Goal: Information Seeking & Learning: Learn about a topic

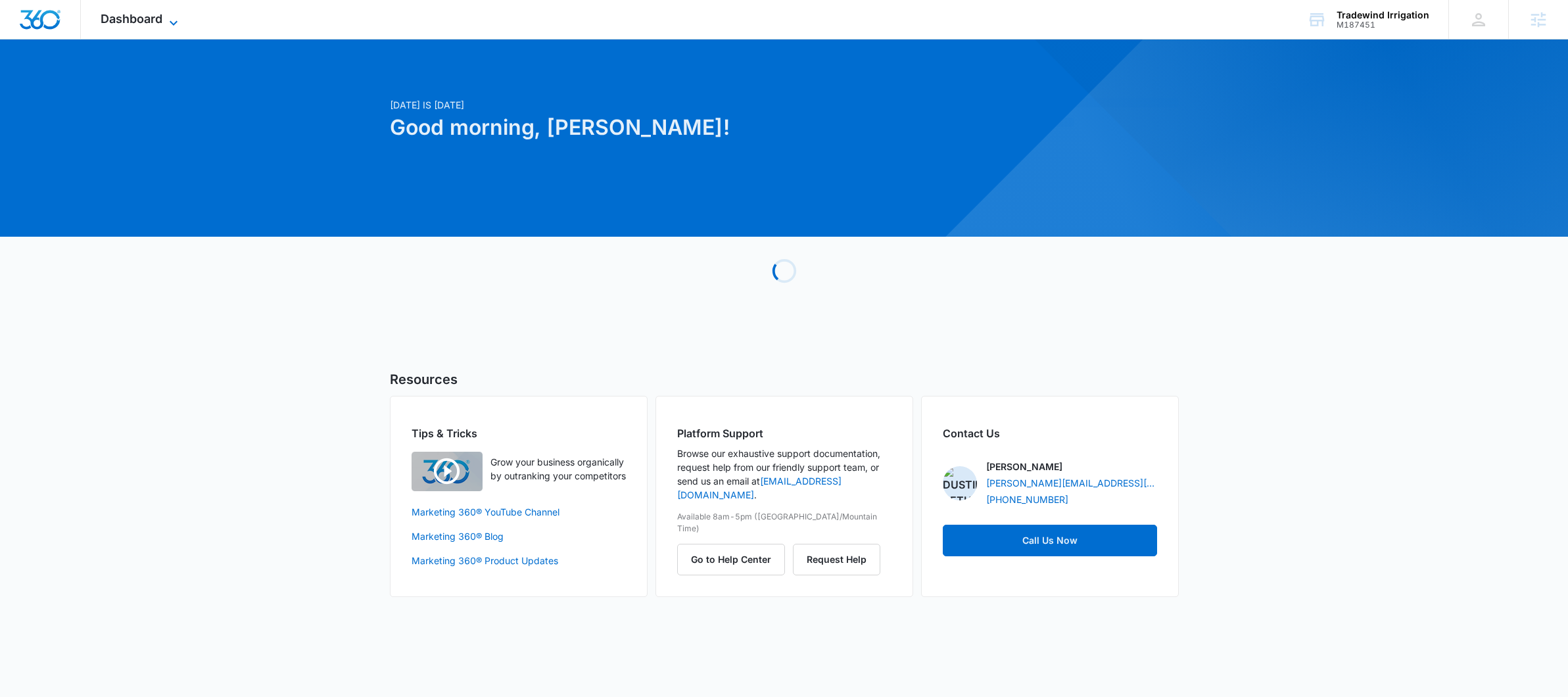
click at [177, 15] on icon at bounding box center [174, 23] width 16 height 16
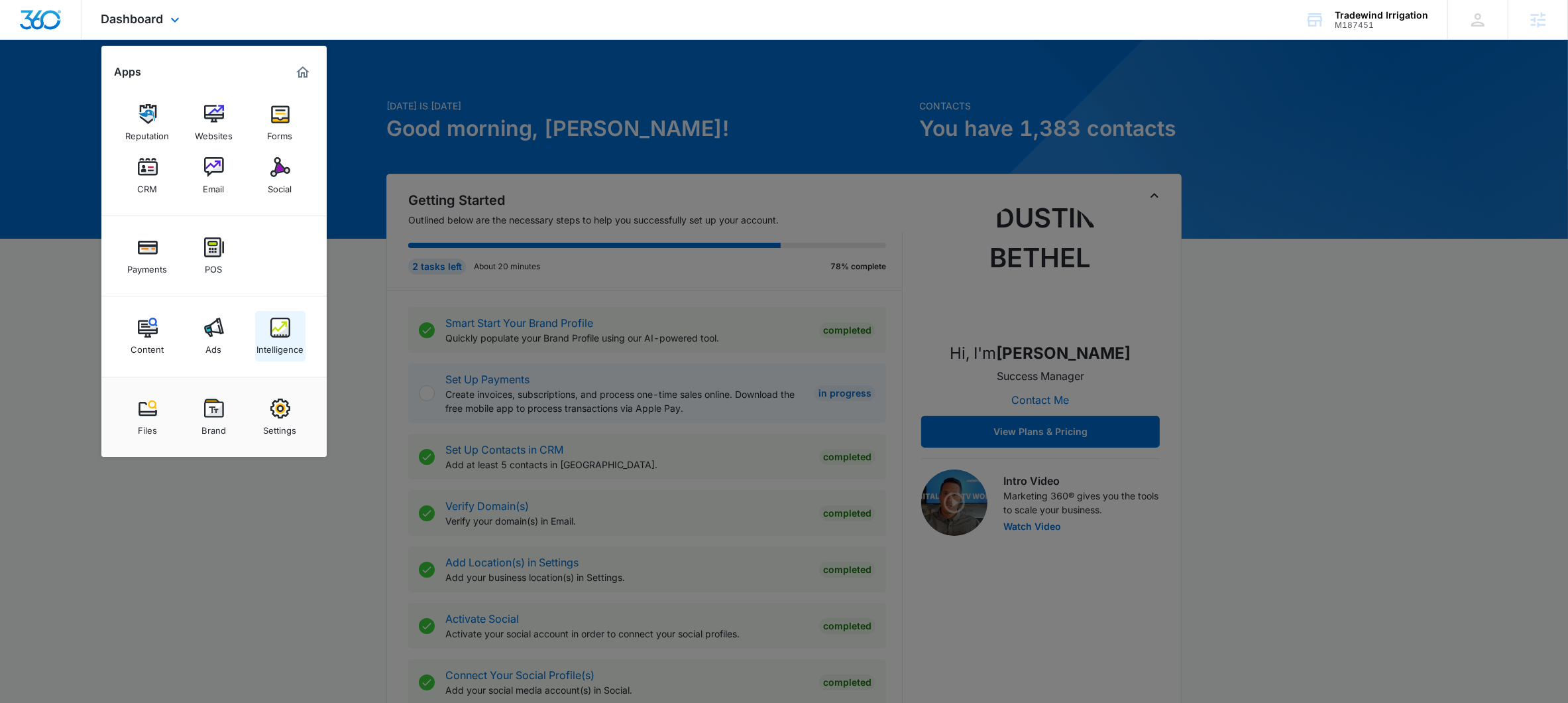
click at [272, 333] on img at bounding box center [280, 327] width 20 height 20
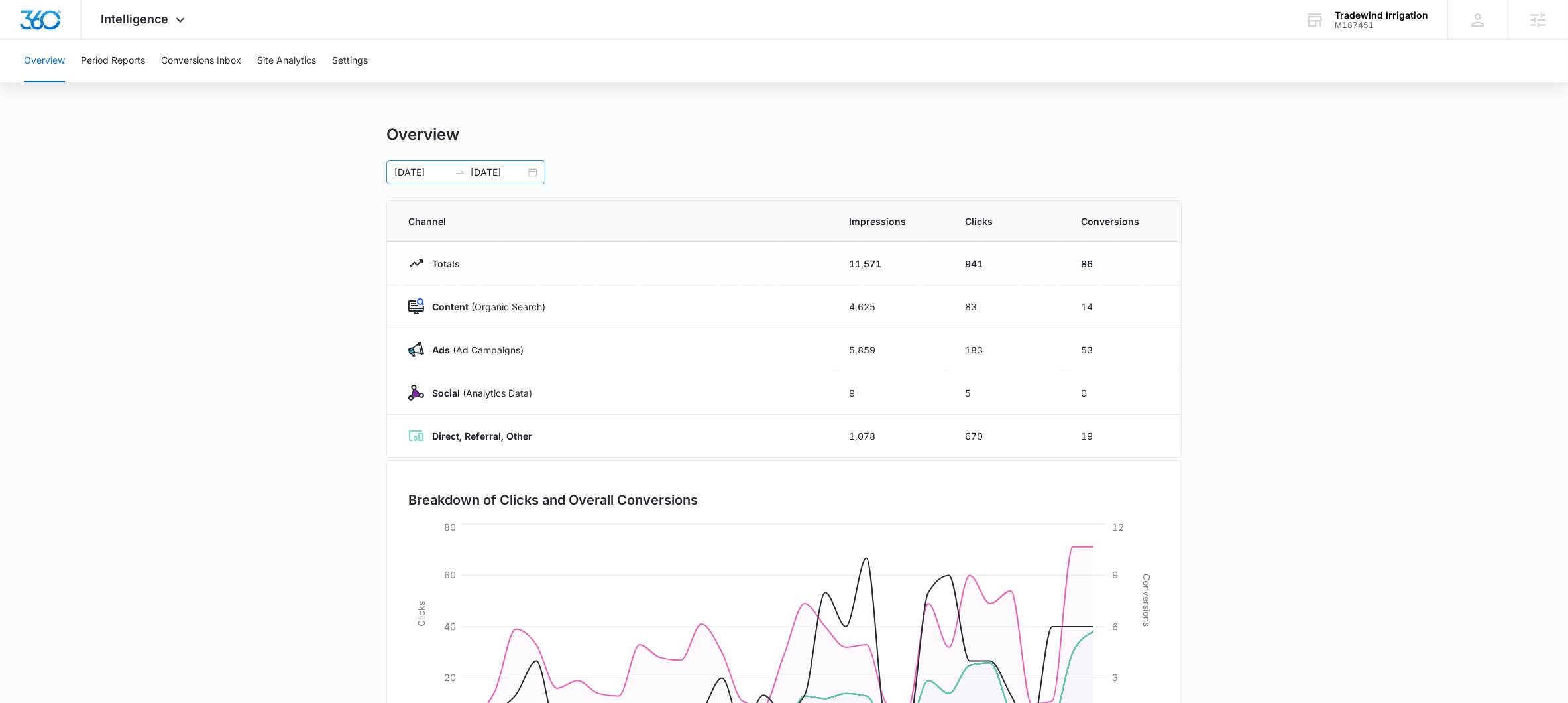
click at [459, 170] on icon "swap-right" at bounding box center [459, 172] width 11 height 11
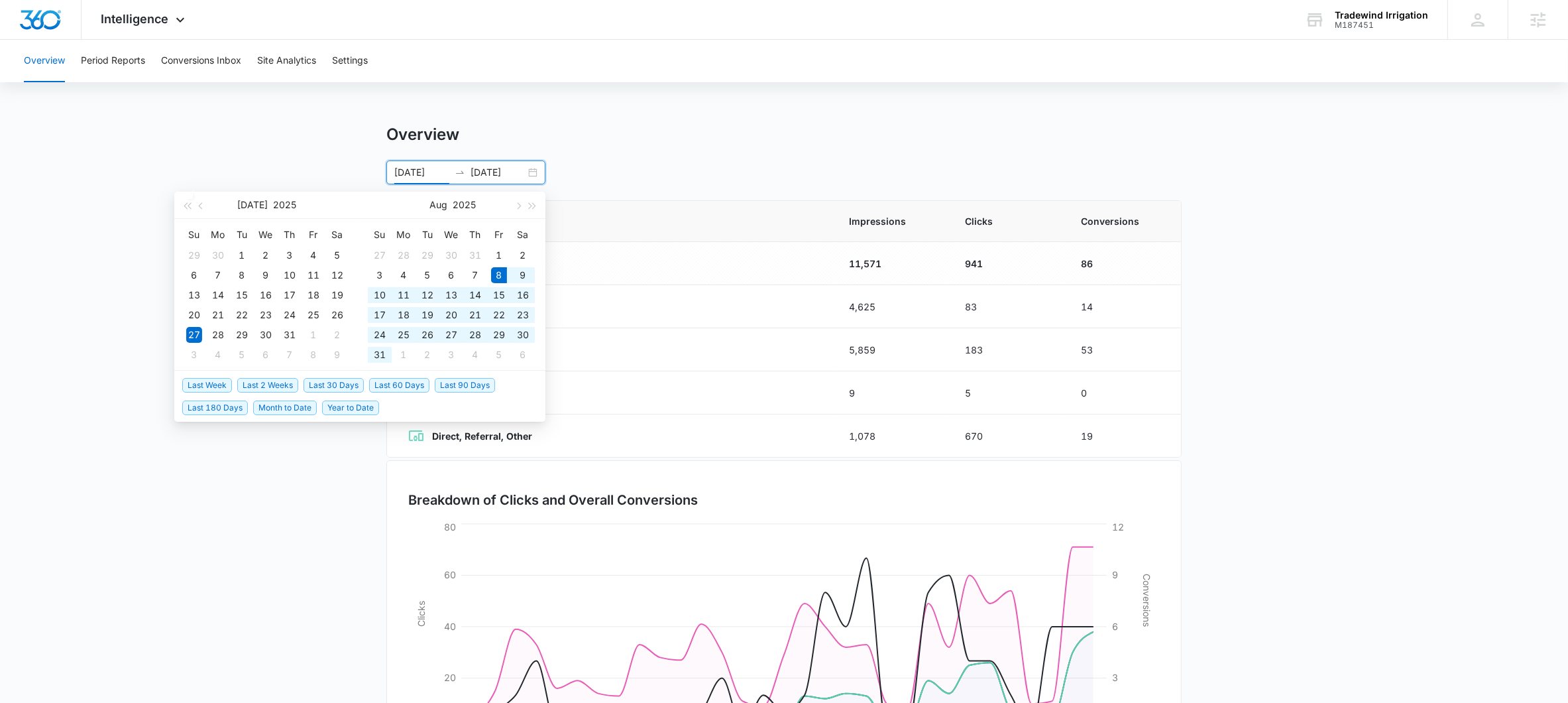
click at [398, 390] on span "Last 60 Days" at bounding box center [399, 385] width 61 height 15
type input "08/08/2025"
type input "10/07/2025"
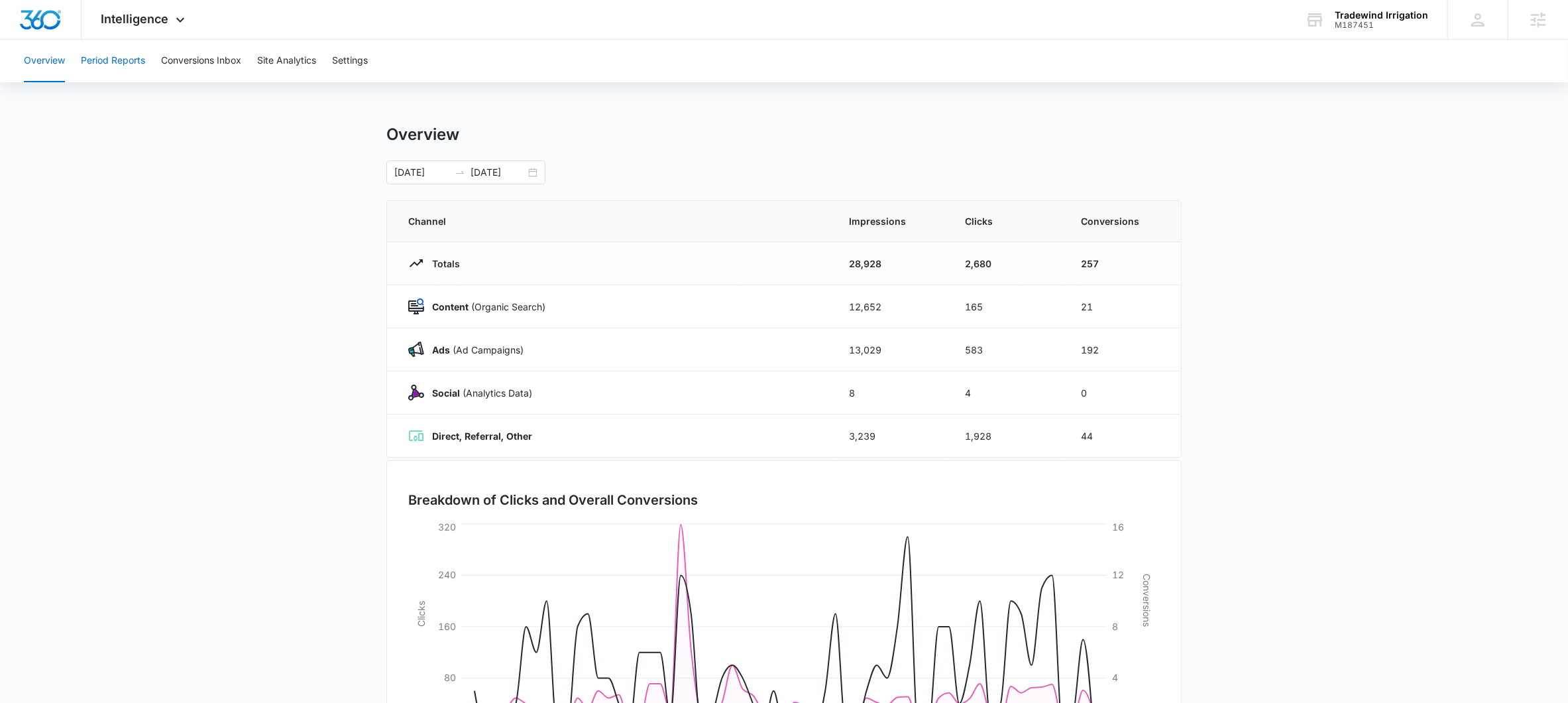
click at [126, 56] on button "Period Reports" at bounding box center [113, 61] width 64 height 42
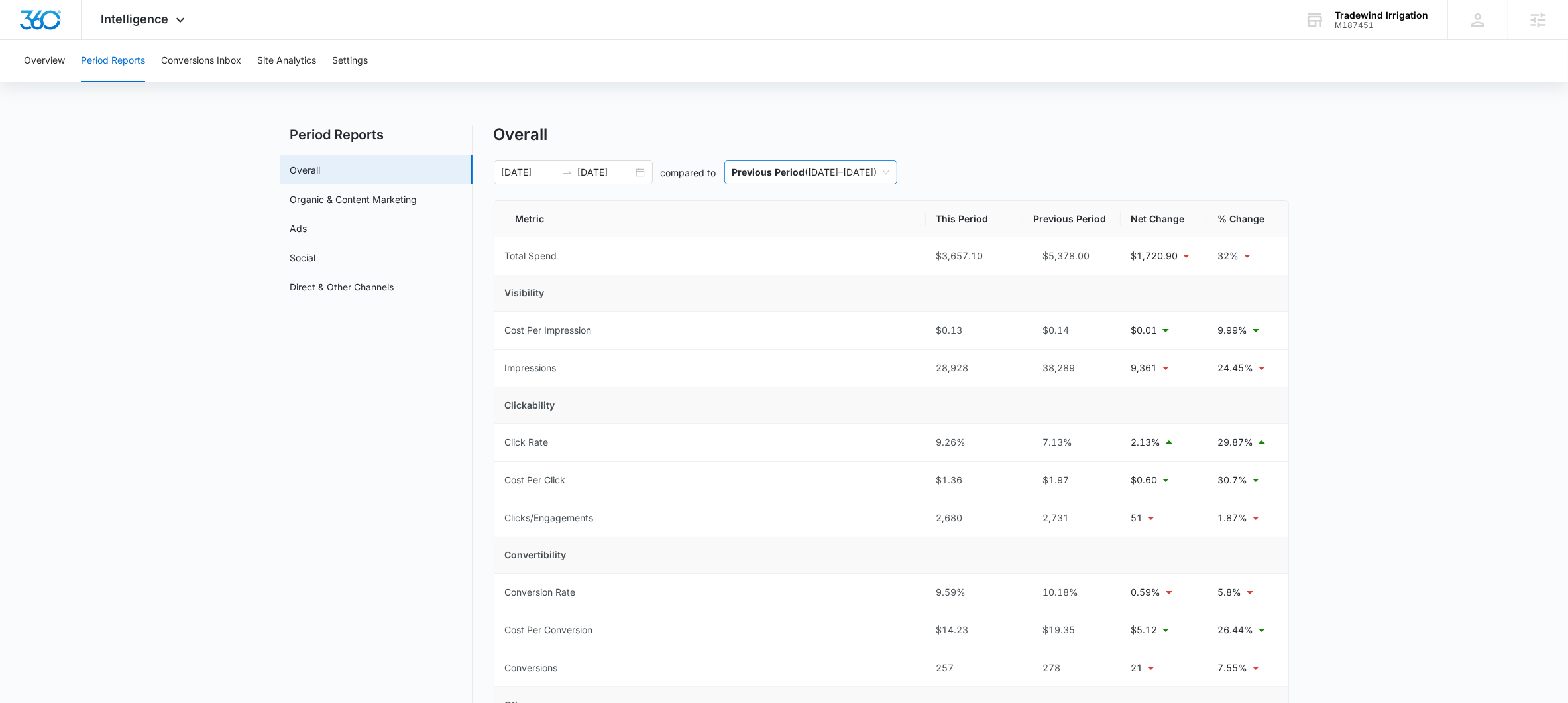
click at [819, 167] on span "Previous Period ( 06/08/2025 – 08/07/2025 )" at bounding box center [811, 172] width 157 height 23
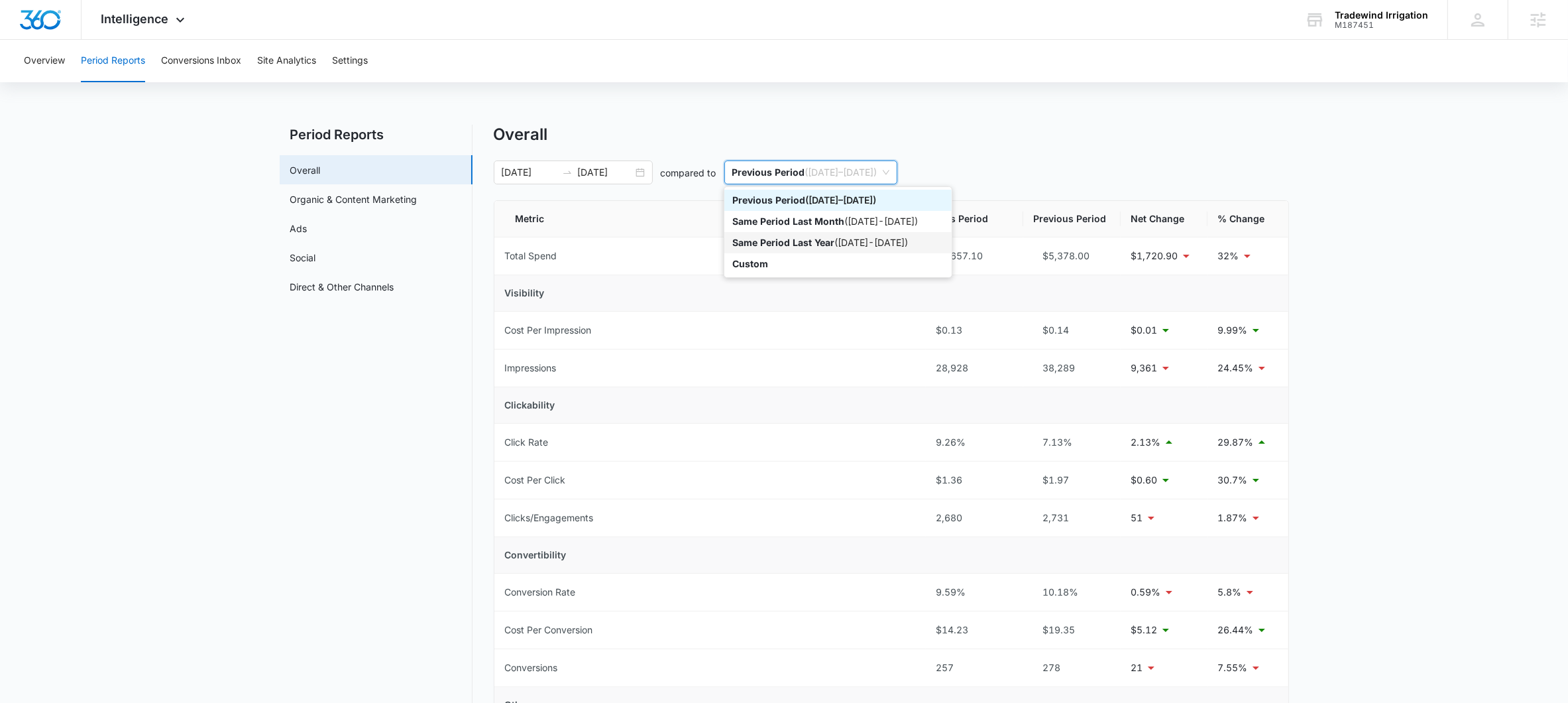
click at [806, 241] on p "Same Period Last Year" at bounding box center [784, 242] width 102 height 11
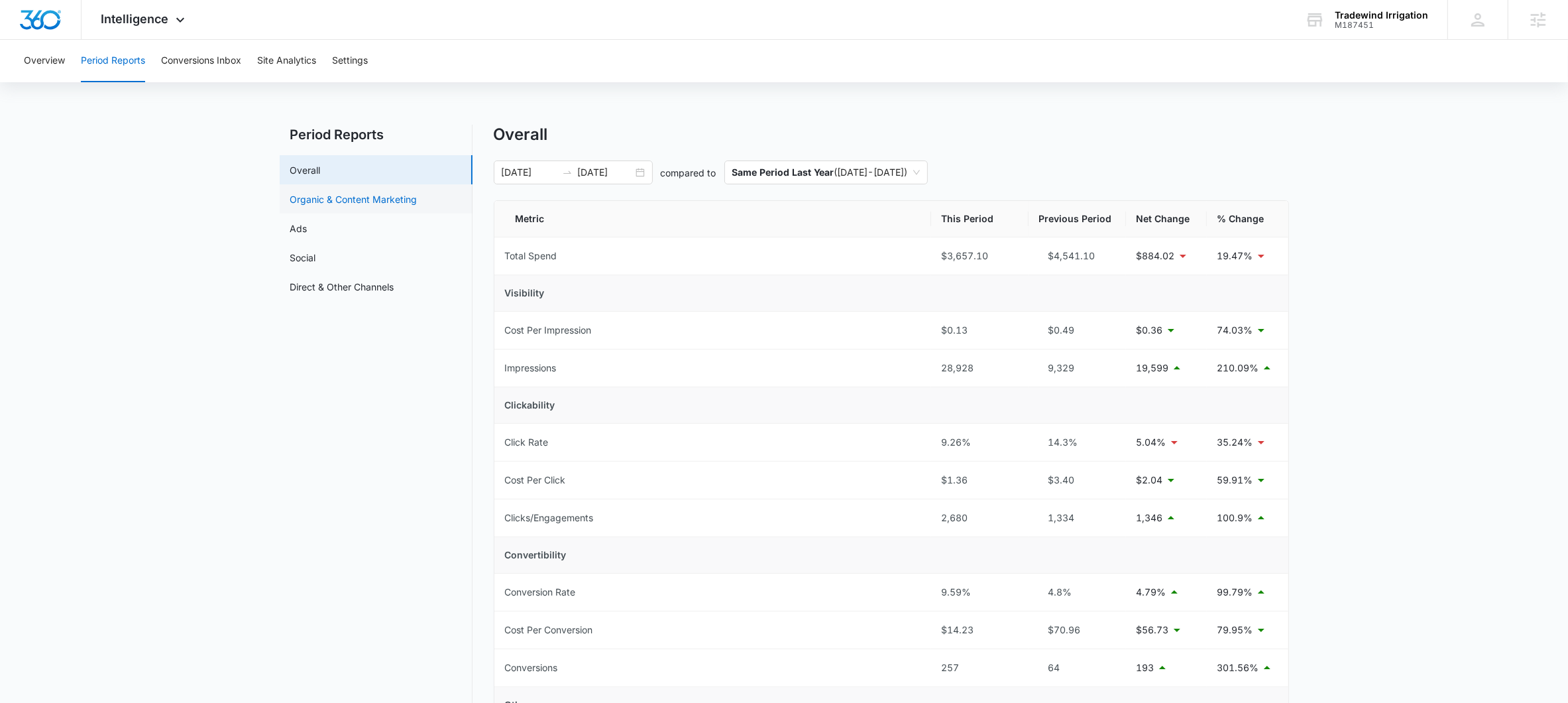
click at [353, 202] on link "Organic & Content Marketing" at bounding box center [353, 199] width 127 height 14
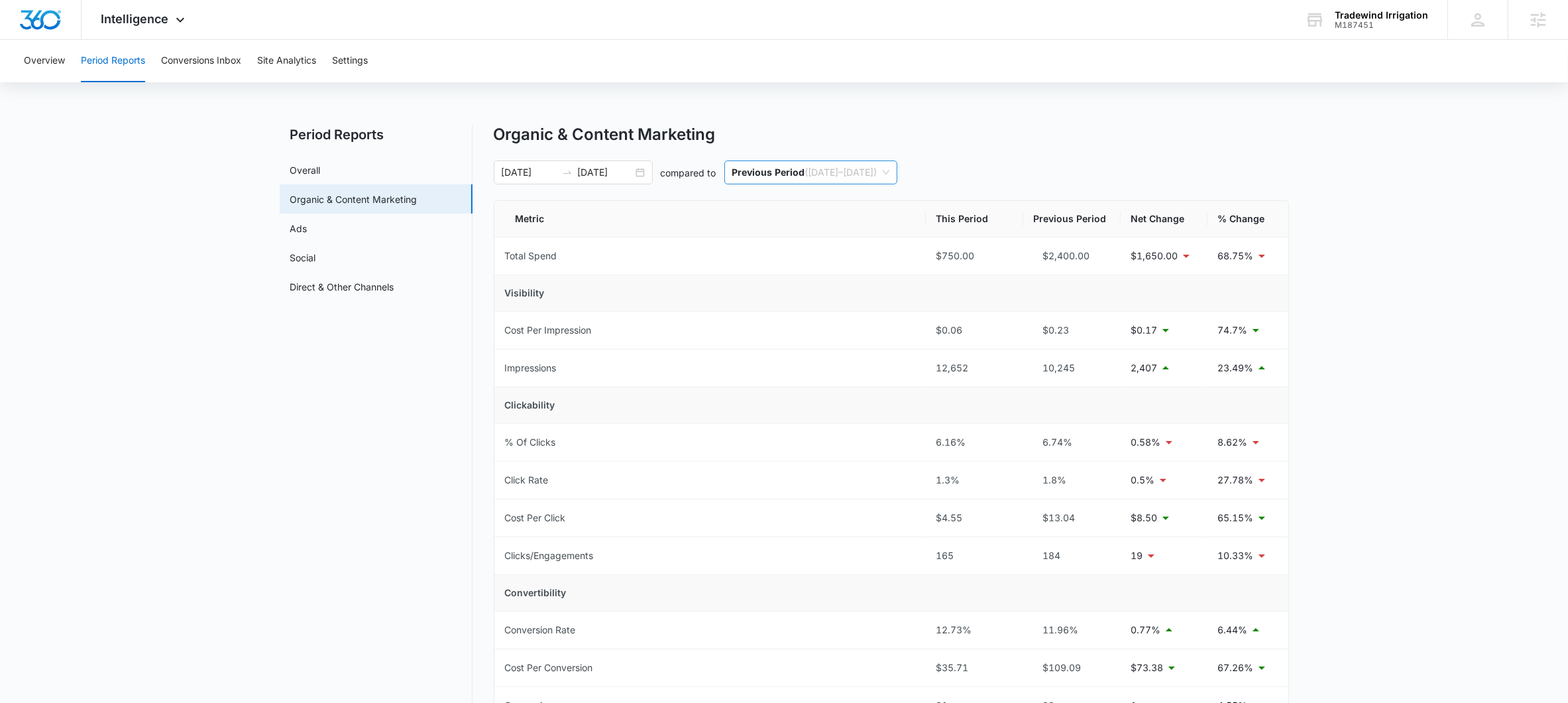
click at [890, 177] on span "Previous Period ( 06/08/2025 – 08/07/2025 )" at bounding box center [811, 172] width 157 height 23
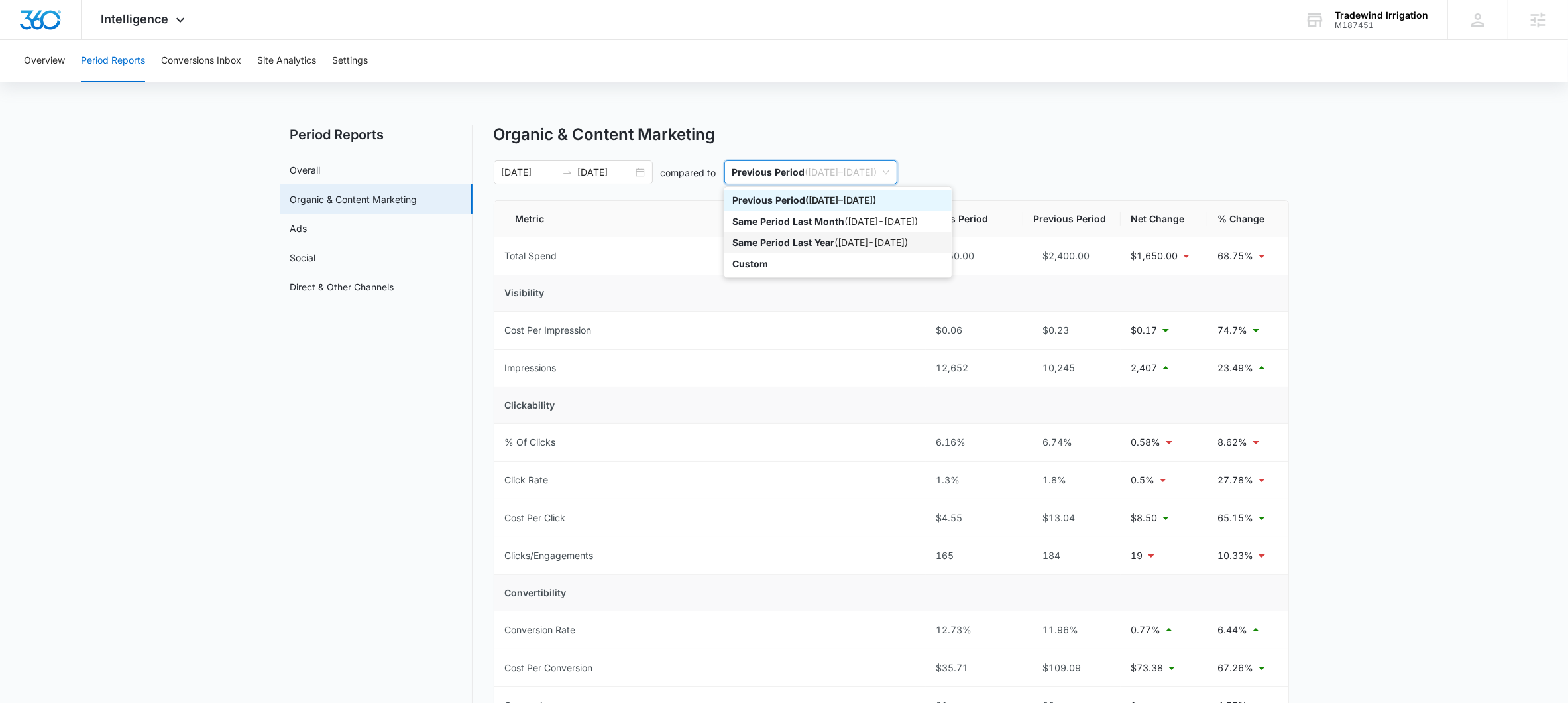
click at [865, 237] on div "Same Period Last Year ( 08/08/2024 - 10/07/2024 )" at bounding box center [838, 243] width 211 height 15
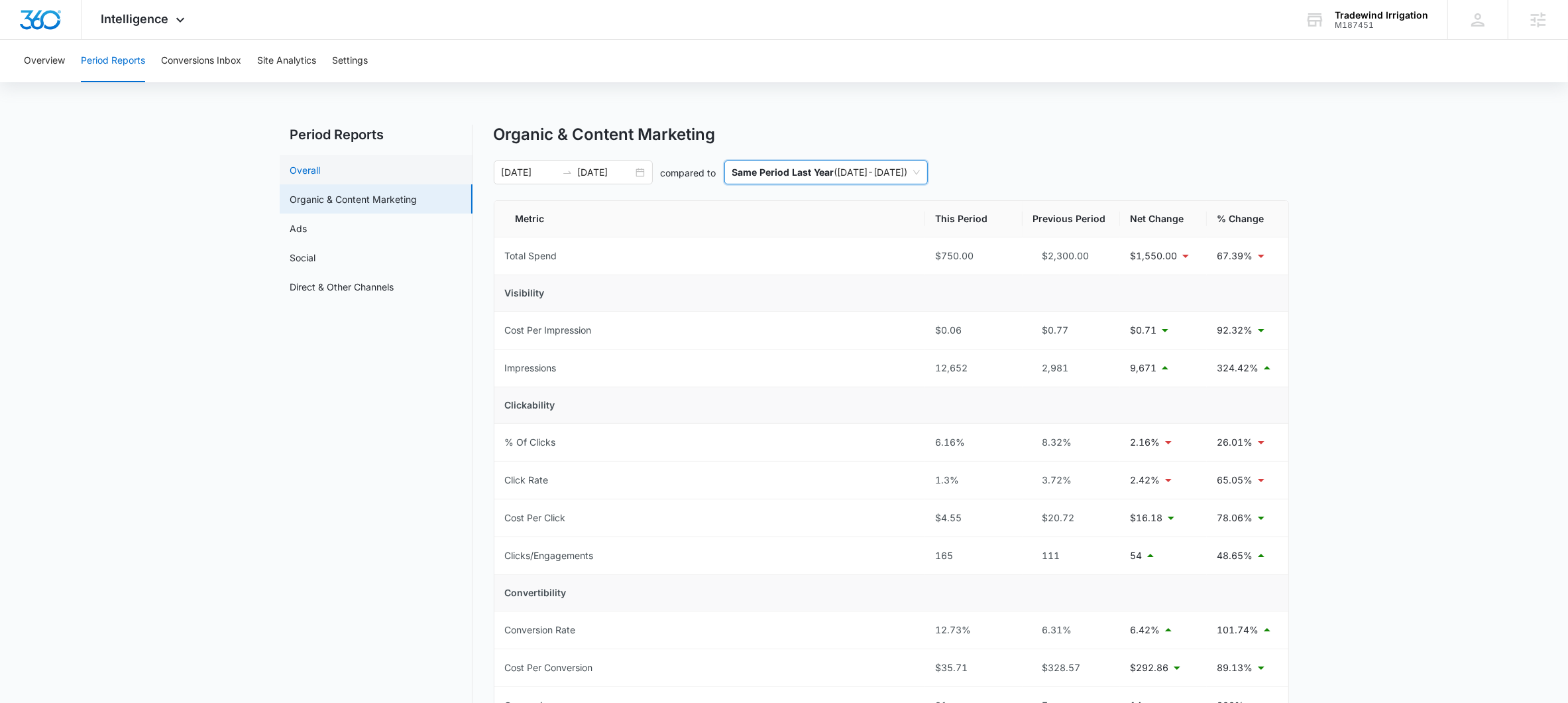
click at [321, 170] on link "Overall" at bounding box center [305, 170] width 31 height 14
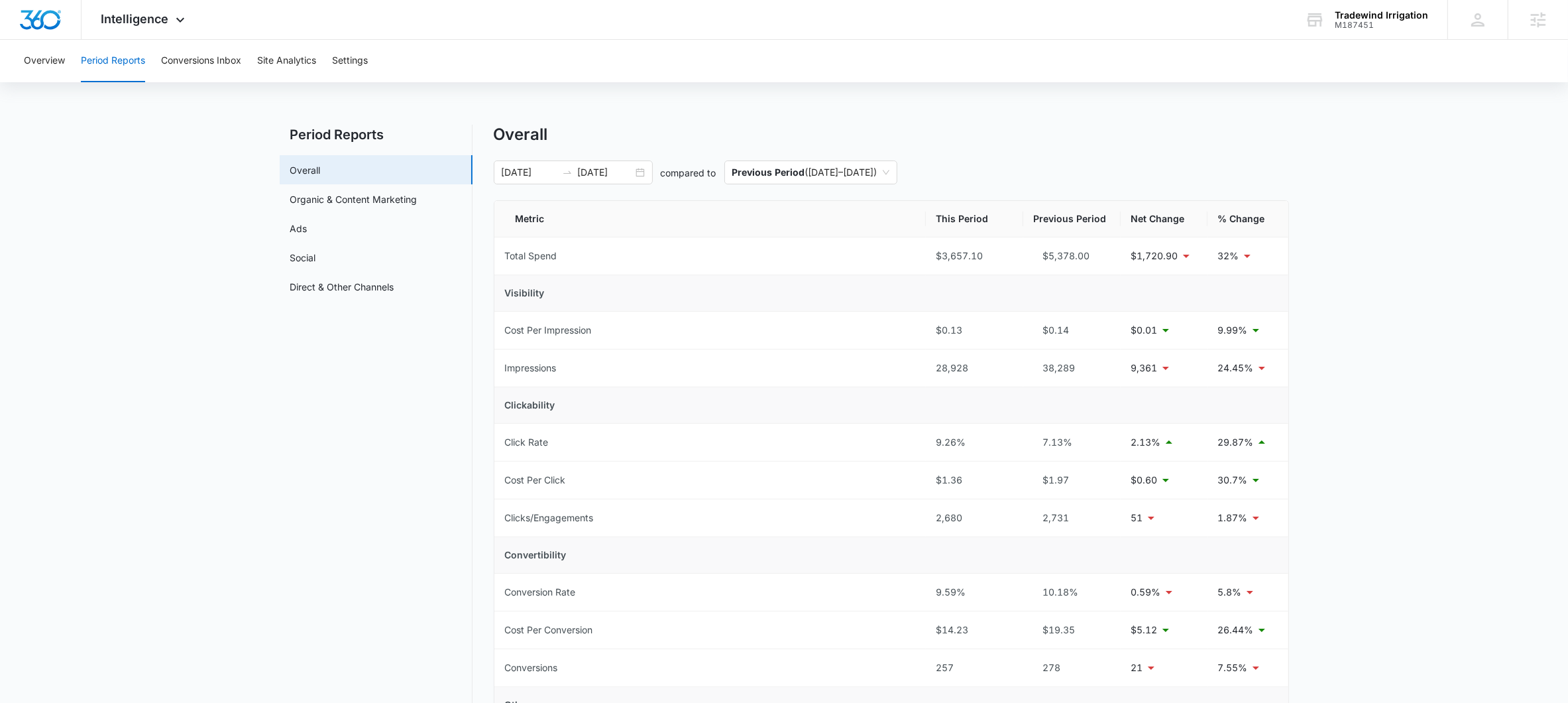
scroll to position [4, 0]
click at [852, 164] on span "Previous Period ( 06/08/2025 – 08/07/2025 )" at bounding box center [811, 169] width 157 height 23
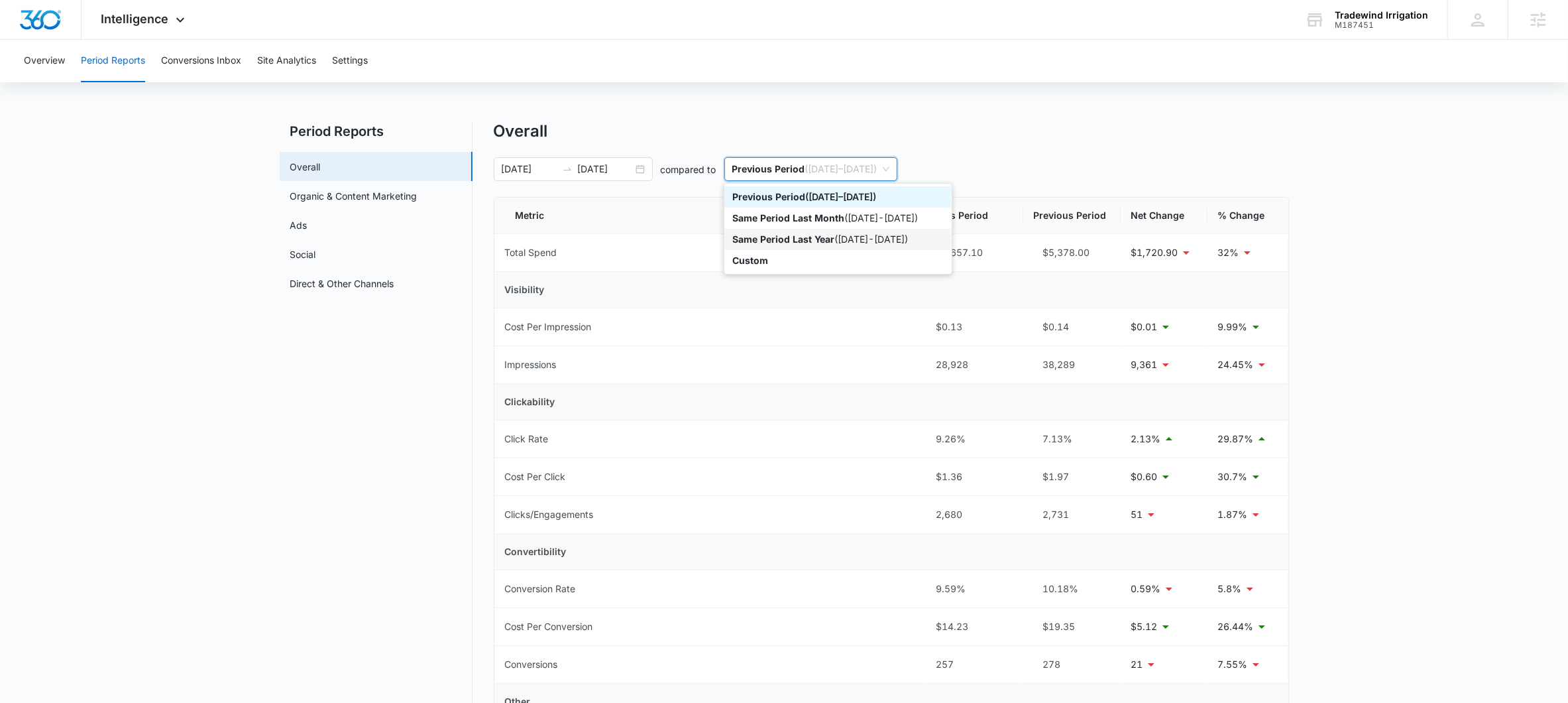
click at [846, 237] on div "Same Period Last Year ( 08/08/2024 - 10/07/2024 )" at bounding box center [838, 240] width 211 height 15
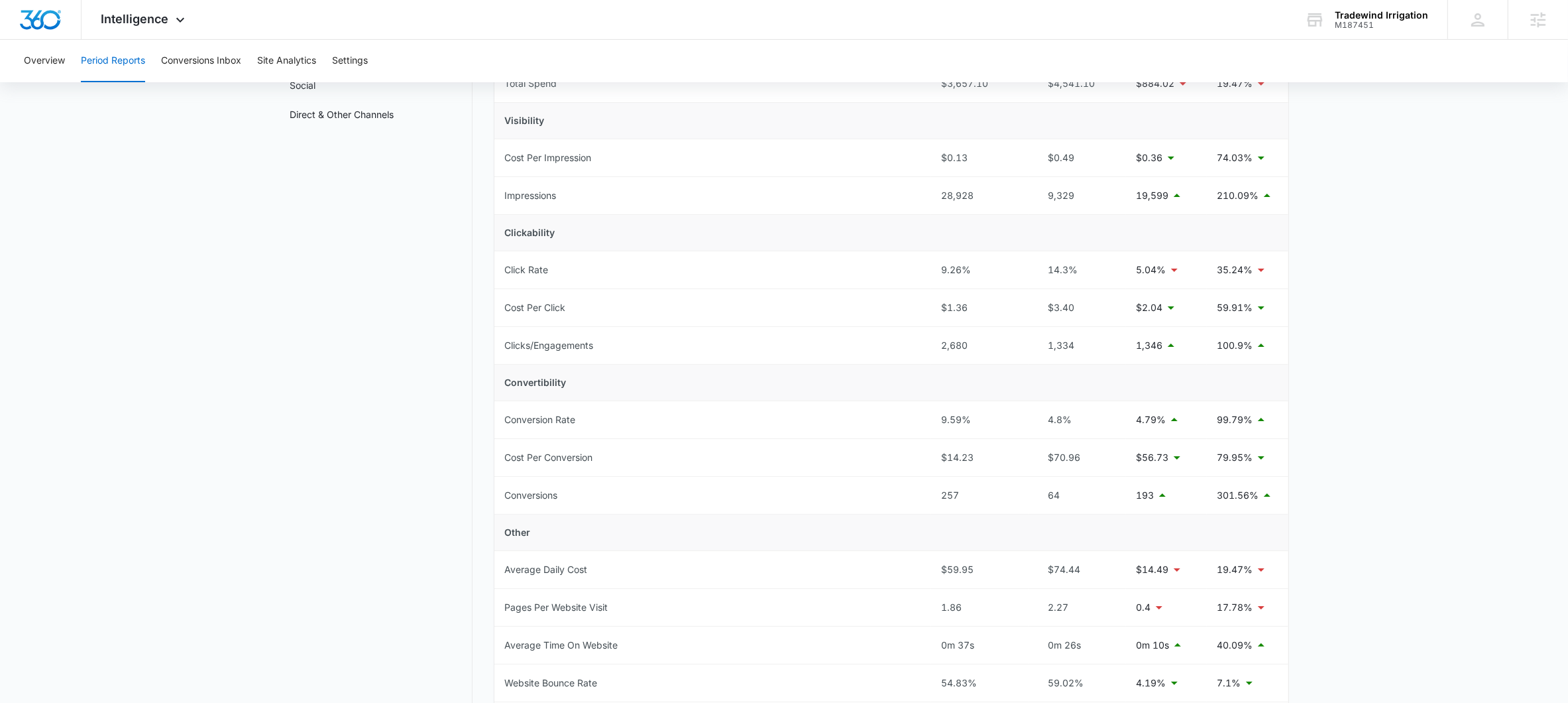
scroll to position [174, 0]
click at [183, 23] on icon at bounding box center [180, 23] width 16 height 16
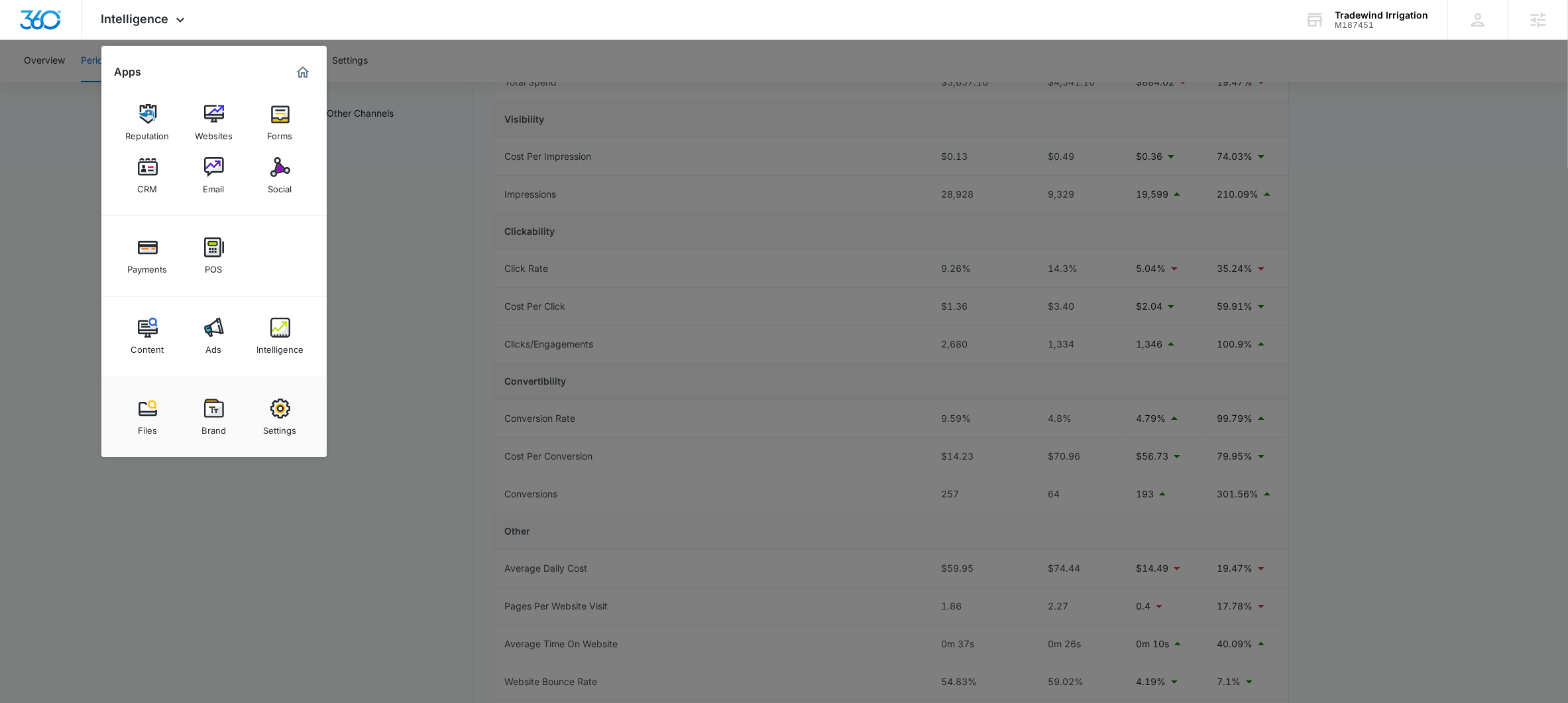
click at [477, 190] on div at bounding box center [784, 352] width 1568 height 703
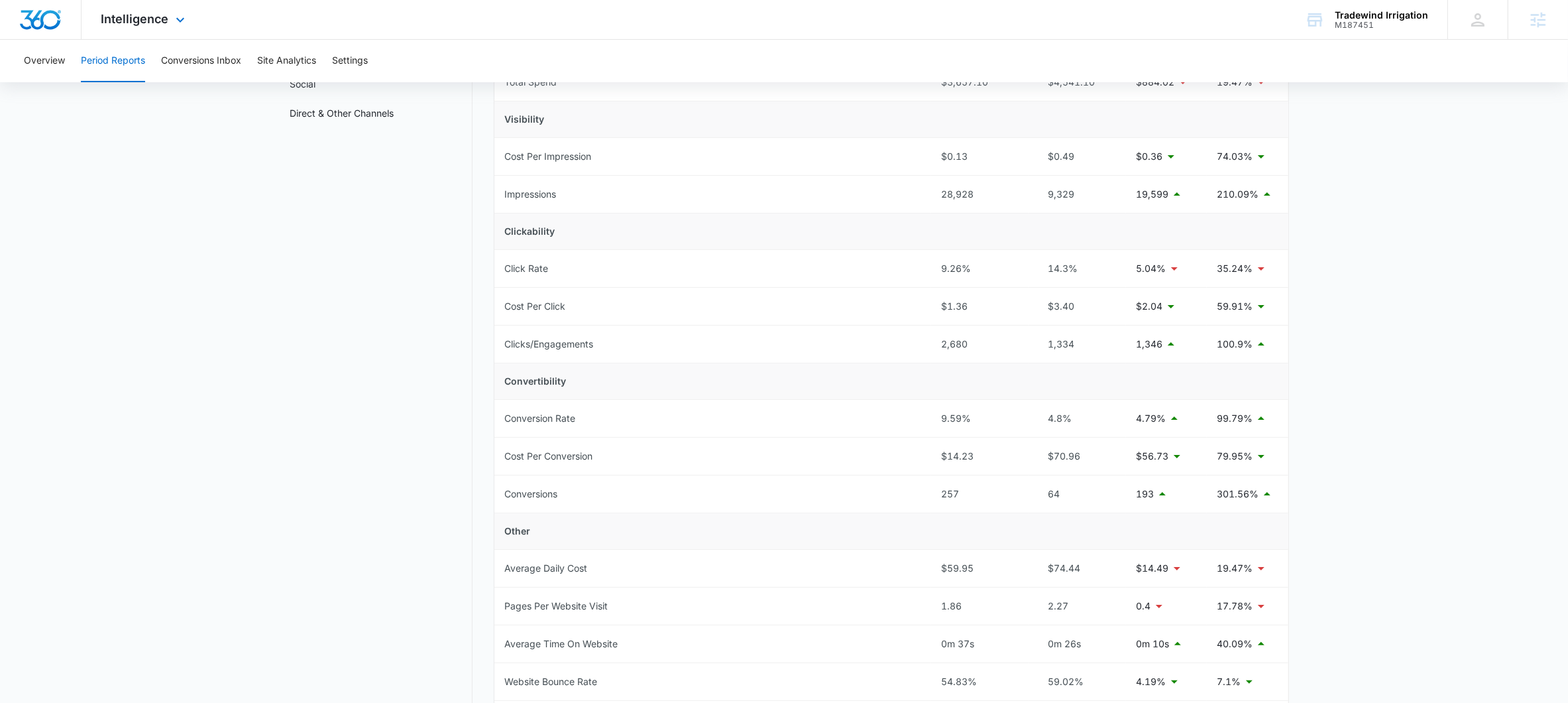
drag, startPoint x: 1125, startPoint y: 16, endPoint x: 1133, endPoint y: 25, distance: 12.0
click at [1133, 25] on div "Intelligence Apps Reputation Websites Forms CRM Email Social Payments POS Conte…" at bounding box center [784, 20] width 1568 height 39
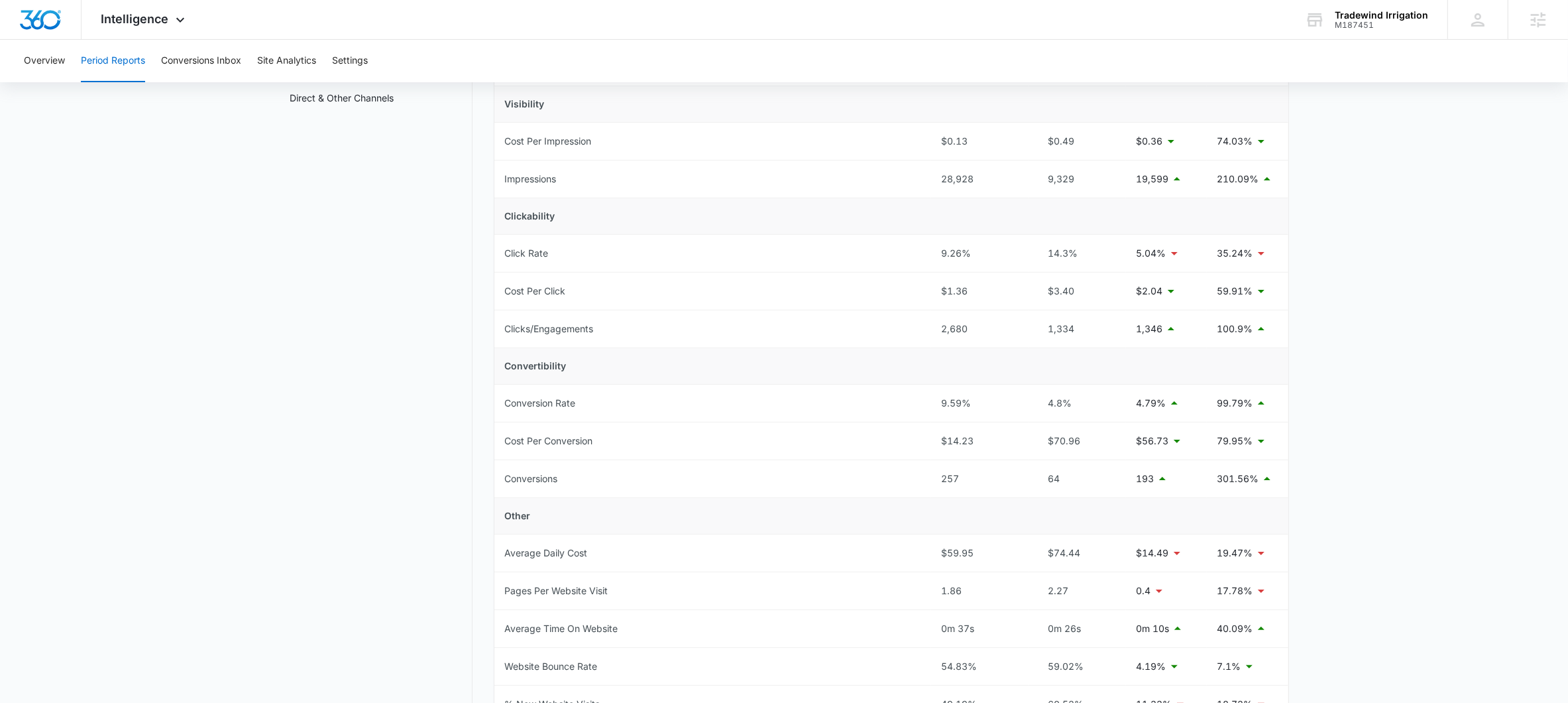
scroll to position [192, 0]
click at [1219, 175] on p "210.09%" at bounding box center [1238, 175] width 42 height 15
drag, startPoint x: 1219, startPoint y: 175, endPoint x: 1257, endPoint y: 175, distance: 38.0
click at [1257, 175] on p "210.09%" at bounding box center [1238, 175] width 42 height 15
drag, startPoint x: 1134, startPoint y: 172, endPoint x: 1169, endPoint y: 175, distance: 35.1
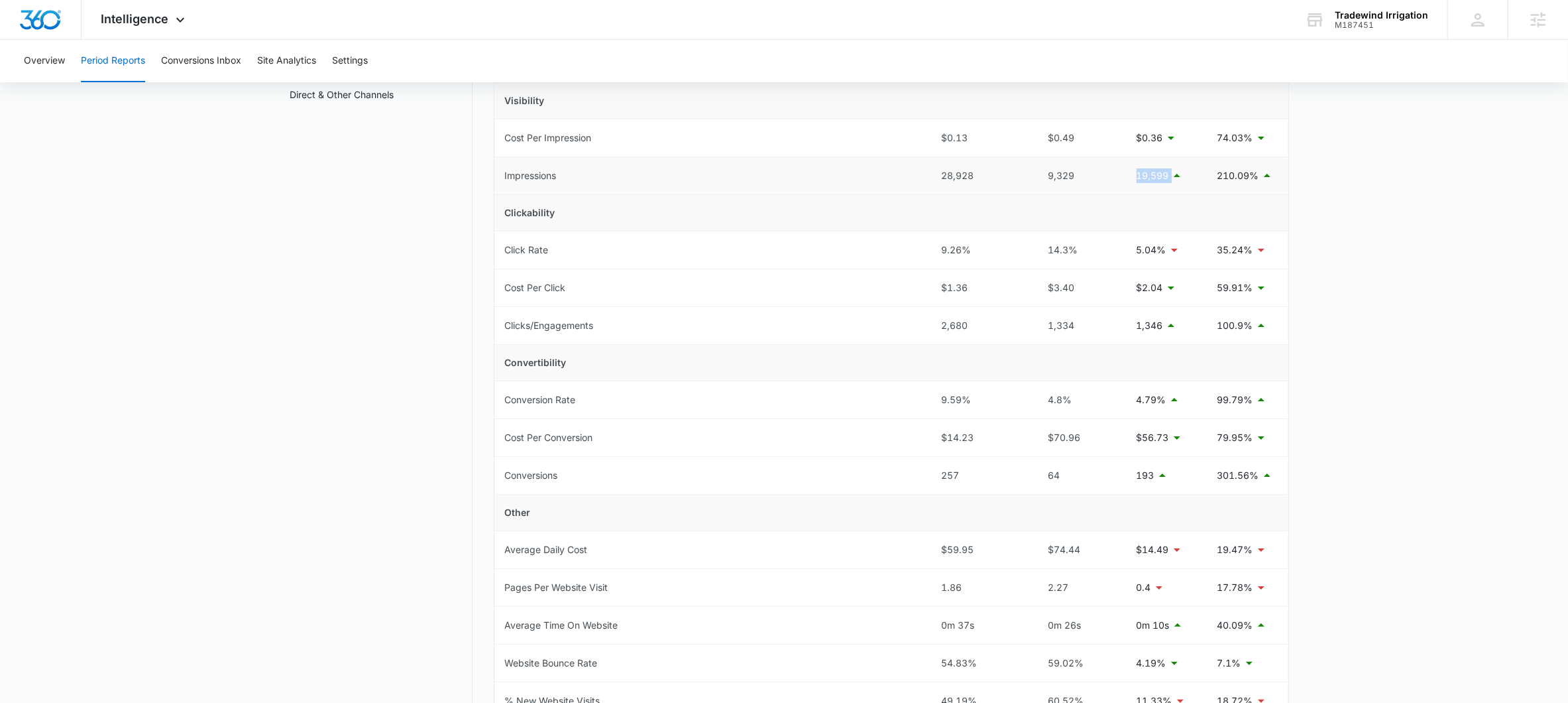
click at [1169, 175] on td "19,599" at bounding box center [1166, 176] width 81 height 38
drag, startPoint x: 1218, startPoint y: 331, endPoint x: 1248, endPoint y: 332, distance: 30.0
click at [1248, 332] on p "100.9%" at bounding box center [1235, 326] width 36 height 15
drag, startPoint x: 1029, startPoint y: 322, endPoint x: 1074, endPoint y: 329, distance: 45.5
click at [1074, 329] on tr "Clicks/Engagements 2,680 1,334 1,346 100.9%" at bounding box center [891, 326] width 794 height 38
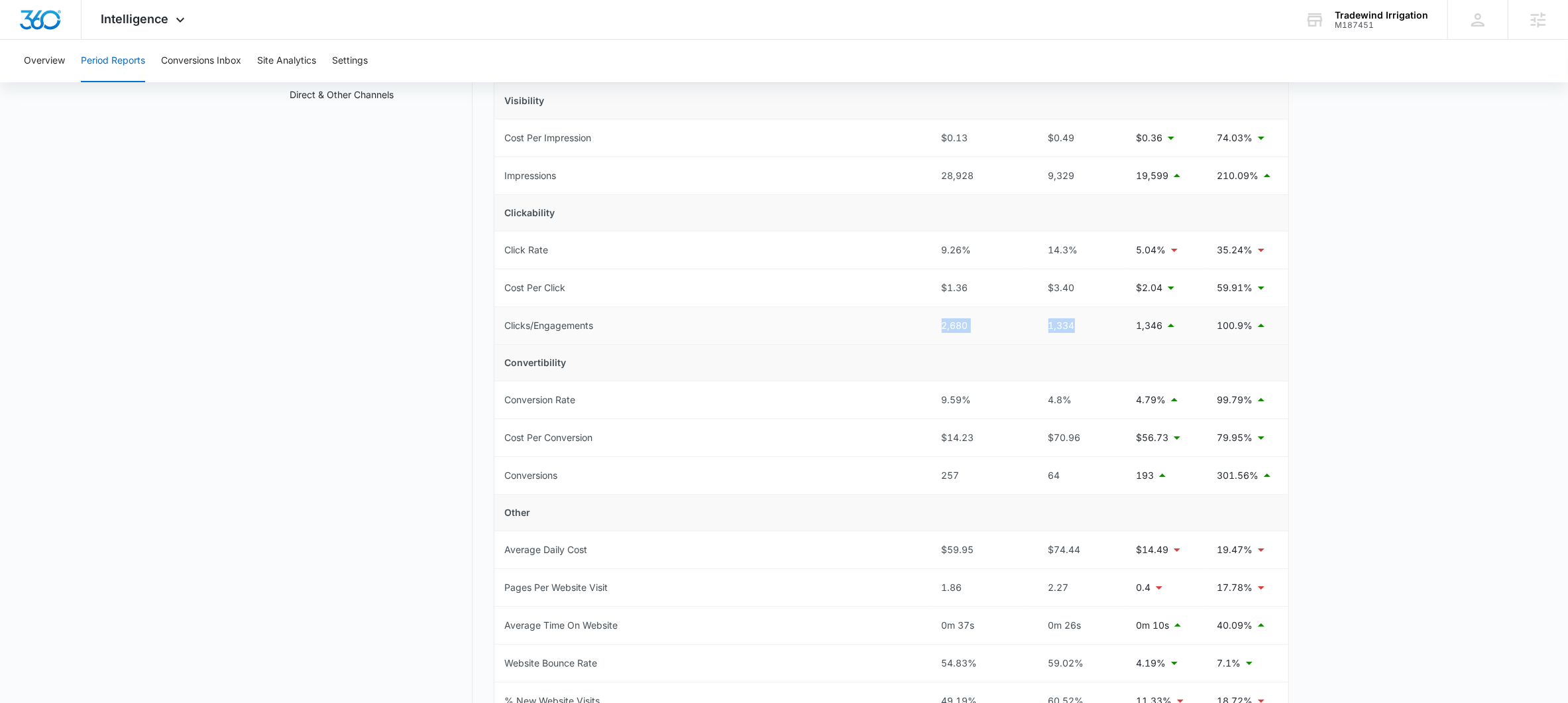
click at [963, 332] on div "2,680" at bounding box center [979, 326] width 76 height 15
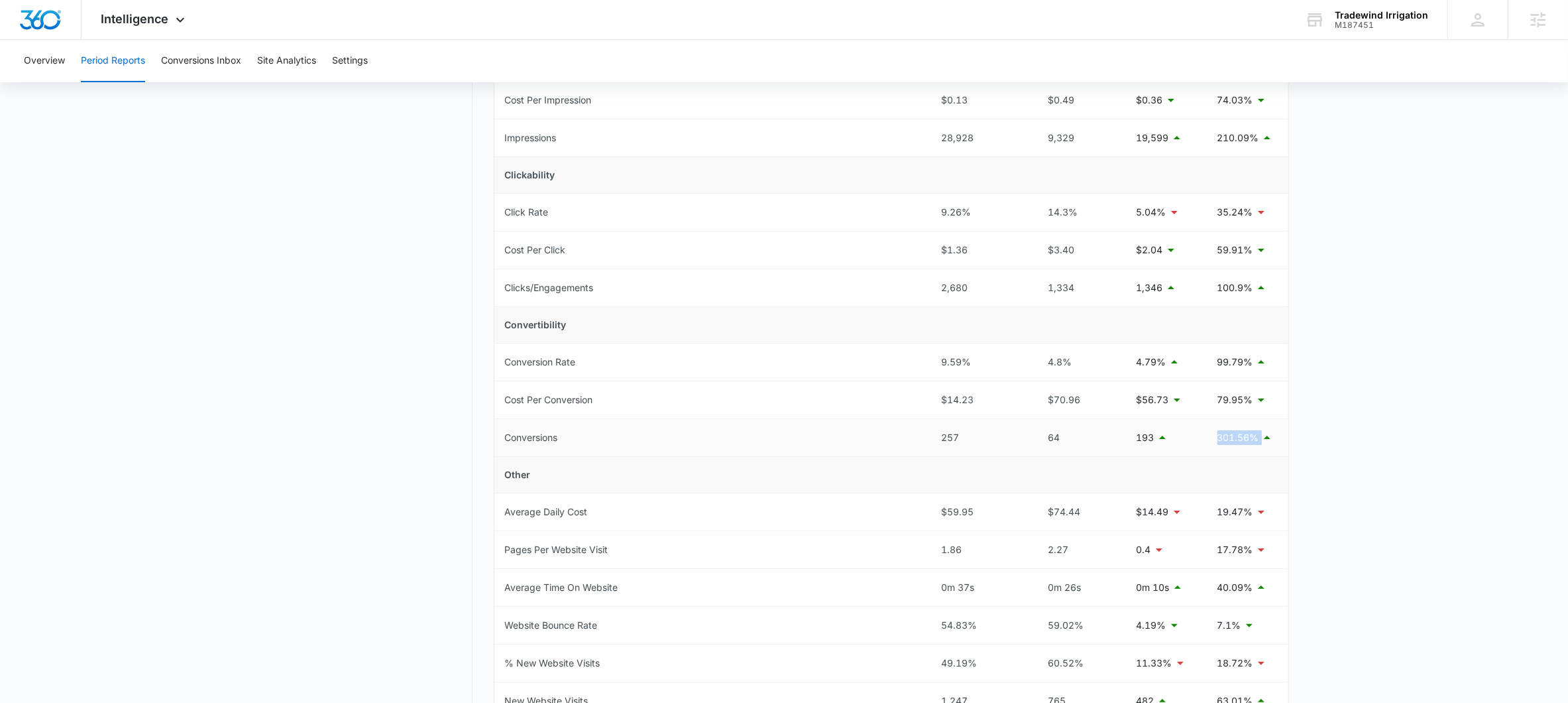
drag, startPoint x: 1211, startPoint y: 442, endPoint x: 1269, endPoint y: 439, distance: 58.1
click at [1269, 439] on td "301.56%" at bounding box center [1247, 438] width 82 height 38
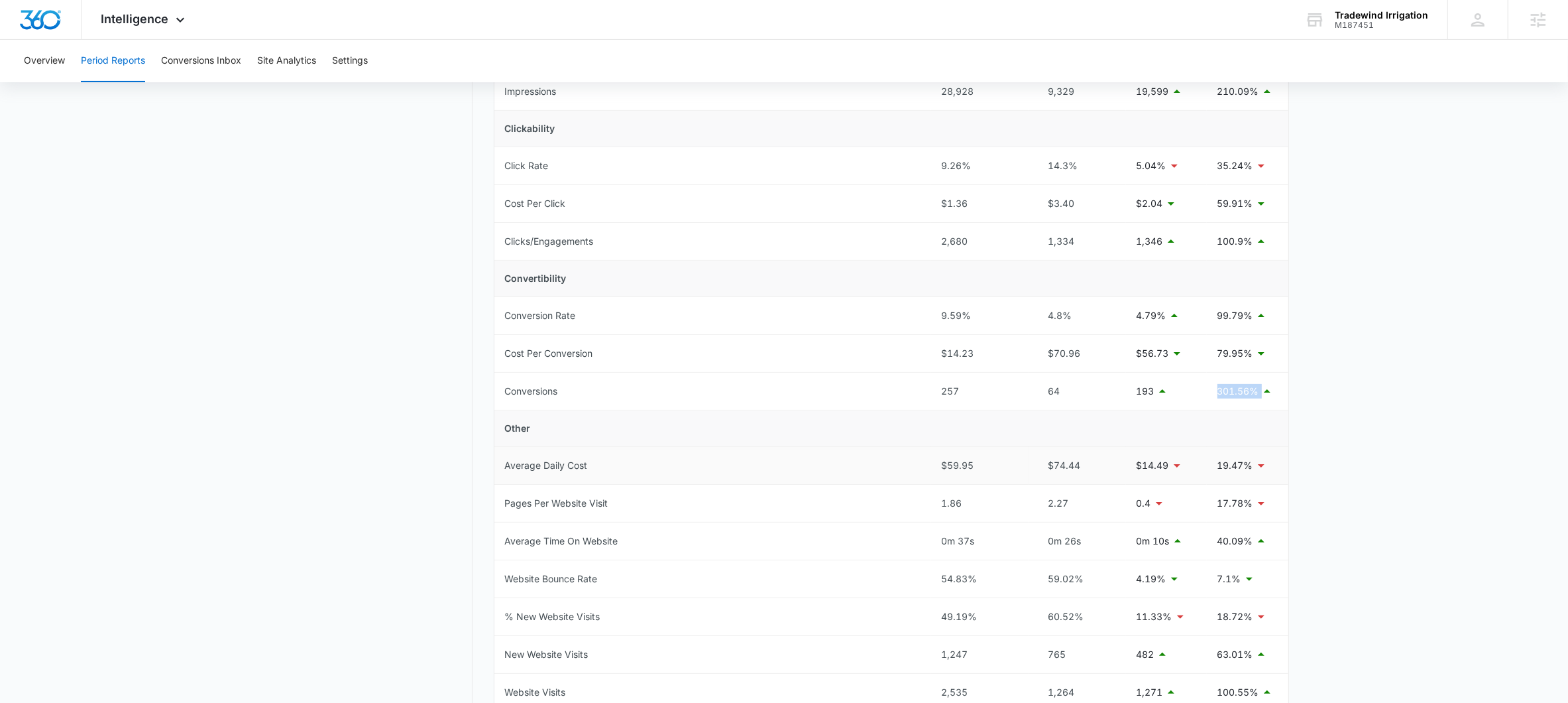
scroll to position [1, 0]
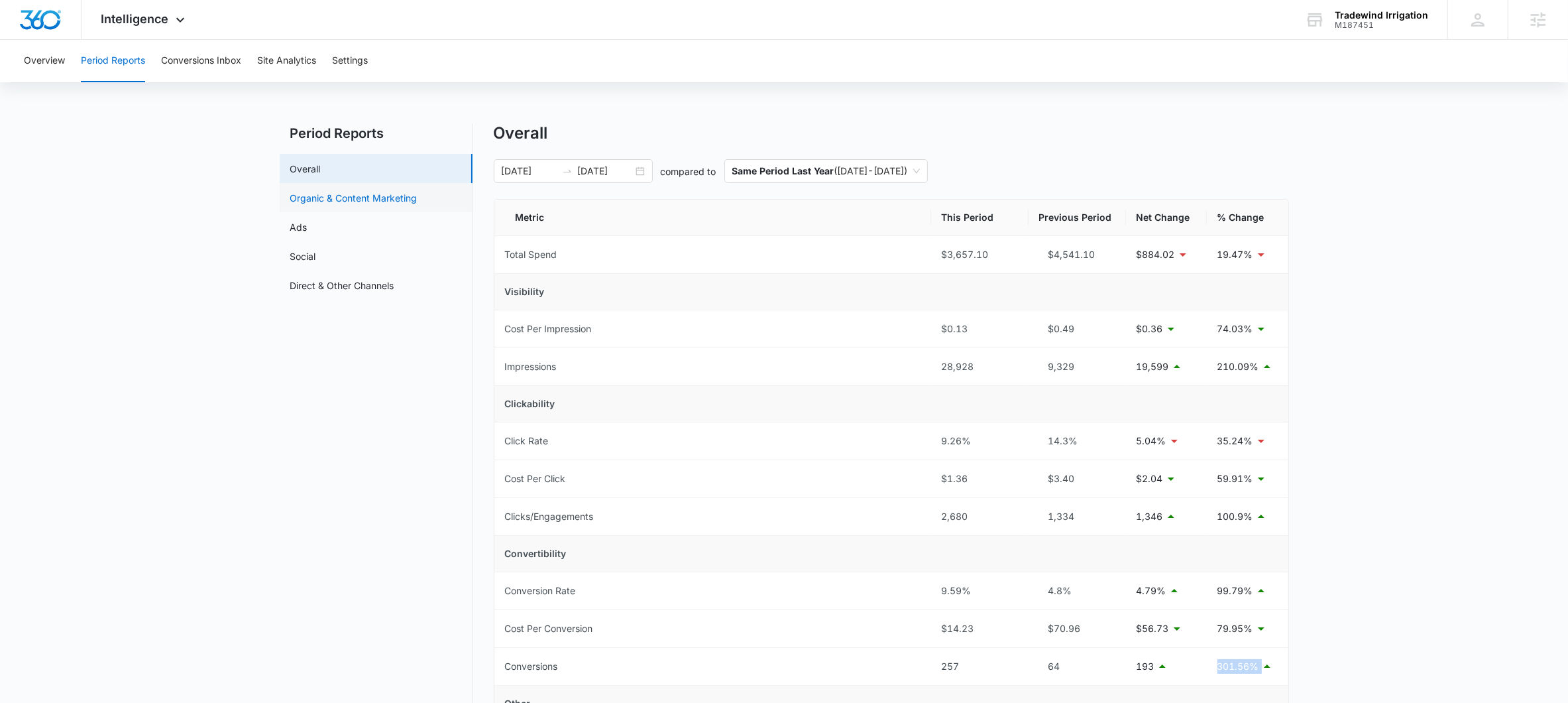
click at [375, 197] on link "Organic & Content Marketing" at bounding box center [353, 197] width 127 height 14
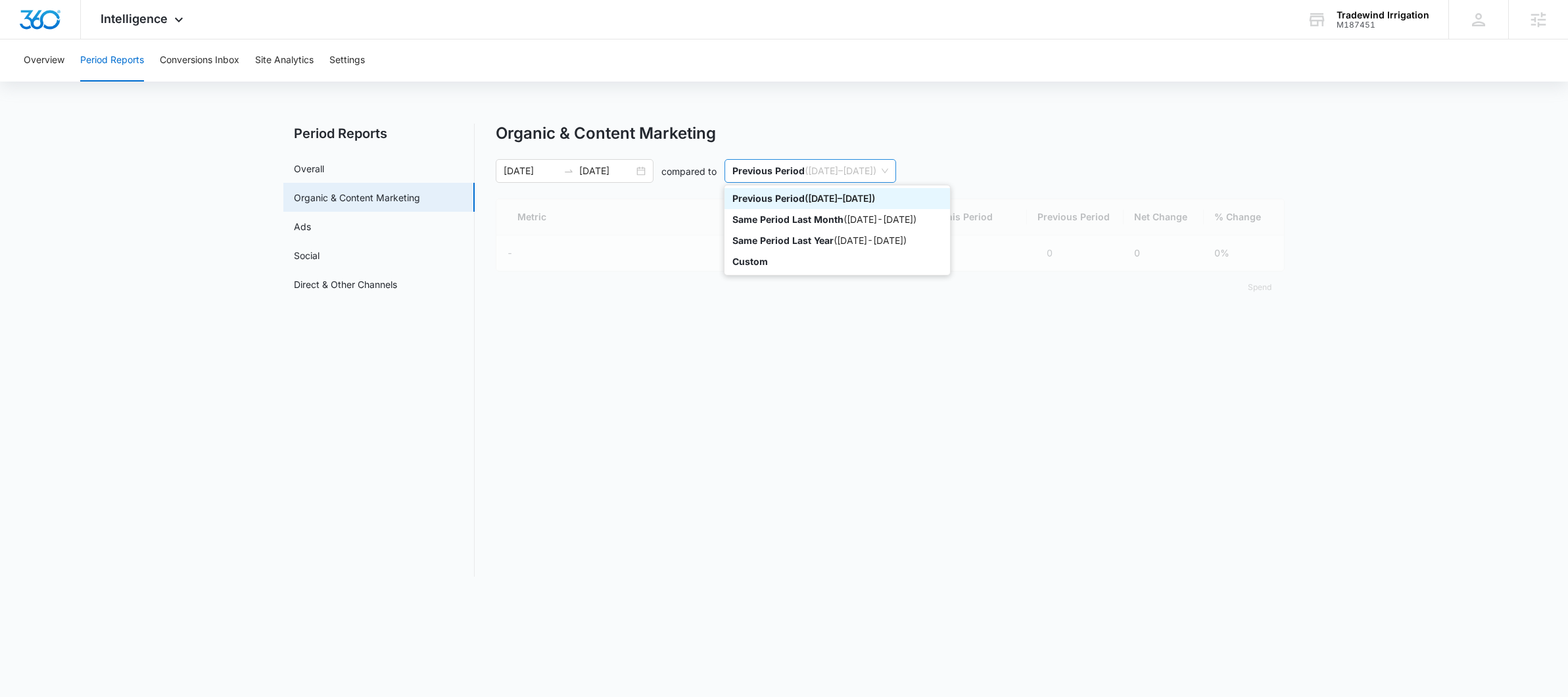
click at [788, 179] on span "Previous Period ( 06/08/2025 – 08/07/2025 )" at bounding box center [810, 170] width 156 height 22
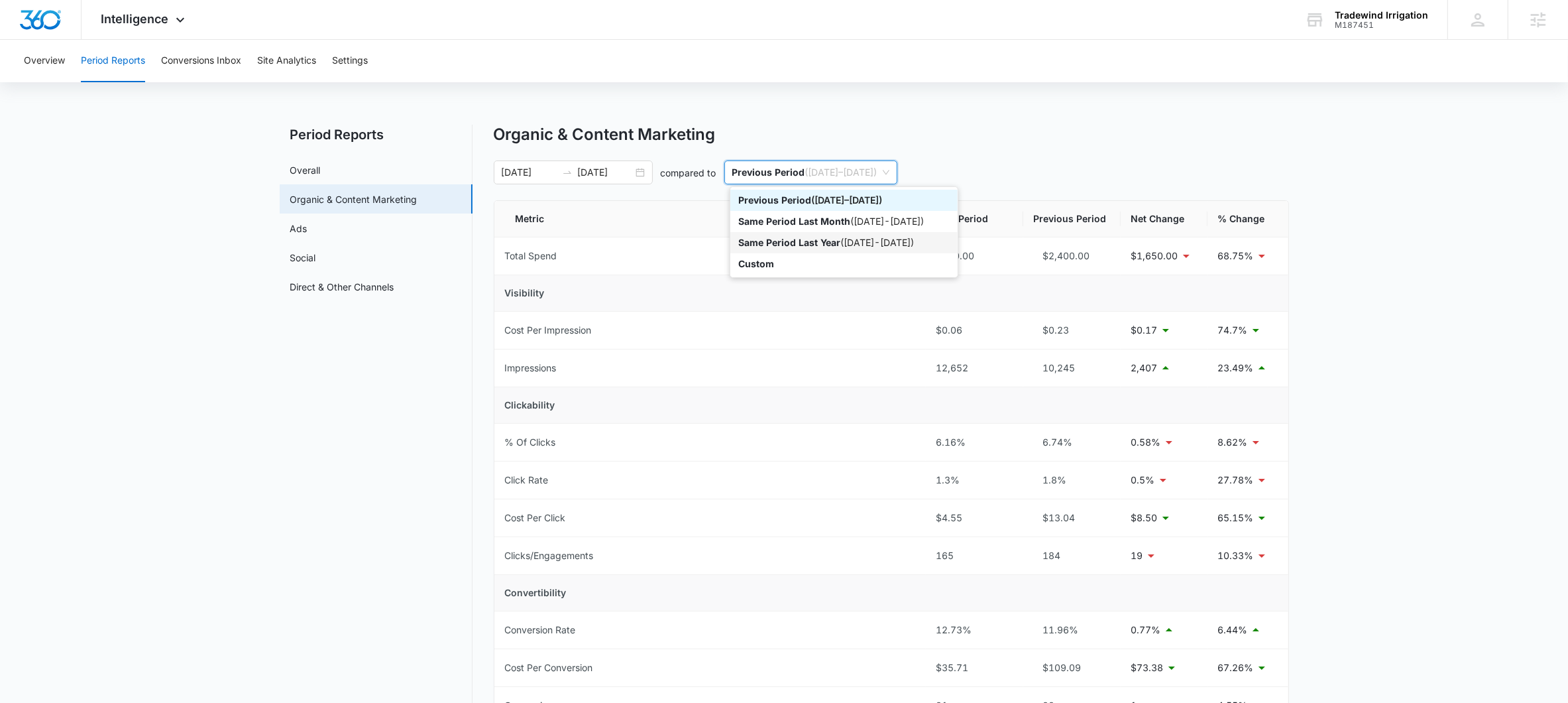
click at [818, 238] on p "Same Period Last Year" at bounding box center [789, 242] width 102 height 11
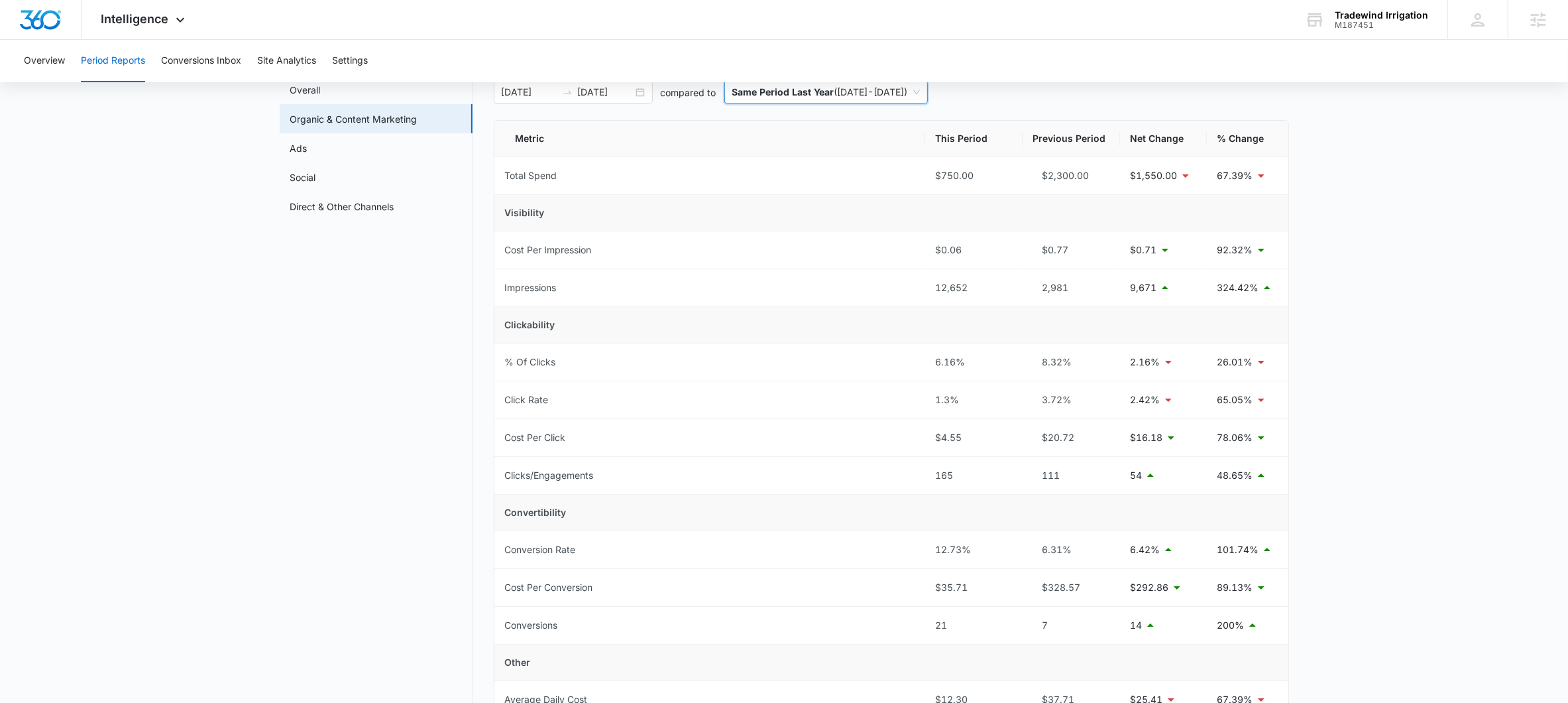
scroll to position [99, 0]
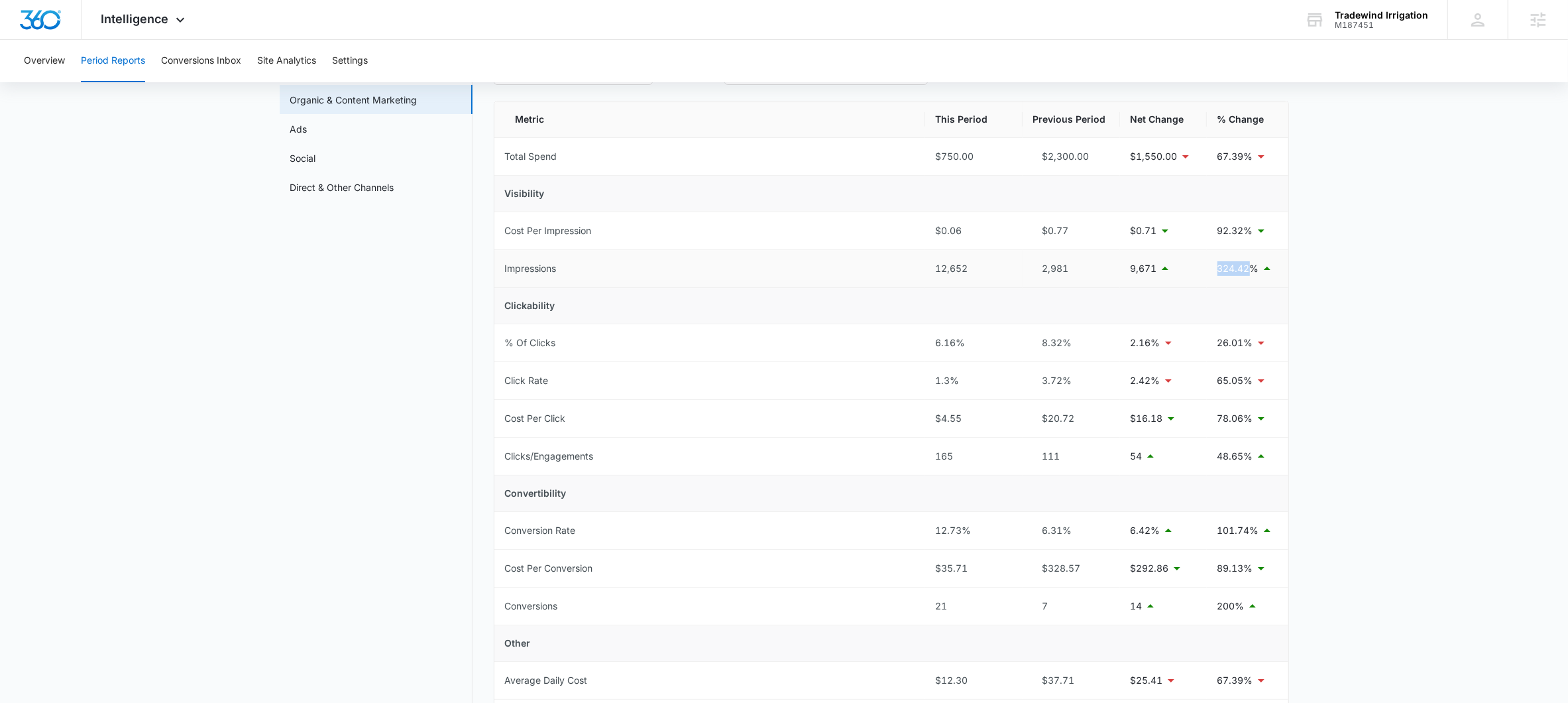
drag, startPoint x: 1217, startPoint y: 265, endPoint x: 1253, endPoint y: 266, distance: 36.0
click at [1253, 266] on p "324.42%" at bounding box center [1238, 269] width 42 height 15
drag, startPoint x: 1112, startPoint y: 268, endPoint x: 1155, endPoint y: 269, distance: 43.0
click at [1155, 269] on tr "Impressions 12,652 2,981 9,671 324.42%" at bounding box center [891, 269] width 794 height 38
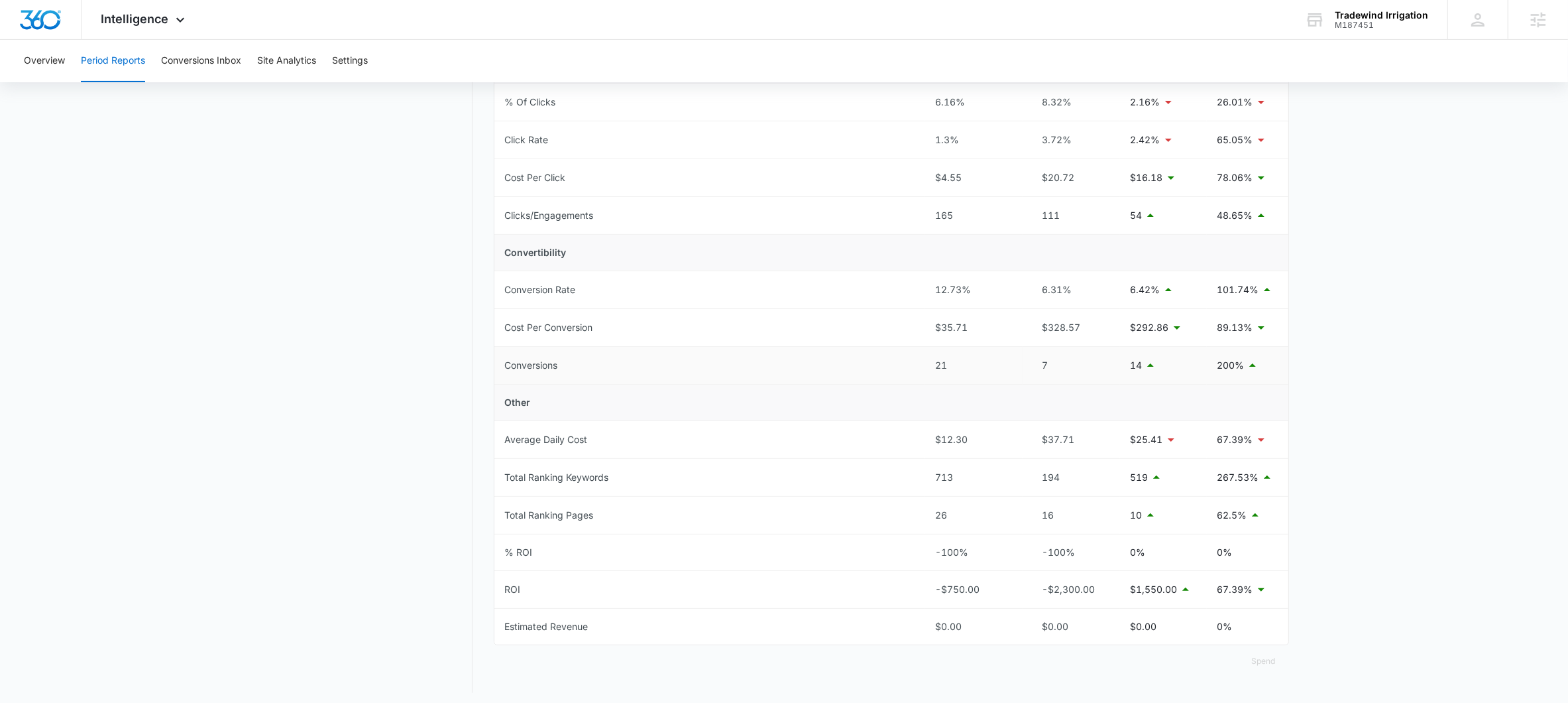
scroll to position [349, 0]
drag, startPoint x: 1204, startPoint y: 468, endPoint x: 1255, endPoint y: 468, distance: 51.0
click at [1255, 468] on tr "Total Ranking Keywords 713 194 519 267.53%" at bounding box center [891, 472] width 794 height 38
drag, startPoint x: 1131, startPoint y: 476, endPoint x: 1145, endPoint y: 475, distance: 14.0
click at [1145, 475] on p "519" at bounding box center [1139, 471] width 18 height 15
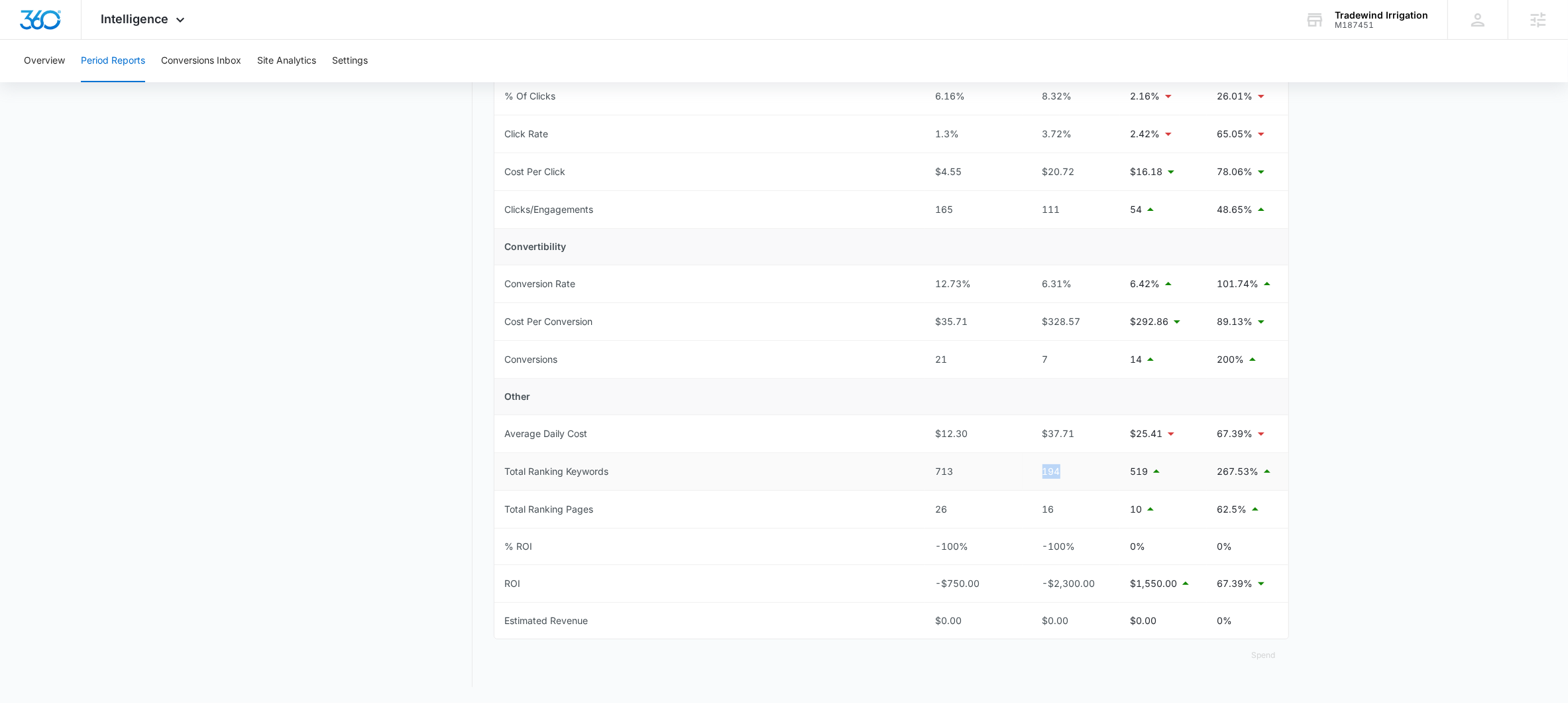
drag, startPoint x: 1033, startPoint y: 470, endPoint x: 1058, endPoint y: 471, distance: 25.0
click at [1058, 471] on div "194" at bounding box center [1071, 471] width 76 height 15
drag, startPoint x: 928, startPoint y: 482, endPoint x: 937, endPoint y: 474, distance: 12.0
click at [937, 474] on td "713" at bounding box center [974, 472] width 97 height 38
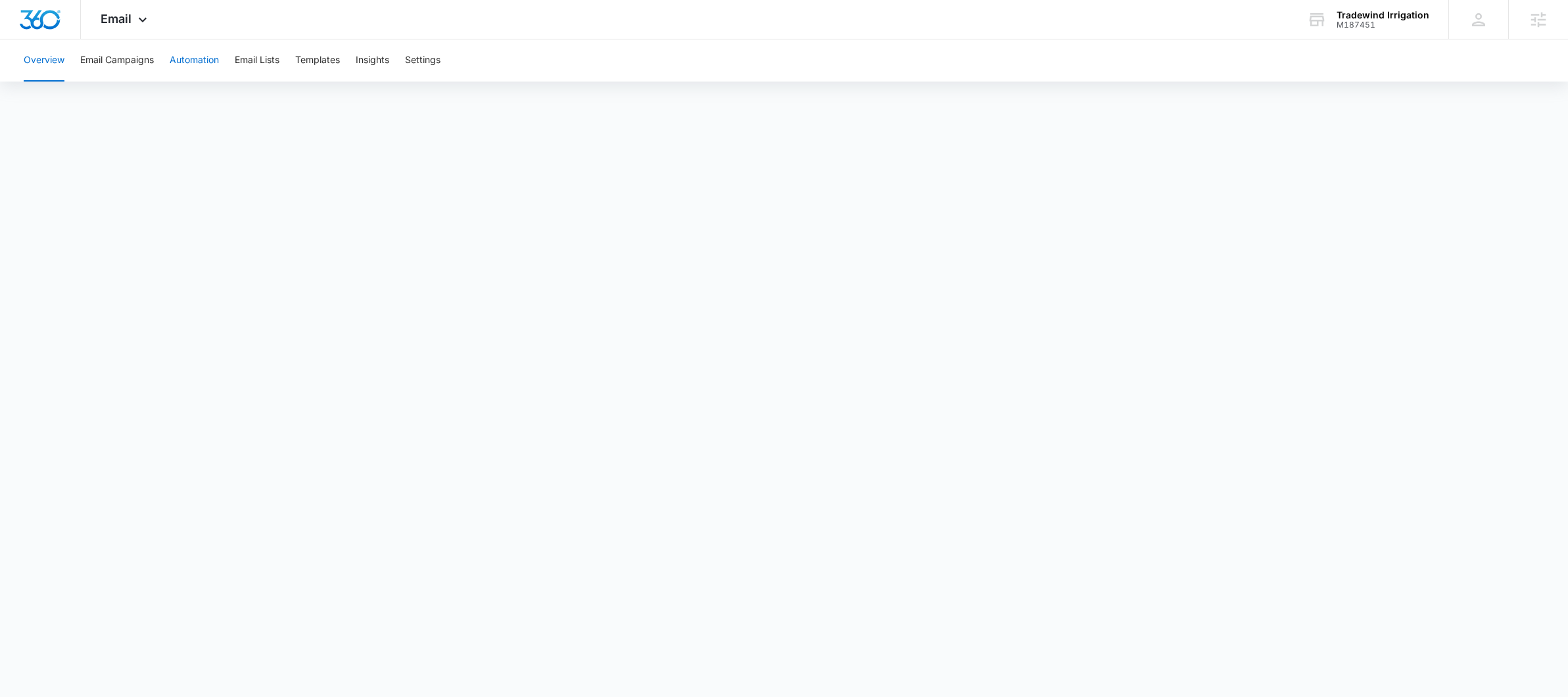
click at [188, 64] on button "Automation" at bounding box center [194, 60] width 49 height 42
click at [323, 69] on button "Templates" at bounding box center [317, 60] width 45 height 42
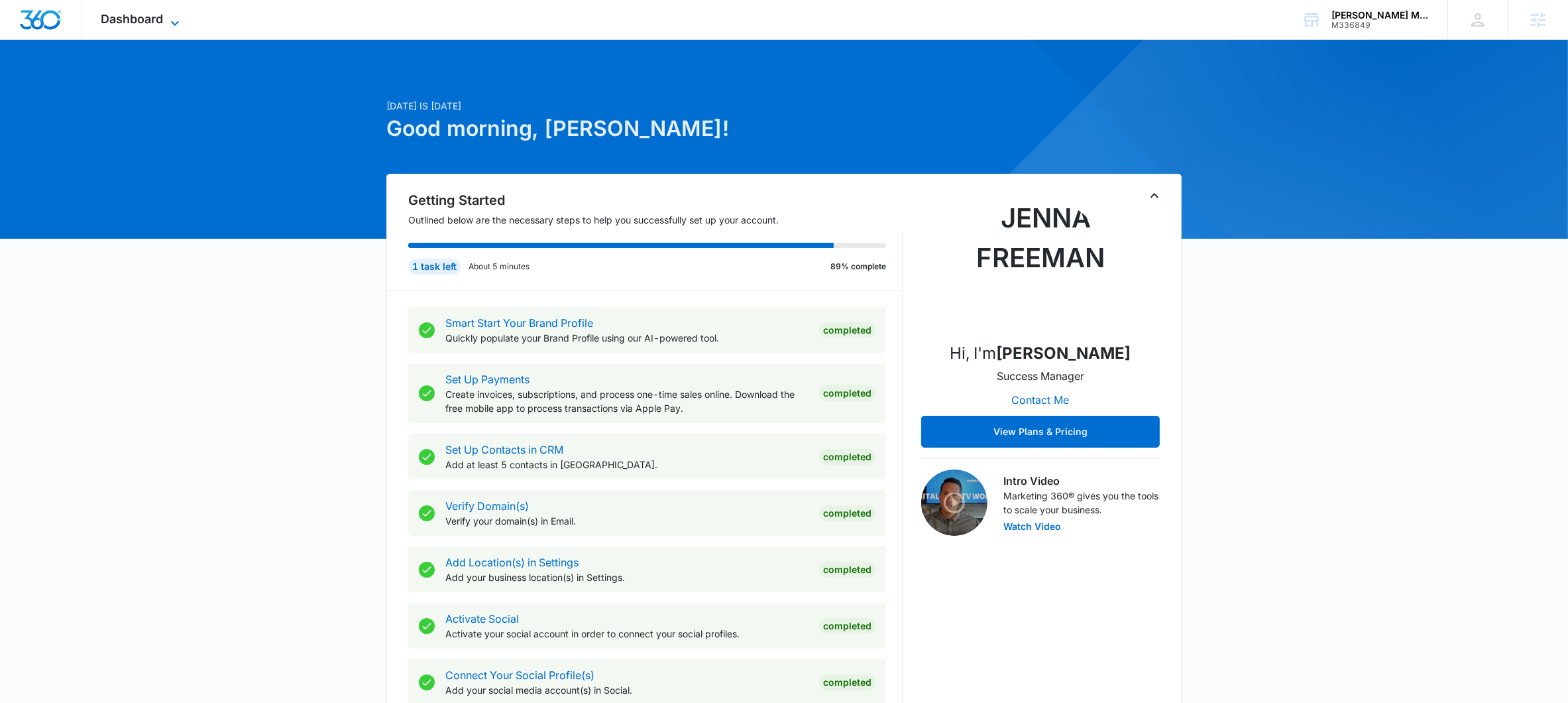
click at [163, 17] on span "Dashboard" at bounding box center [132, 18] width 62 height 14
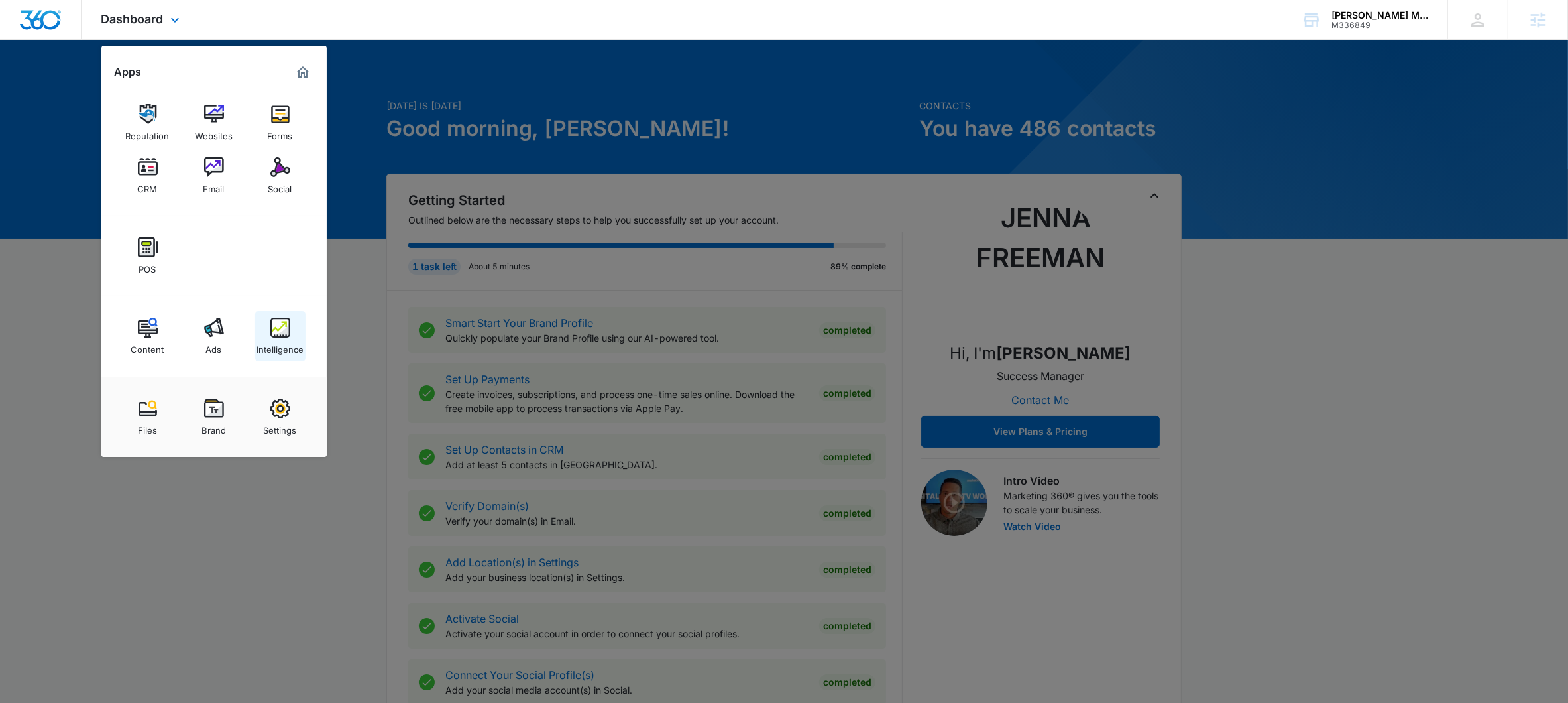
click at [276, 338] on div "Intelligence" at bounding box center [280, 346] width 47 height 18
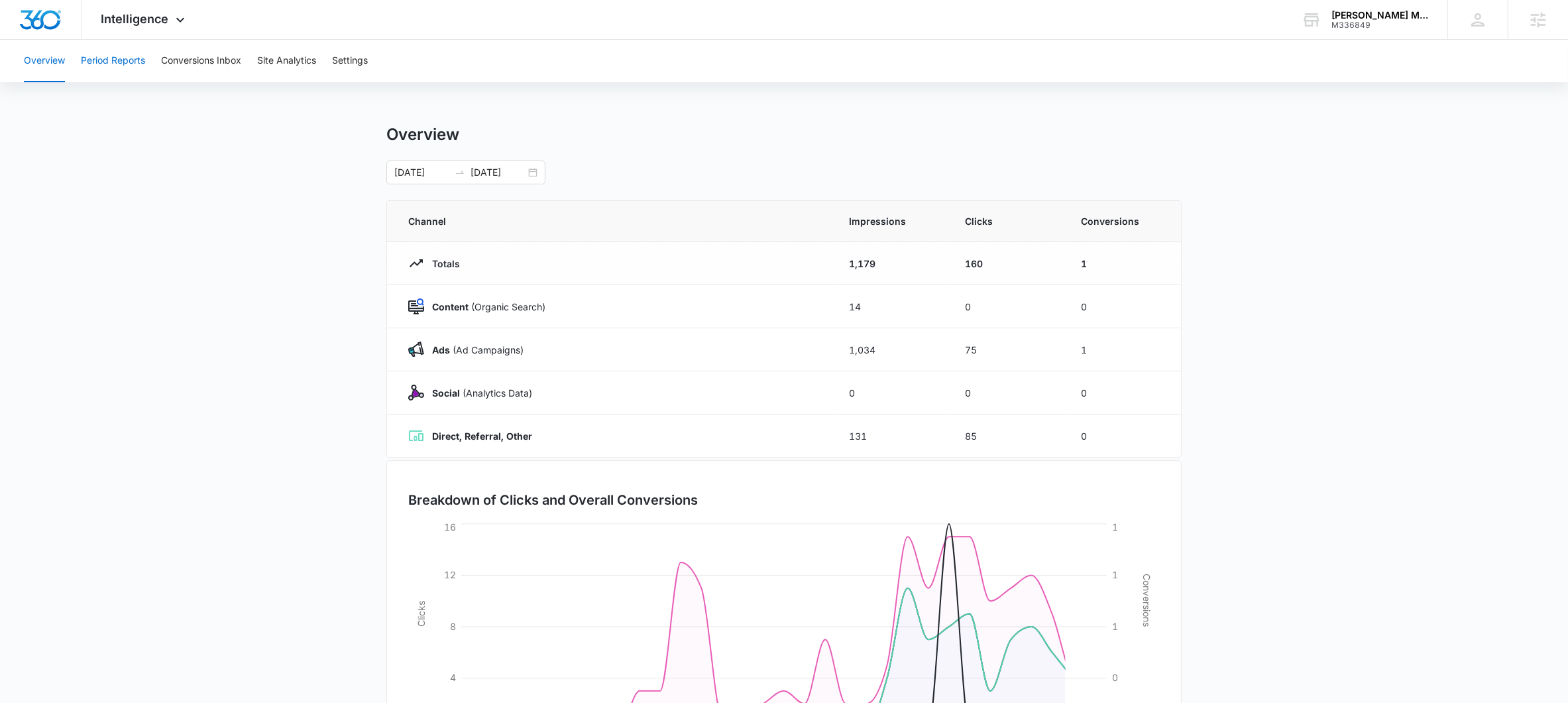
click at [121, 57] on button "Period Reports" at bounding box center [113, 61] width 64 height 42
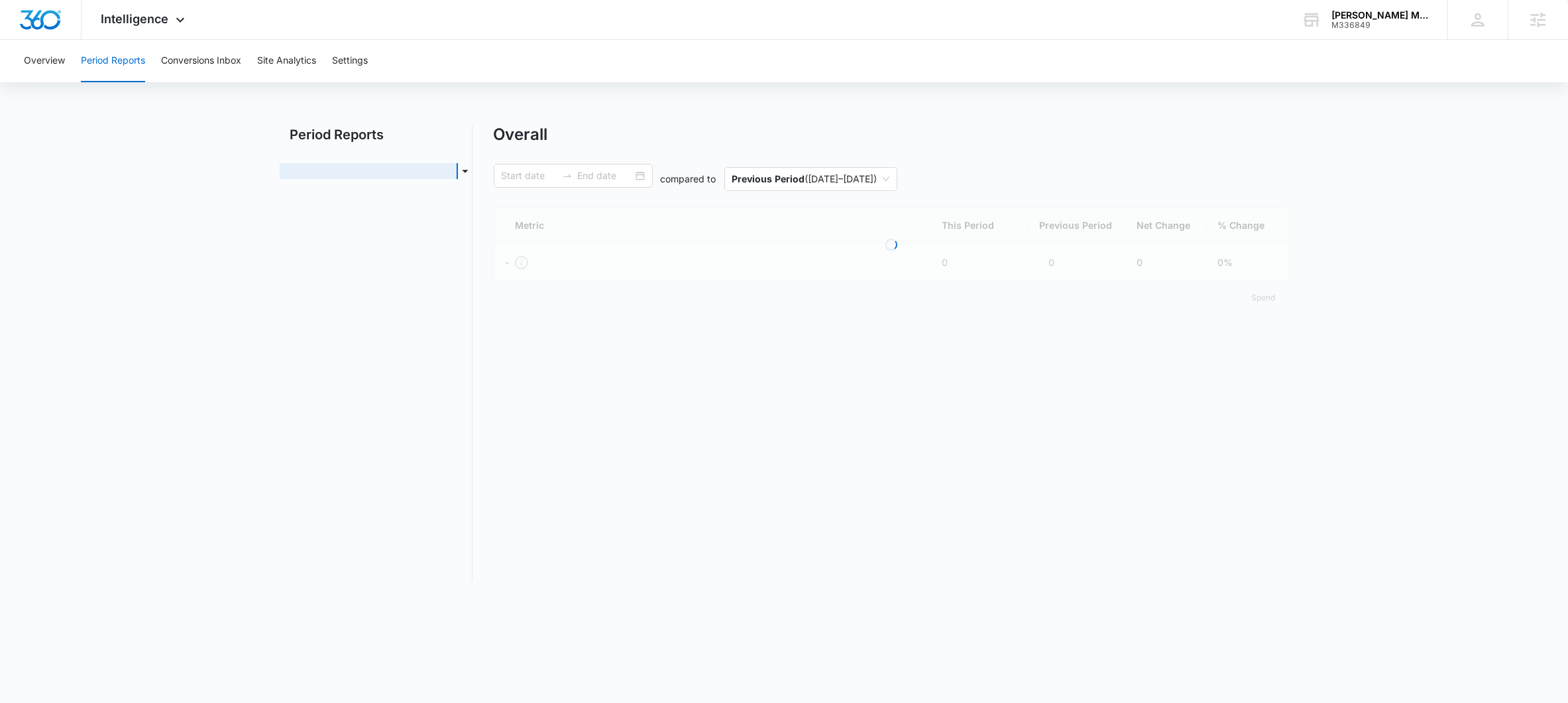
type input "09/07/2025"
type input "10/07/2025"
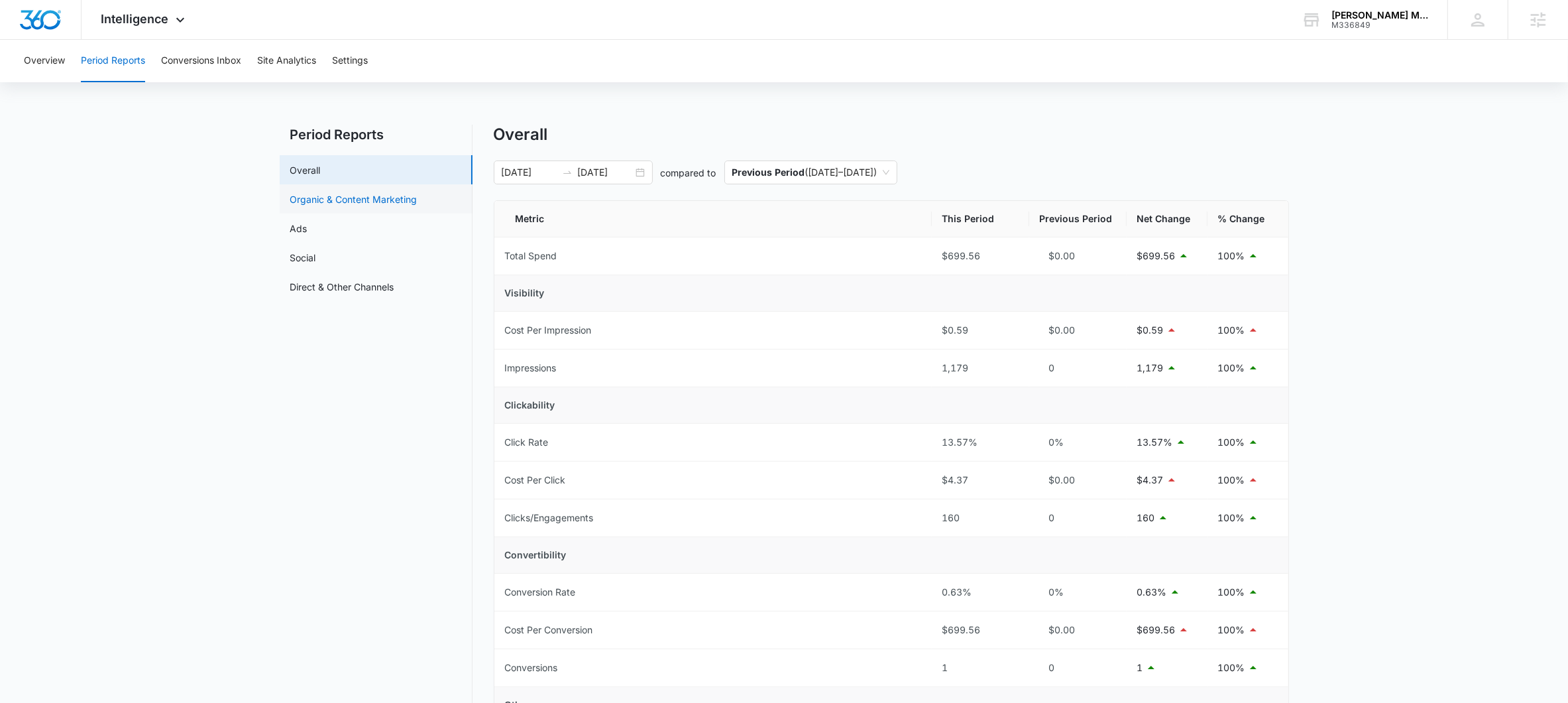
click at [325, 192] on link "Organic & Content Marketing" at bounding box center [353, 199] width 127 height 14
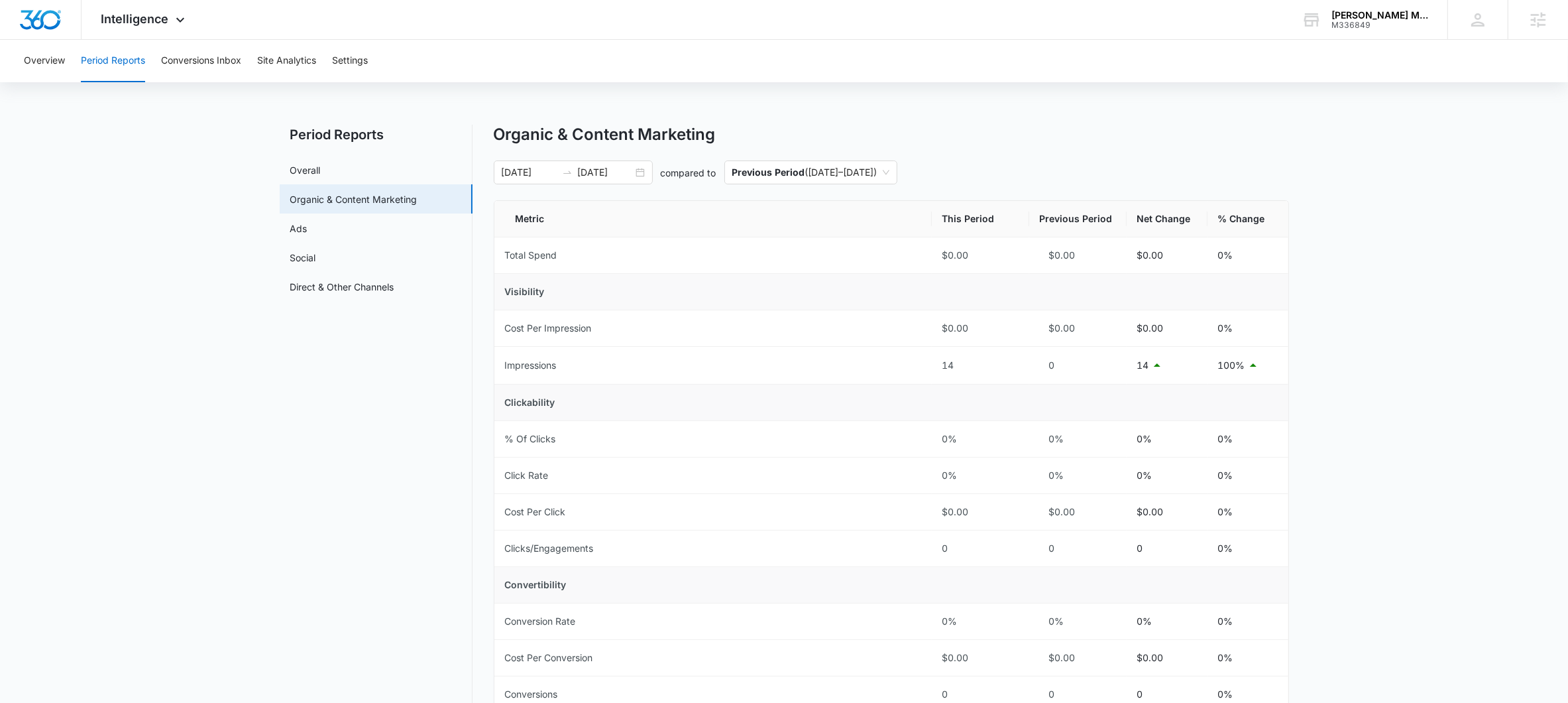
scroll to position [259, 0]
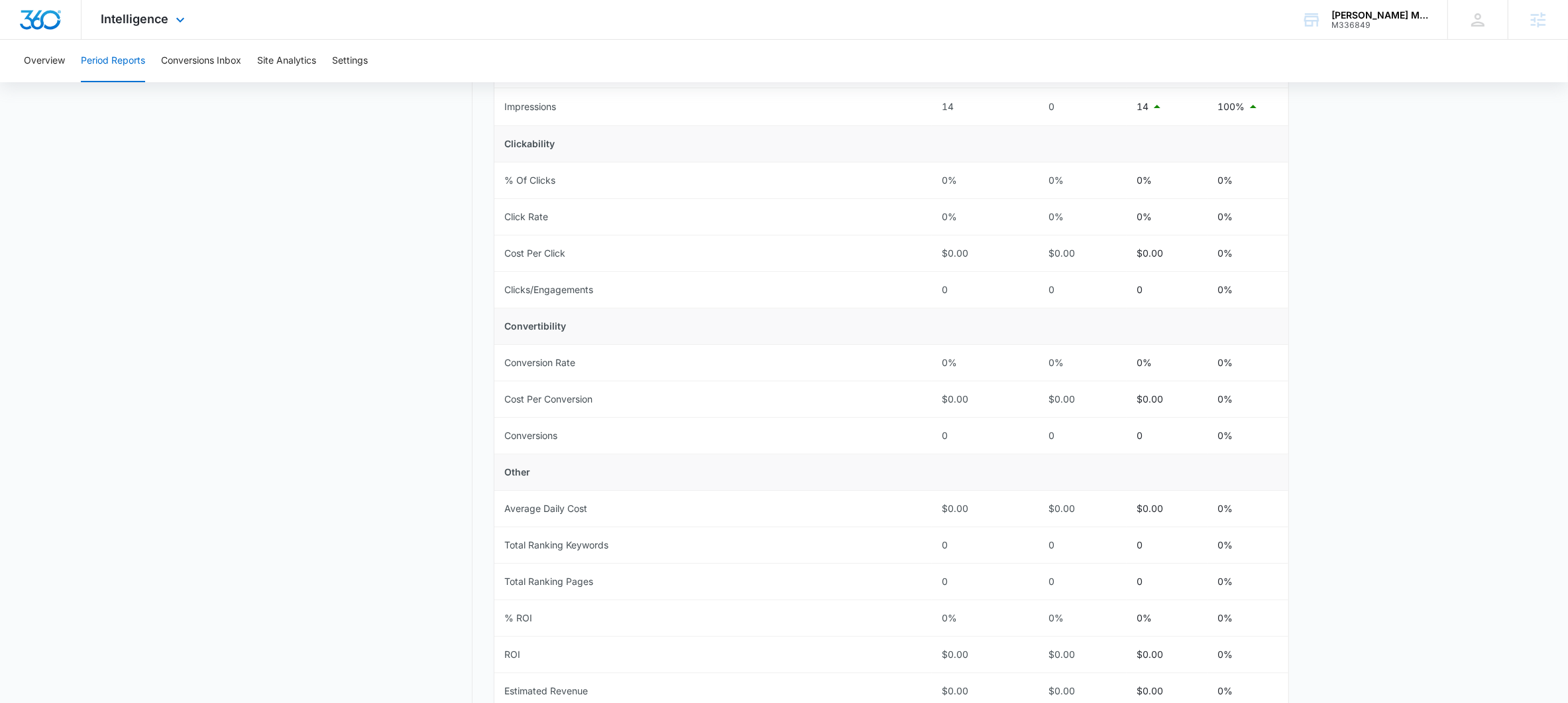
click at [194, 16] on div "Intelligence Apps Reputation Websites Forms CRM Email Social POS Content Ads In…" at bounding box center [145, 20] width 126 height 39
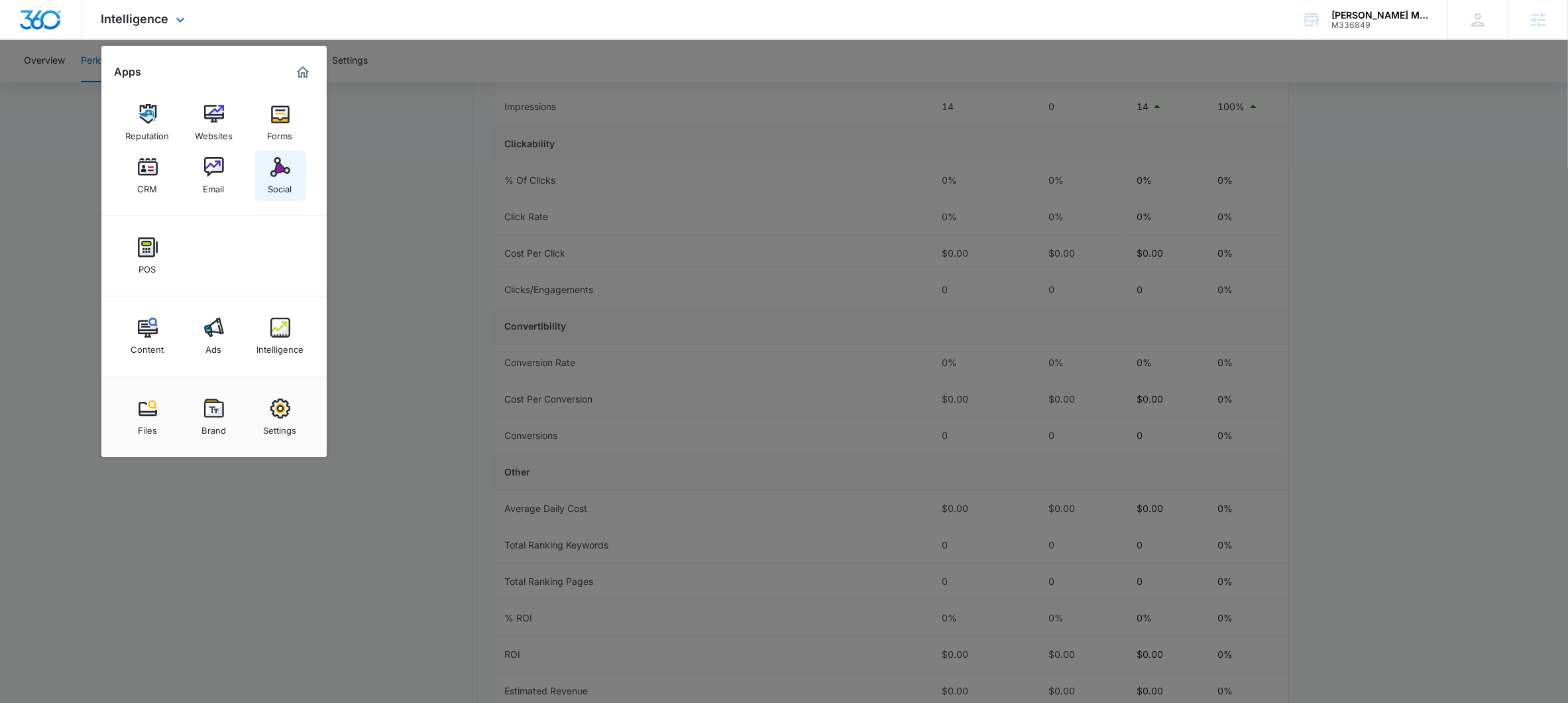
click at [272, 164] on img at bounding box center [280, 167] width 20 height 20
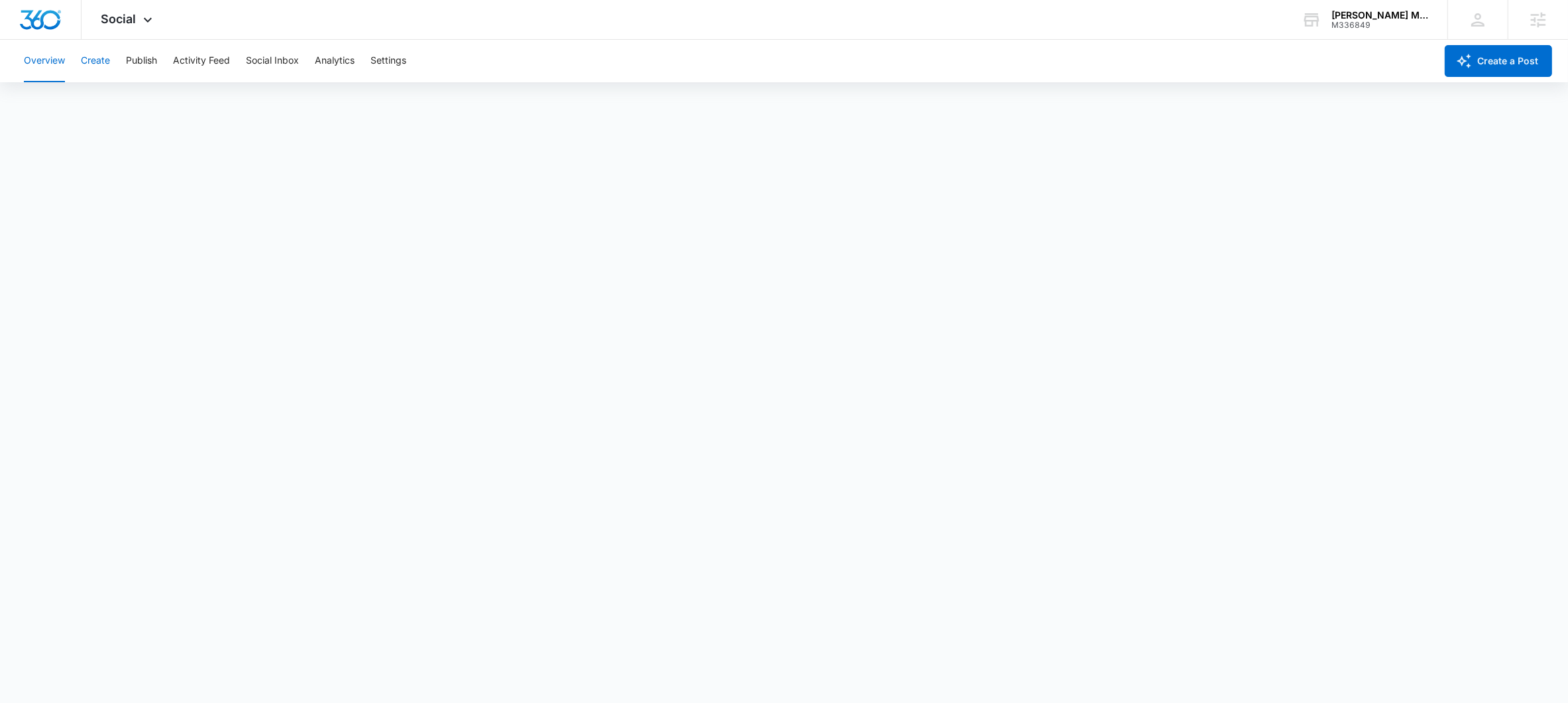
click at [102, 61] on button "Create" at bounding box center [96, 61] width 29 height 42
click at [129, 65] on button "Publish" at bounding box center [141, 61] width 31 height 42
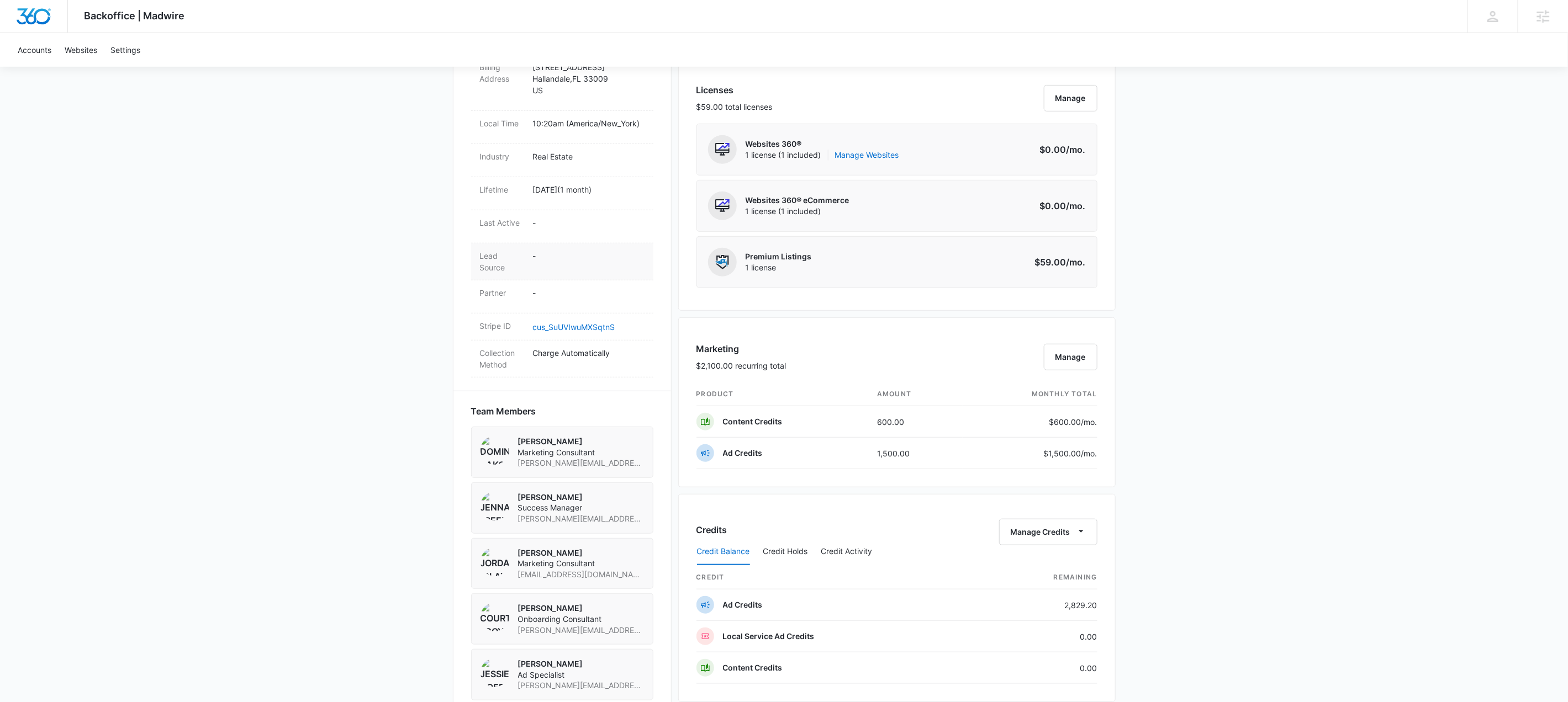
scroll to position [450, 0]
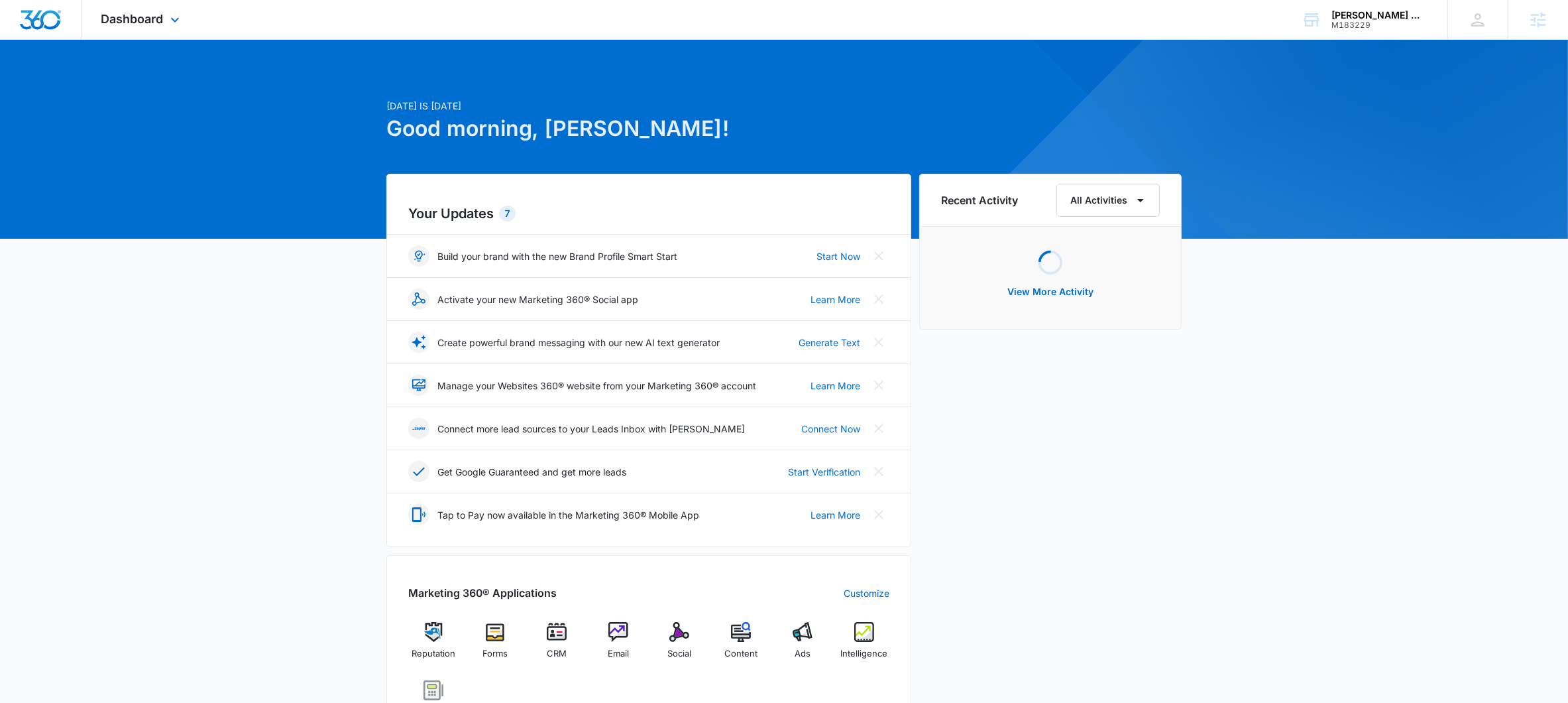
click at [183, 24] on div "Dashboard Apps Reputation Forms CRM Email Social POS Content Ads Intelligence F…" at bounding box center [142, 20] width 121 height 39
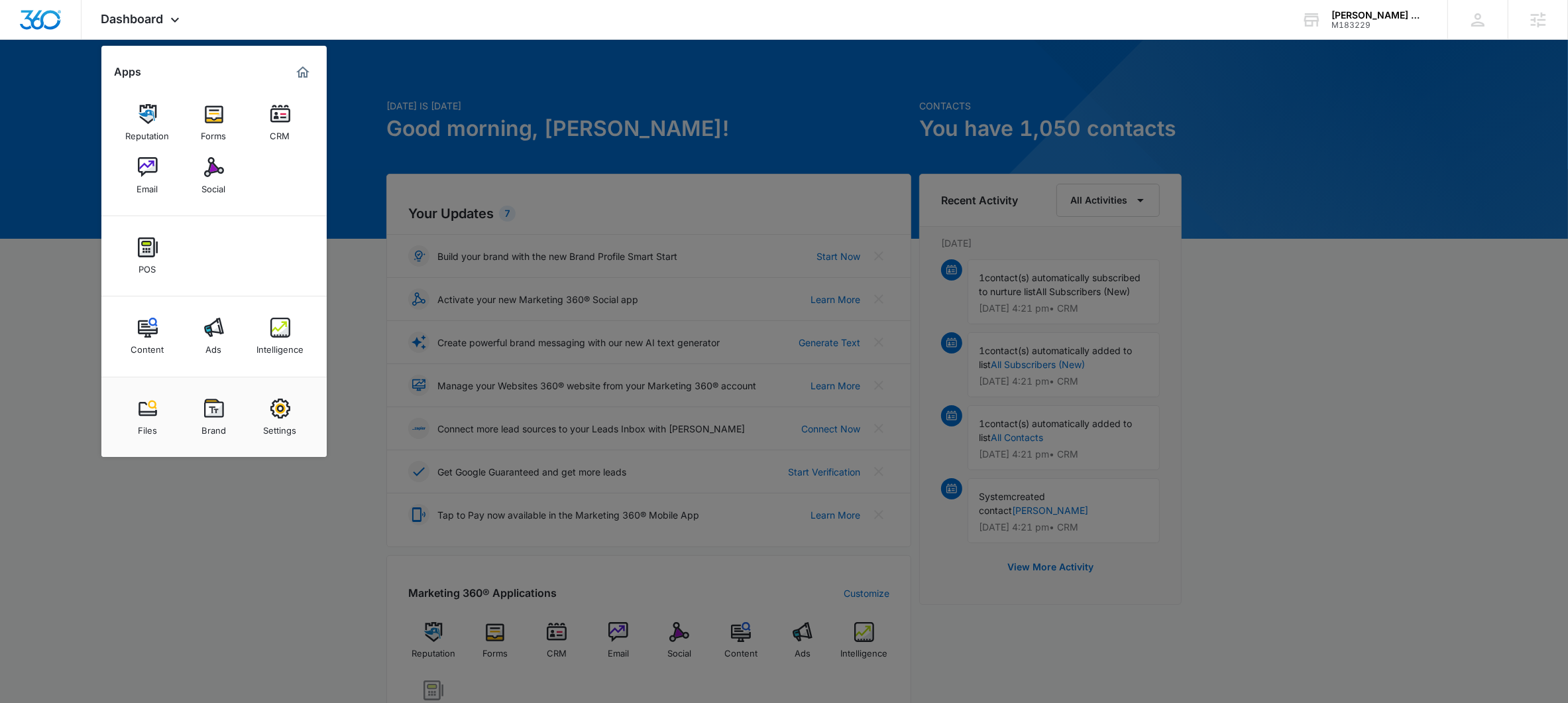
click at [160, 159] on link "Email" at bounding box center [148, 175] width 50 height 50
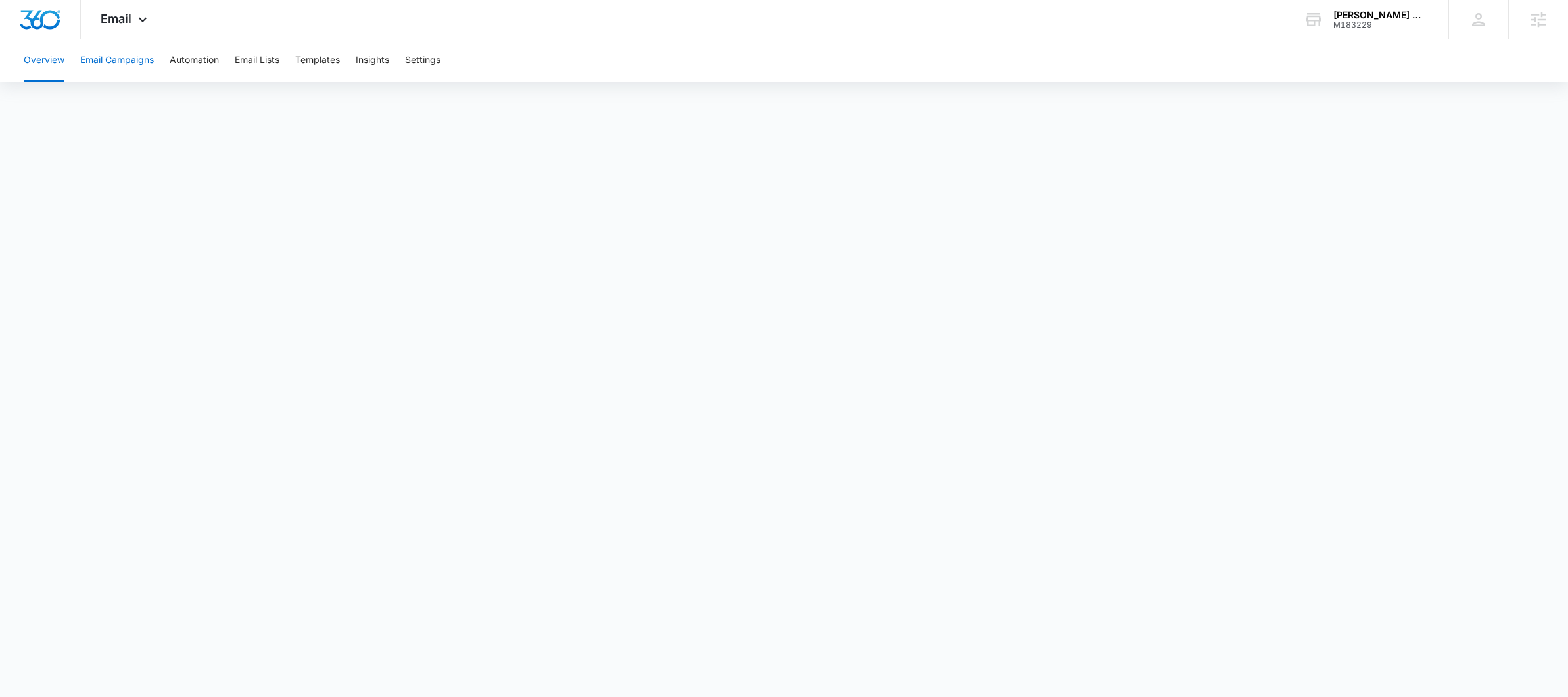
click at [125, 59] on button "Email Campaigns" at bounding box center [117, 60] width 74 height 42
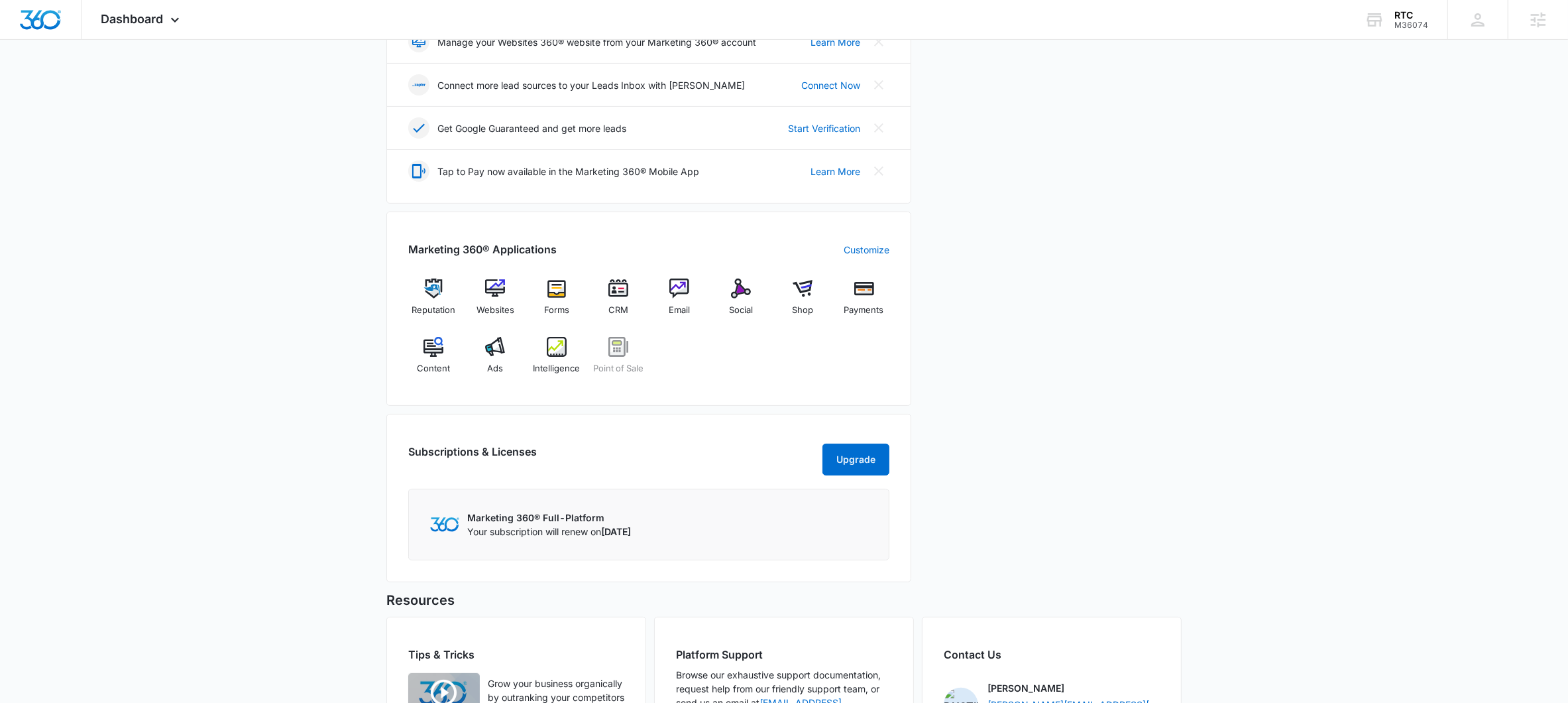
scroll to position [491, 0]
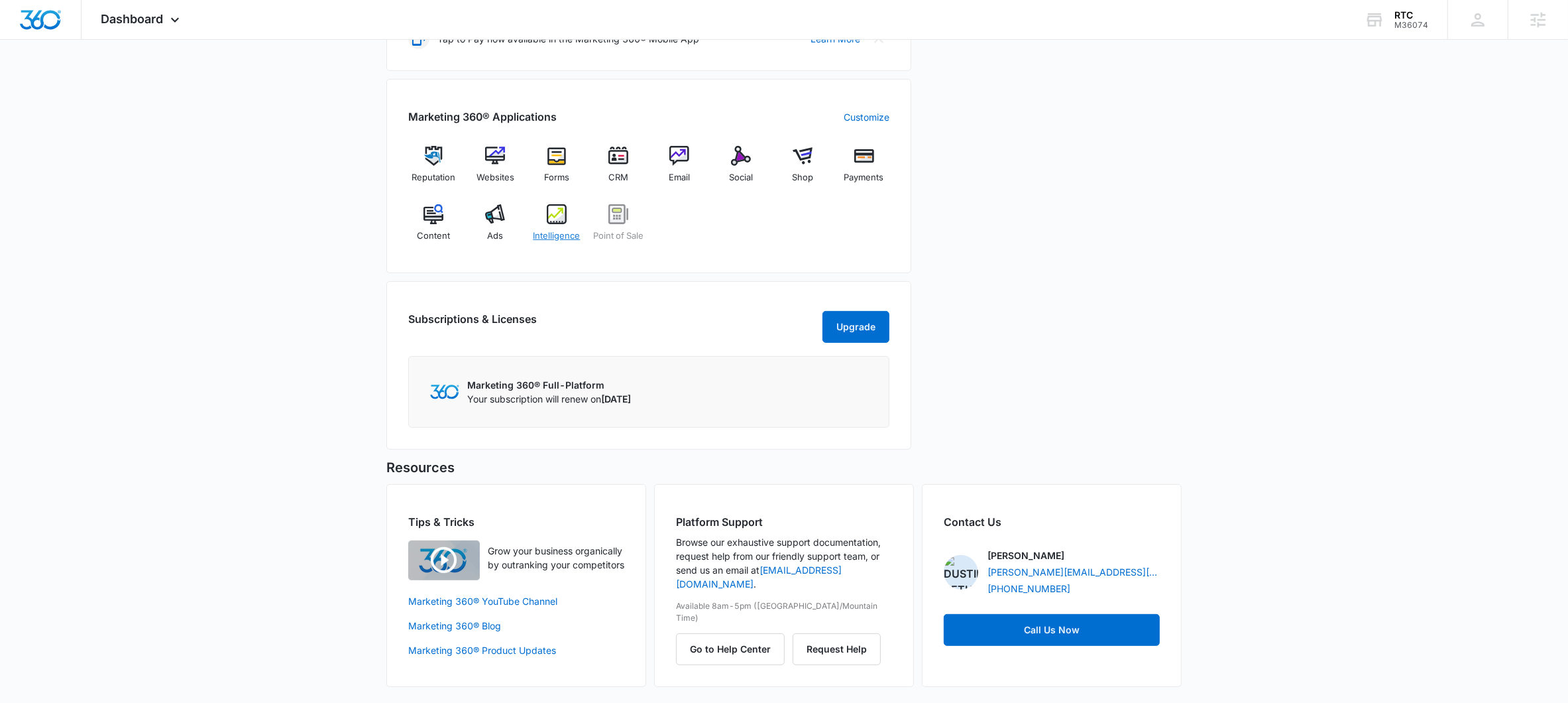
click at [559, 229] on span "Intelligence" at bounding box center [557, 236] width 47 height 13
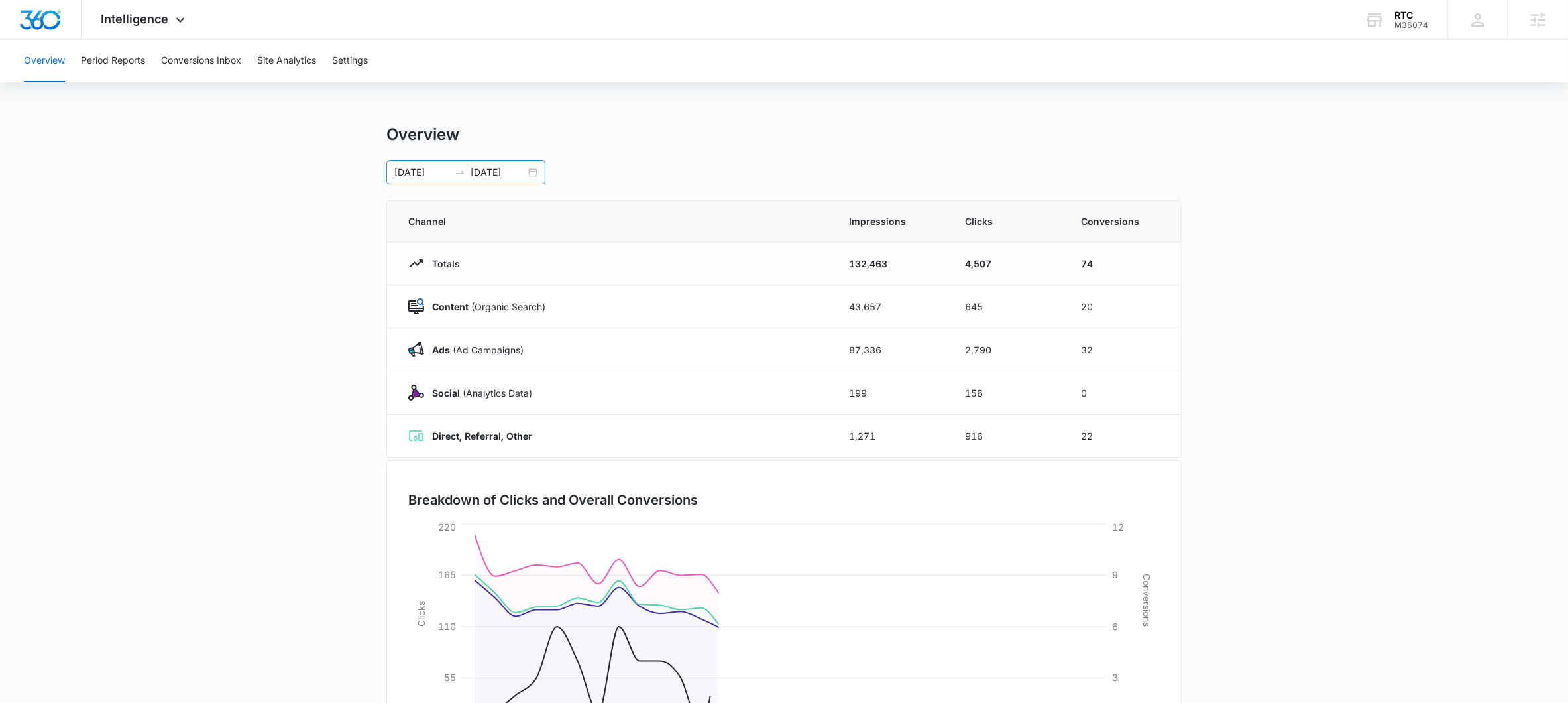
click at [459, 175] on icon "swap-right" at bounding box center [459, 172] width 11 height 11
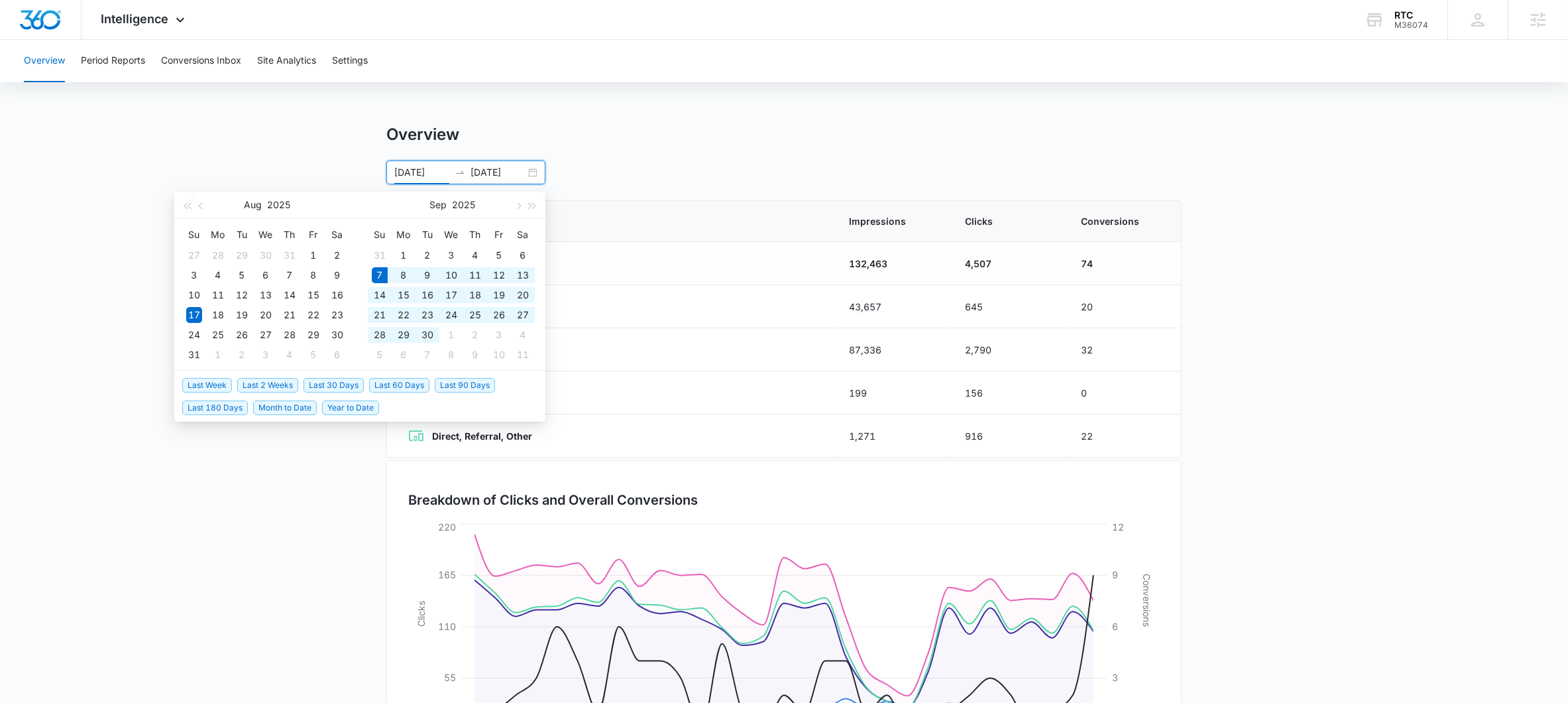
click at [340, 381] on span "Last 30 Days" at bounding box center [334, 385] width 61 height 15
type input "09/07/2025"
type input "[DATE]"
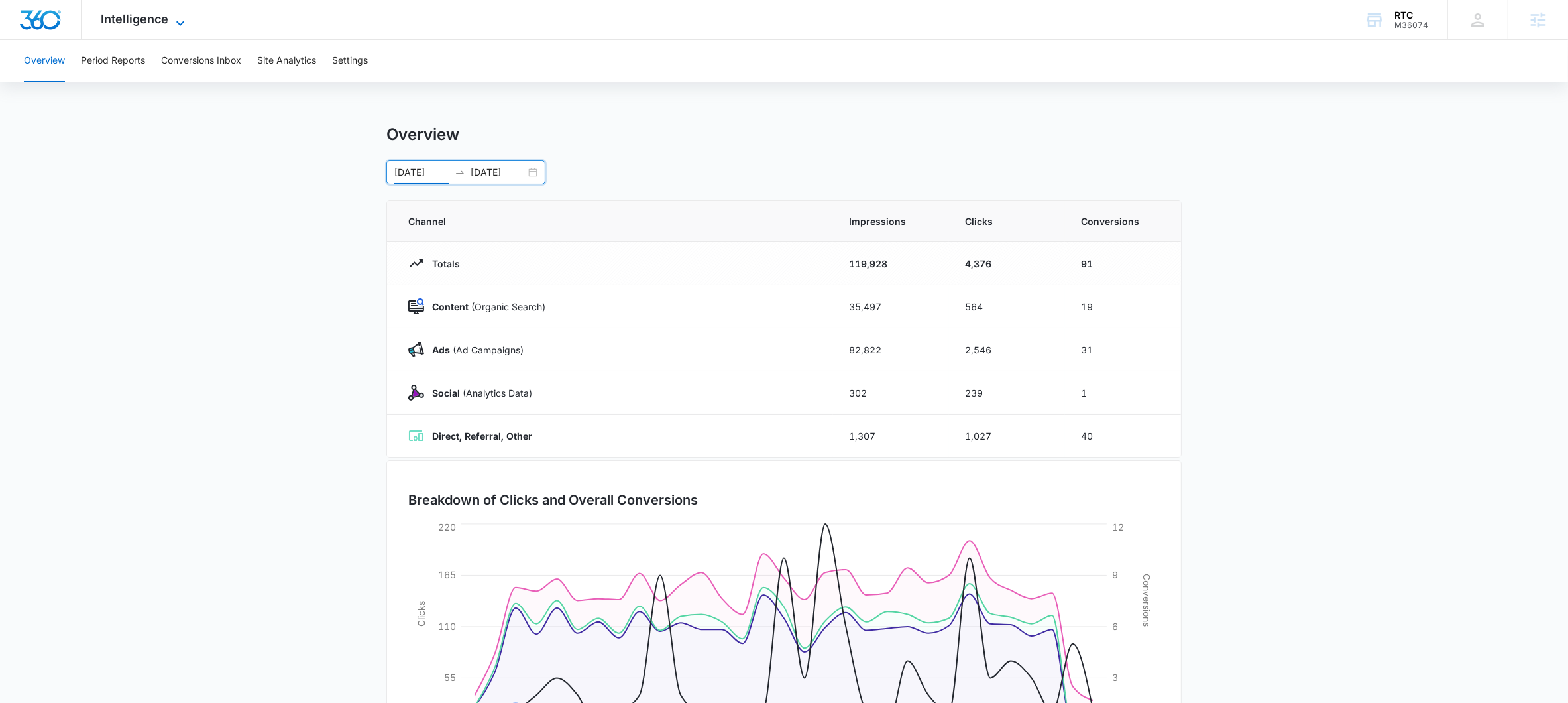
click at [163, 25] on span "Intelligence" at bounding box center [135, 18] width 68 height 14
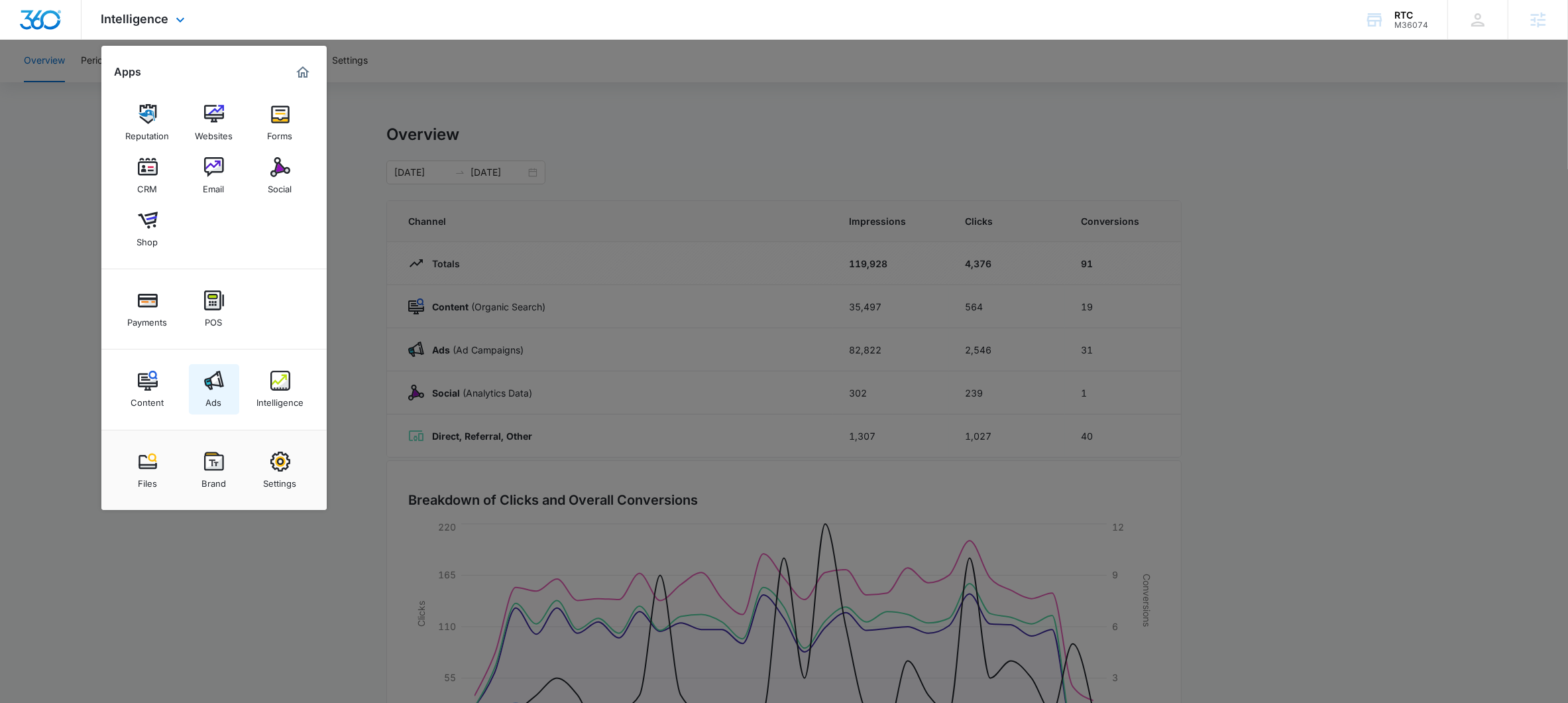
click at [224, 384] on link "Ads" at bounding box center [214, 389] width 50 height 50
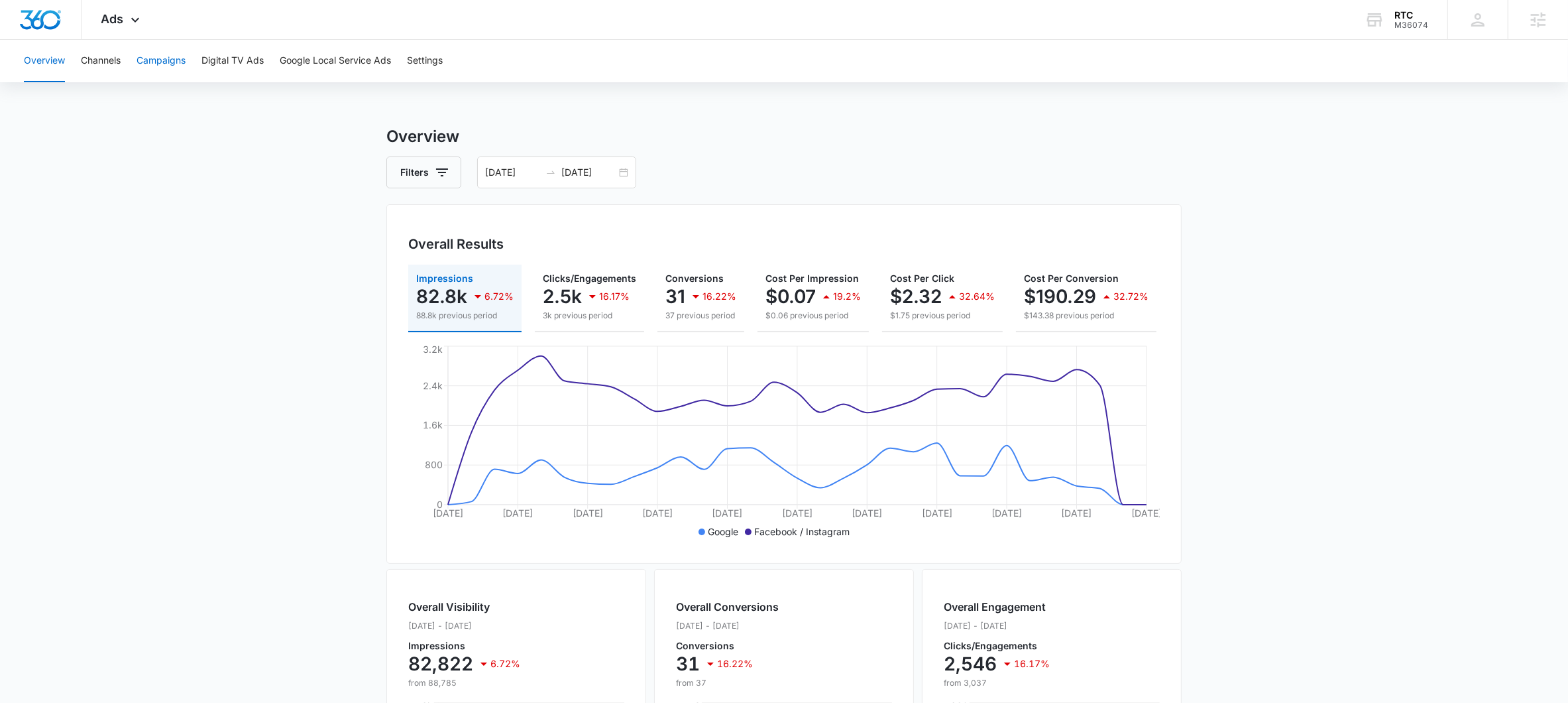
click at [167, 56] on button "Campaigns" at bounding box center [161, 61] width 49 height 42
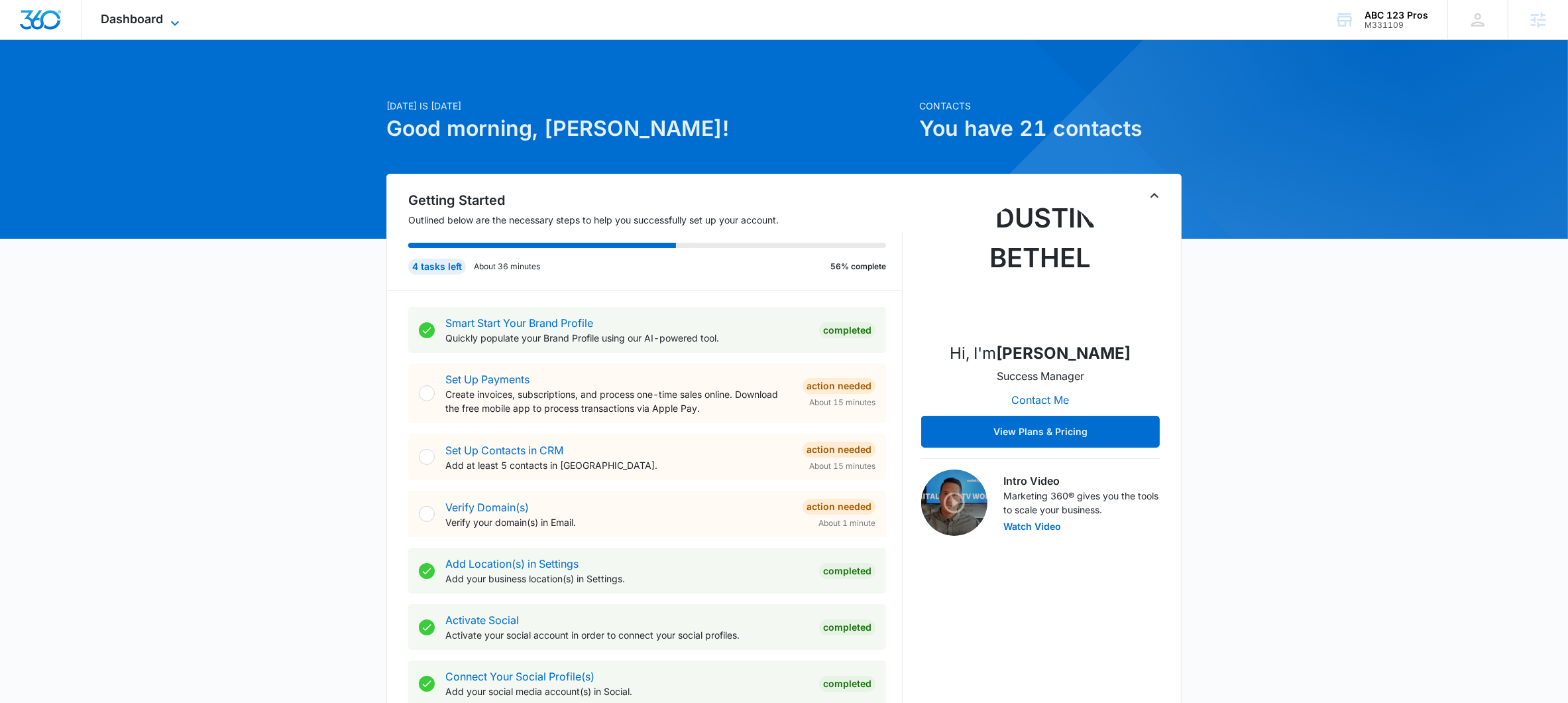
click at [149, 12] on span "Dashboard" at bounding box center [132, 18] width 62 height 14
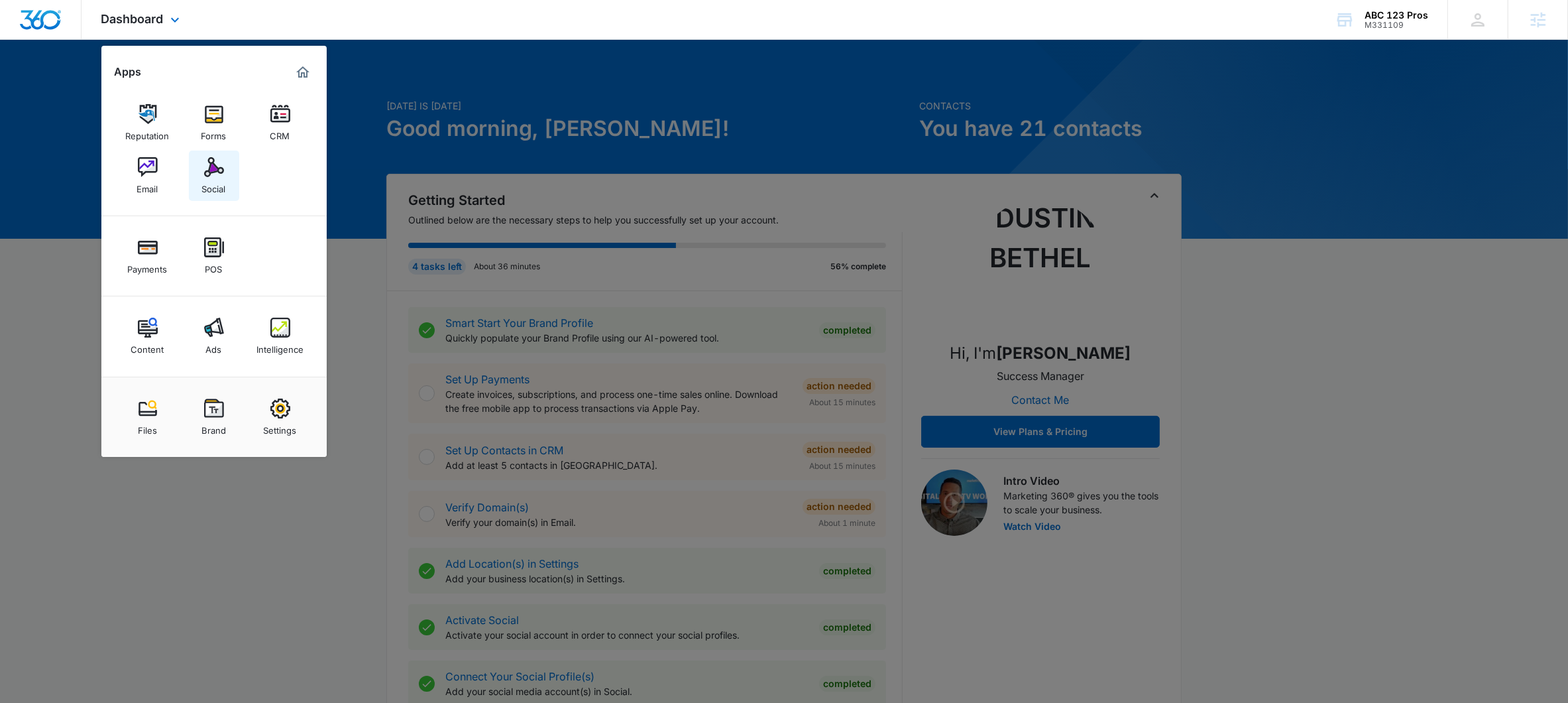
click at [213, 183] on div "Social" at bounding box center [214, 186] width 24 height 18
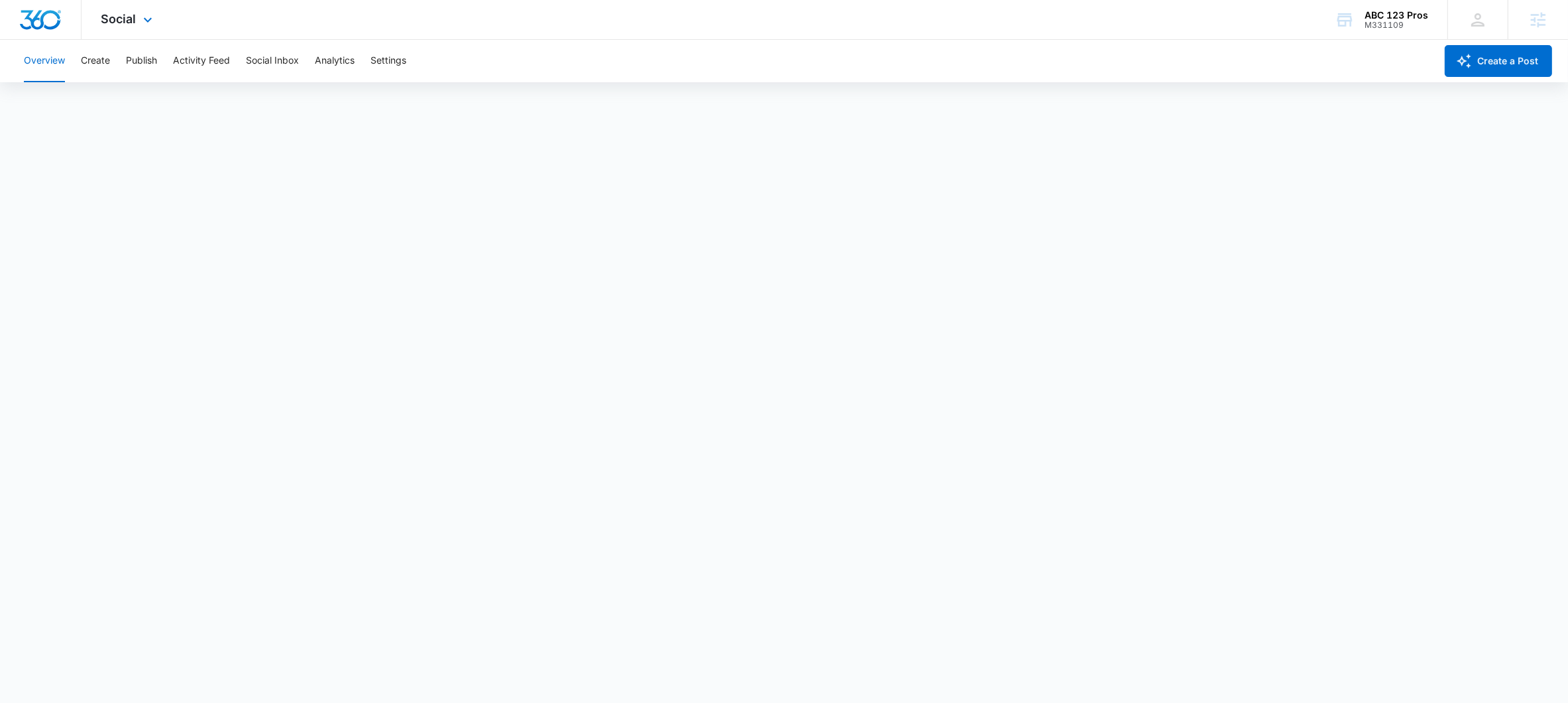
click at [159, 13] on div "Social Apps Reputation Forms CRM Email Social Payments POS Content Ads Intellig…" at bounding box center [129, 20] width 94 height 39
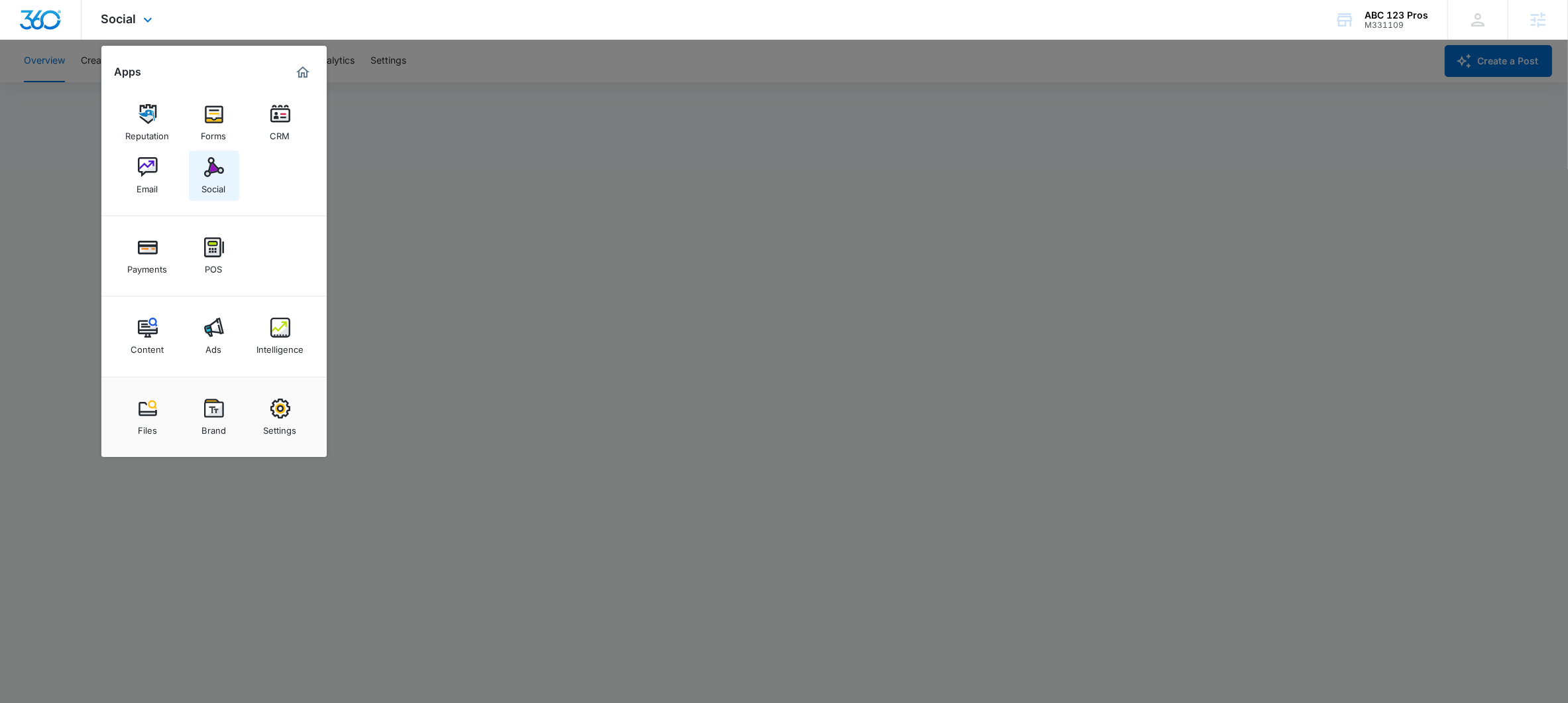
click at [199, 187] on link "Social" at bounding box center [214, 175] width 50 height 50
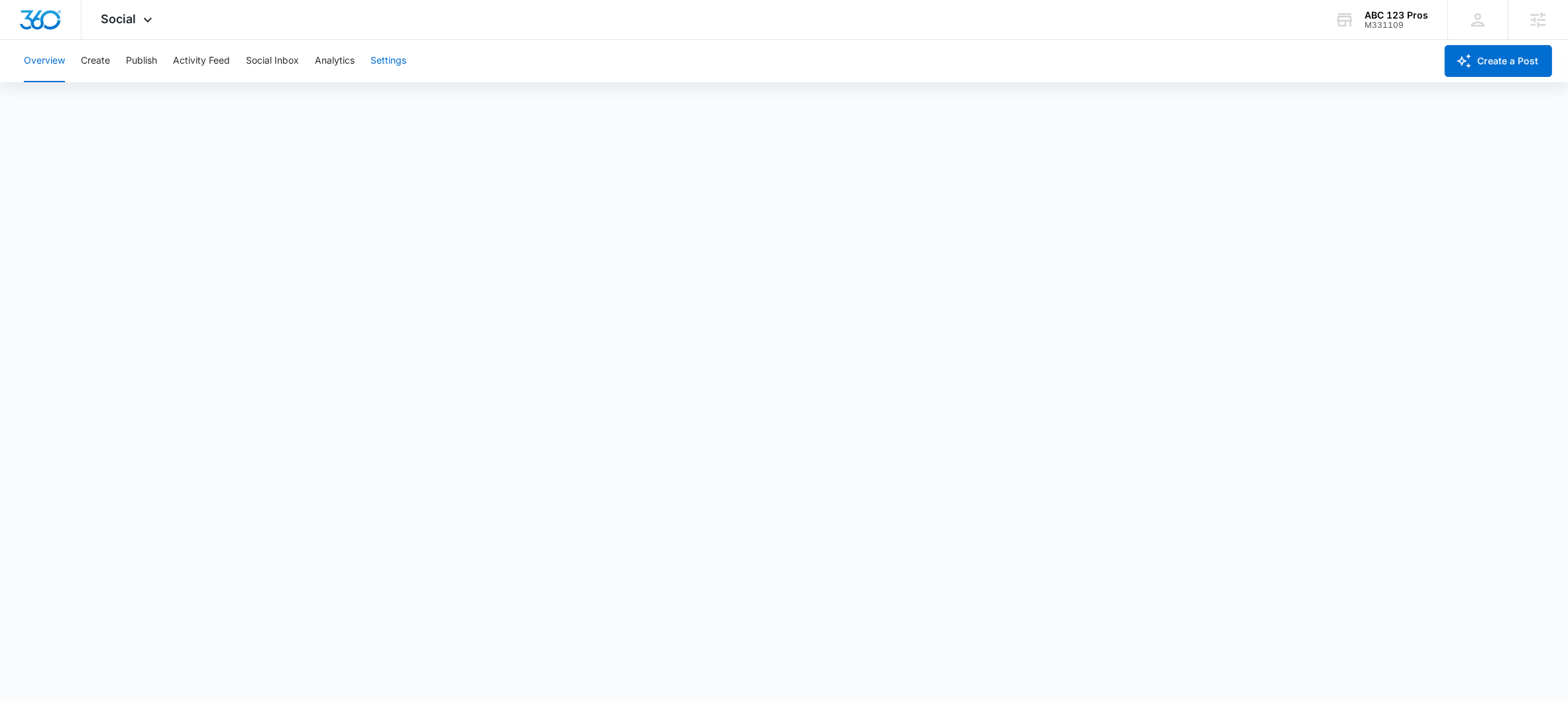
click at [385, 61] on button "Settings" at bounding box center [388, 61] width 36 height 42
click at [126, 58] on button "Publish" at bounding box center [141, 61] width 31 height 42
click at [388, 61] on button "Settings" at bounding box center [388, 61] width 36 height 42
click at [138, 18] on div "Social Apps Reputation Forms CRM Email Social Payments POS Content Ads Intellig…" at bounding box center [129, 20] width 94 height 39
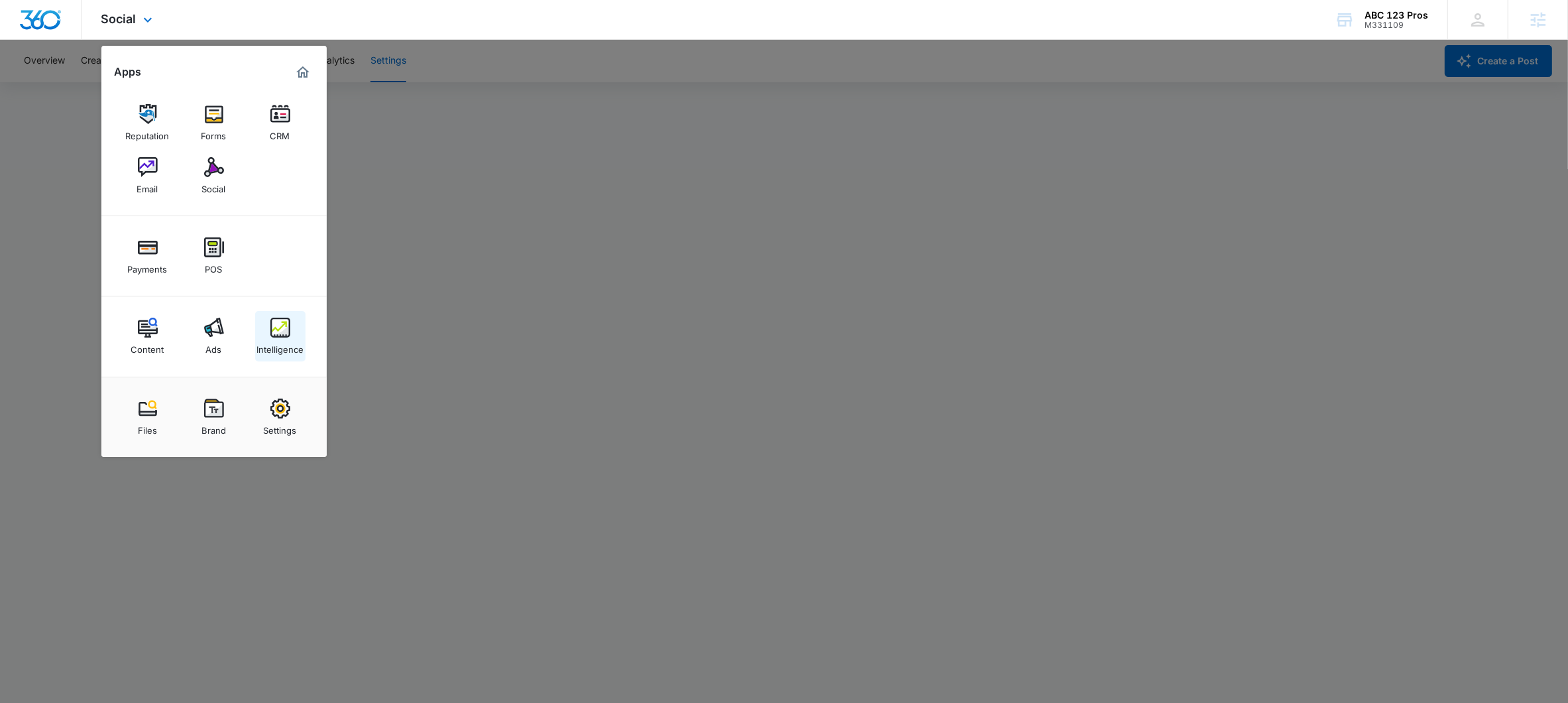
click at [270, 332] on img at bounding box center [280, 327] width 20 height 20
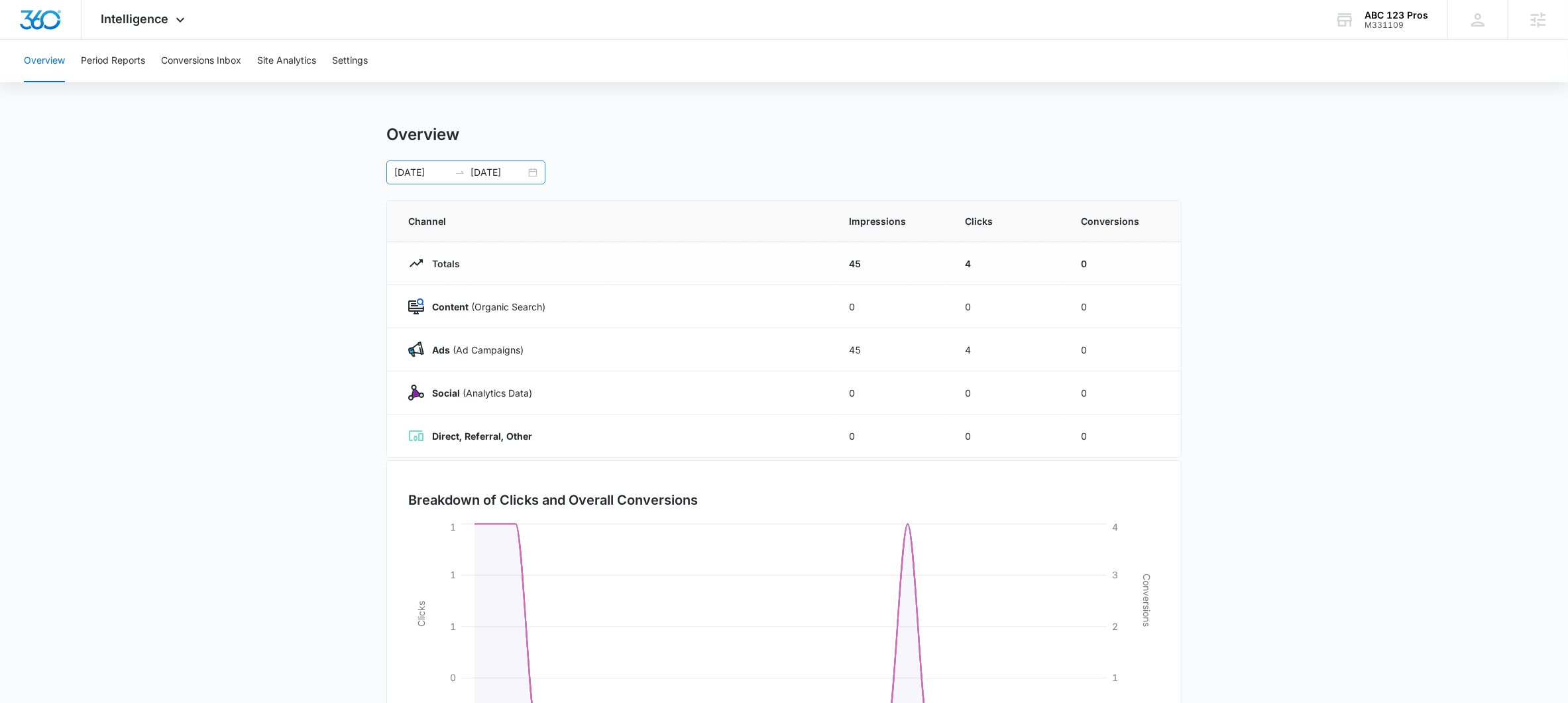
click at [454, 172] on div at bounding box center [459, 172] width 21 height 11
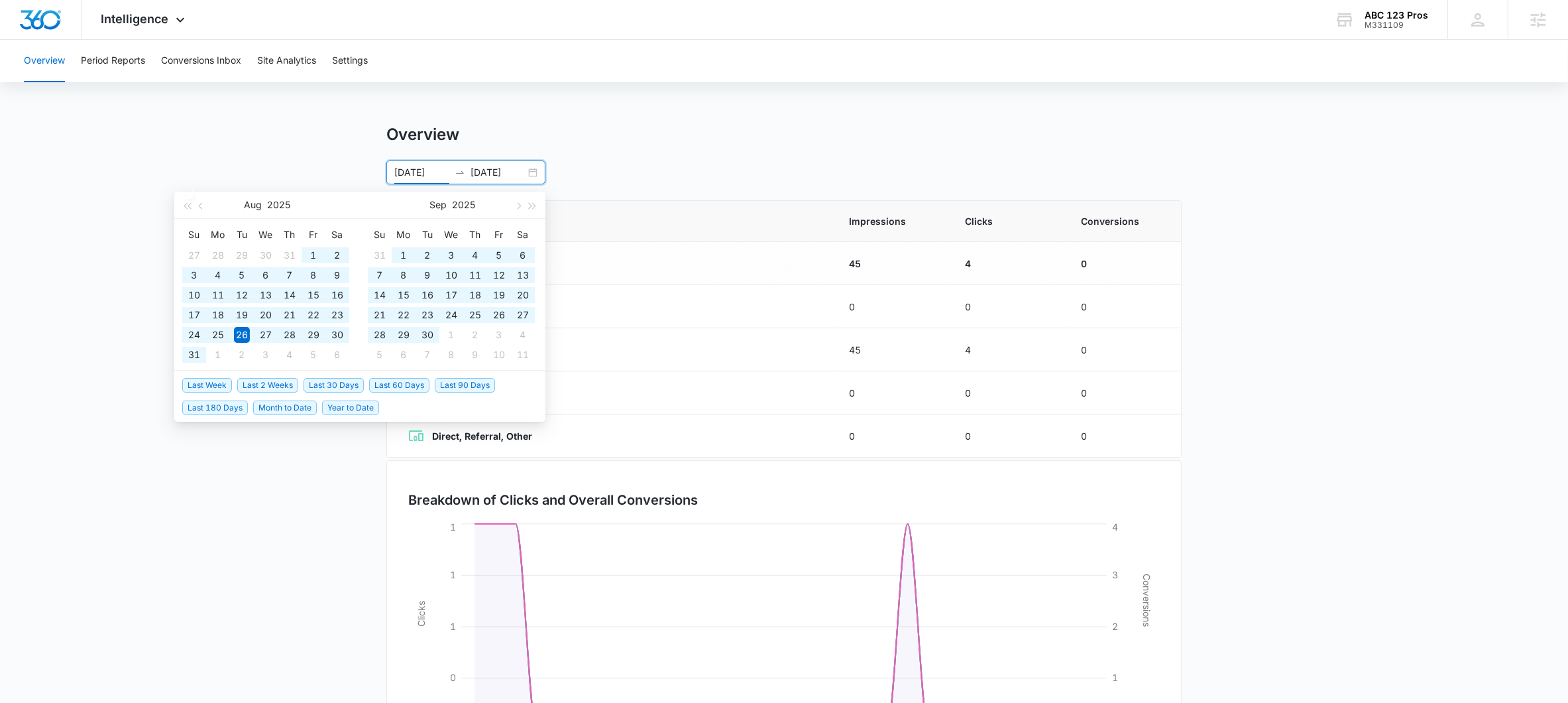
click at [466, 390] on span "Last 90 Days" at bounding box center [464, 385] width 61 height 15
type input "07/09/2025"
type input "10/07/2025"
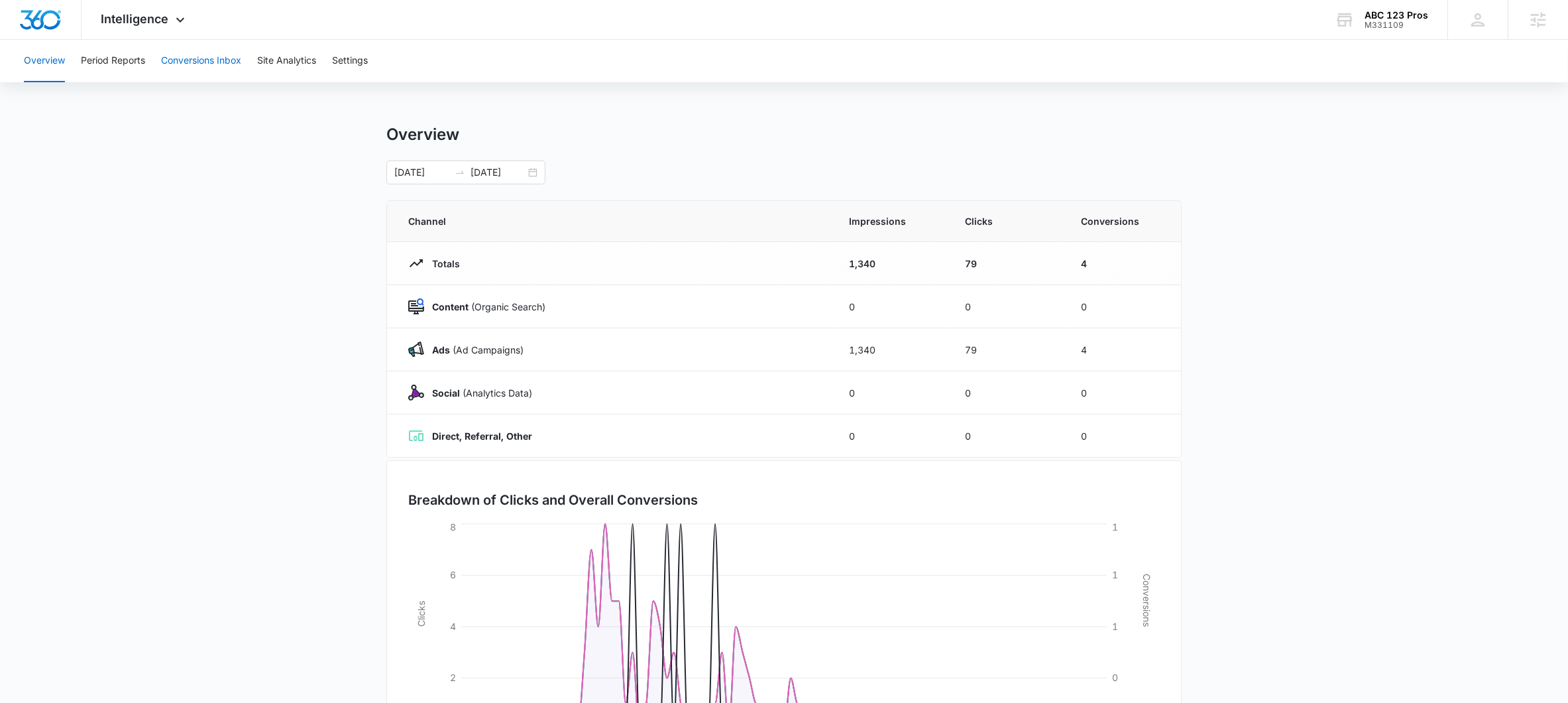
click at [207, 60] on button "Conversions Inbox" at bounding box center [201, 61] width 80 height 42
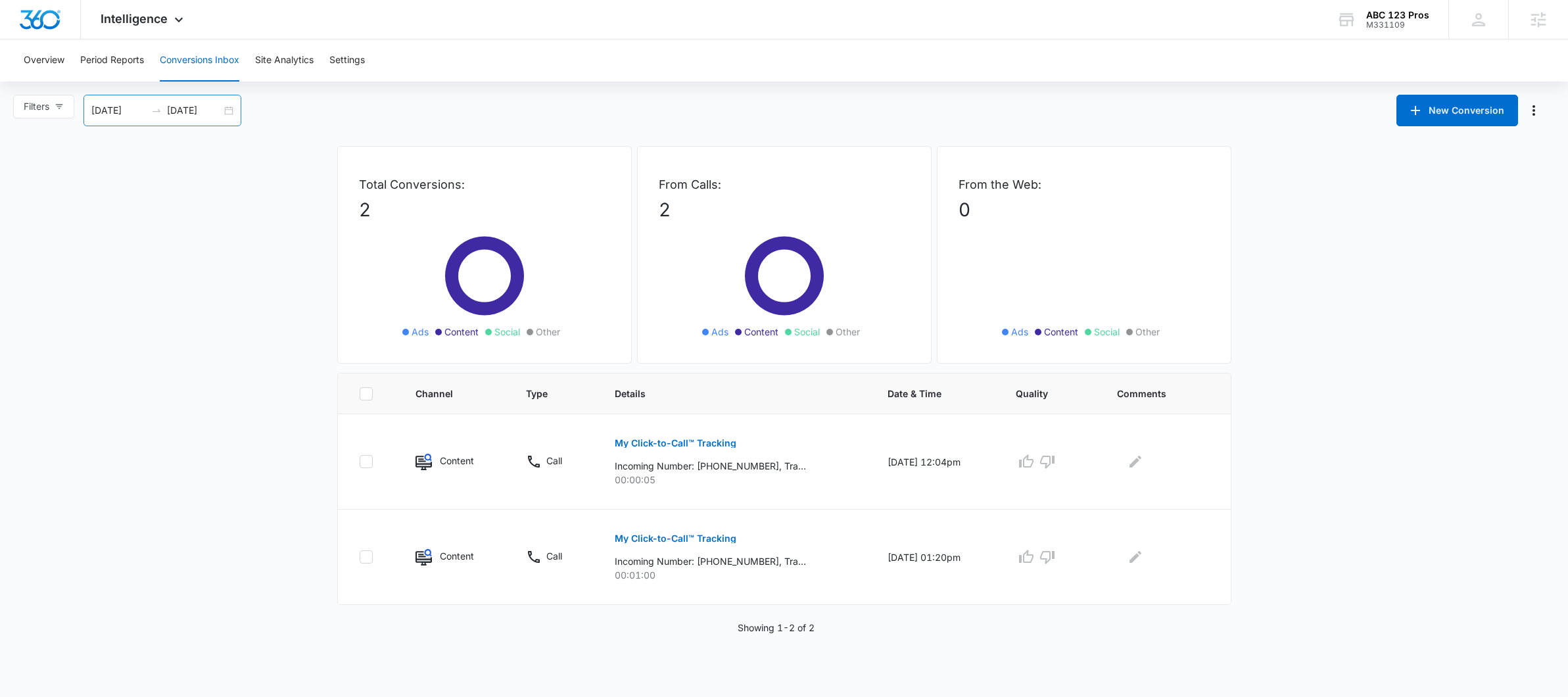
click at [157, 116] on div "09/08/2025 10/08/2025" at bounding box center [162, 111] width 158 height 32
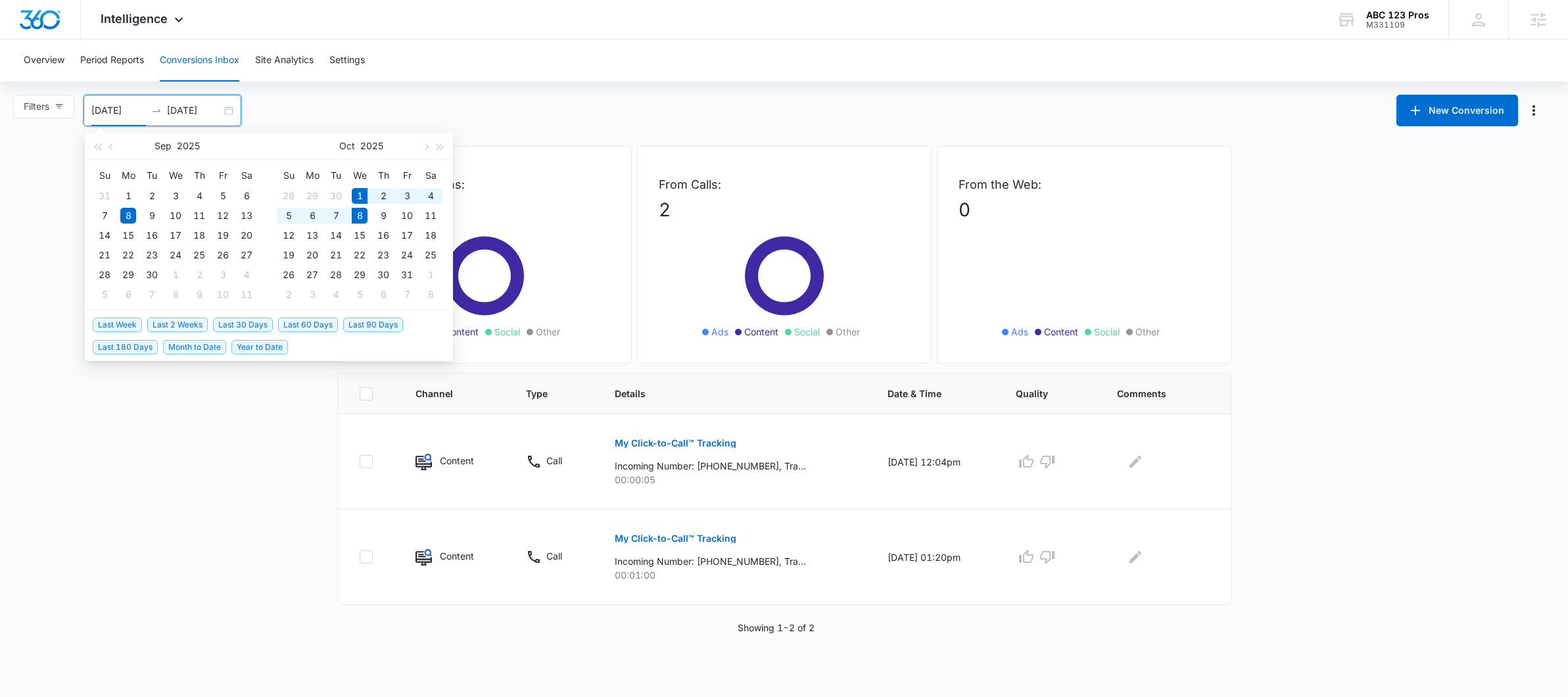
click at [233, 346] on span "Year to Date" at bounding box center [259, 347] width 57 height 14
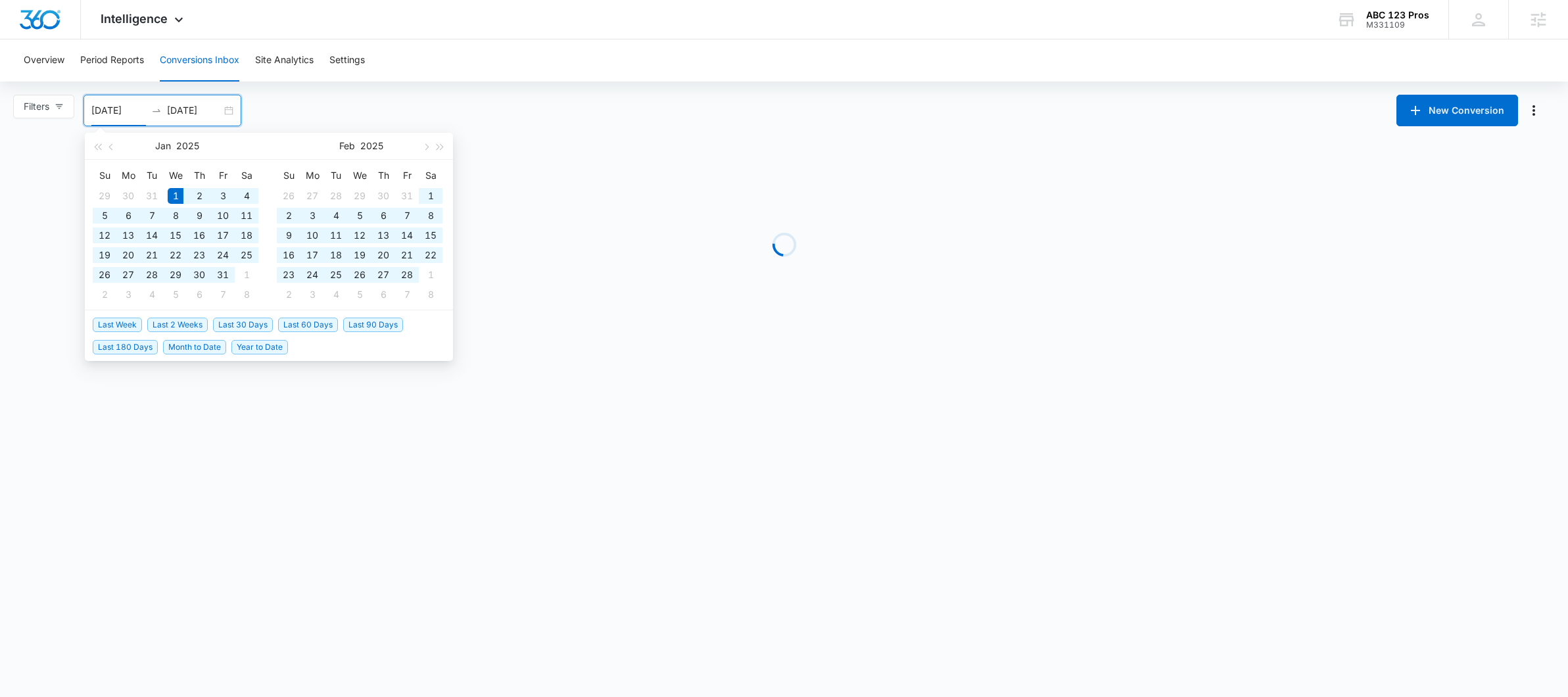
type input "01/01/2025"
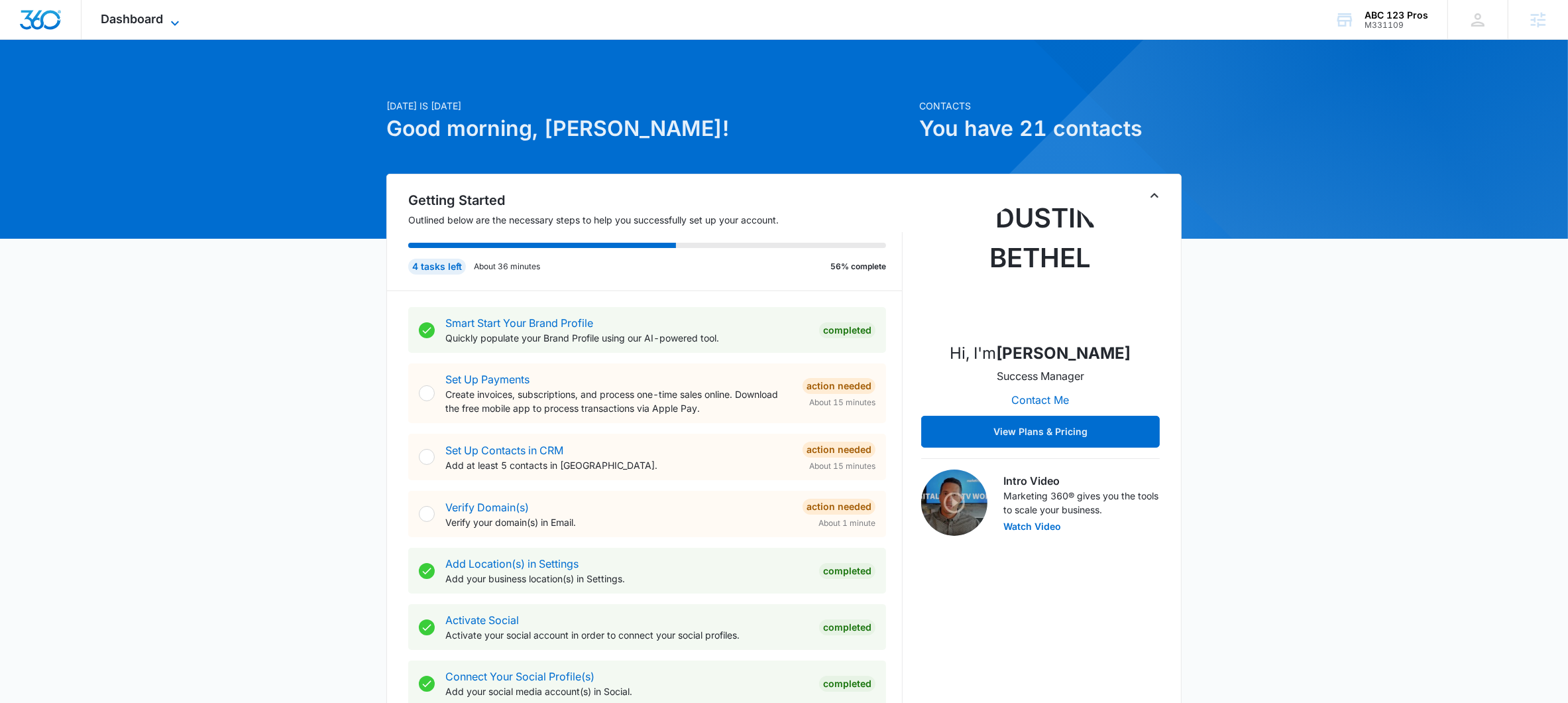
click at [175, 22] on icon at bounding box center [175, 23] width 16 height 16
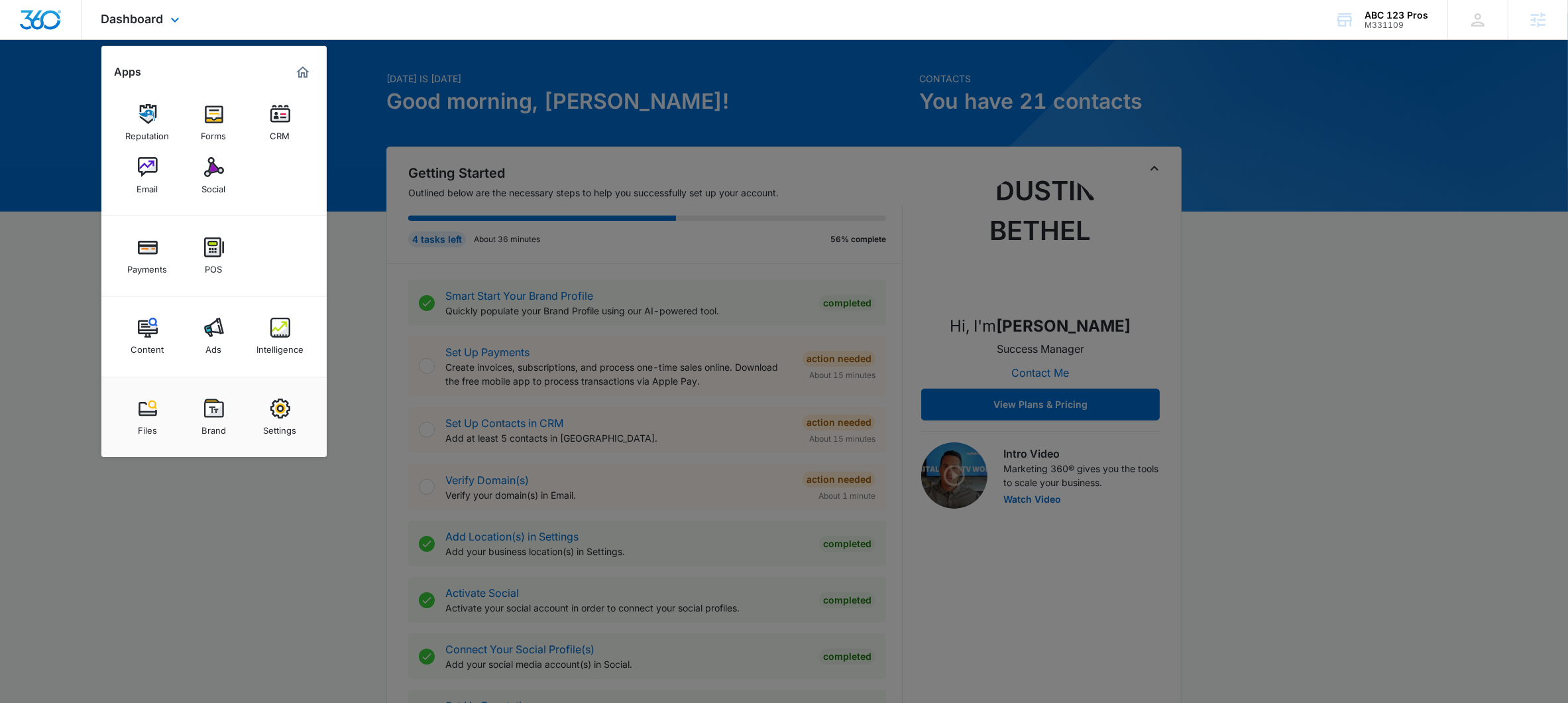
scroll to position [28, 0]
click at [275, 341] on div "Intelligence" at bounding box center [280, 346] width 47 height 18
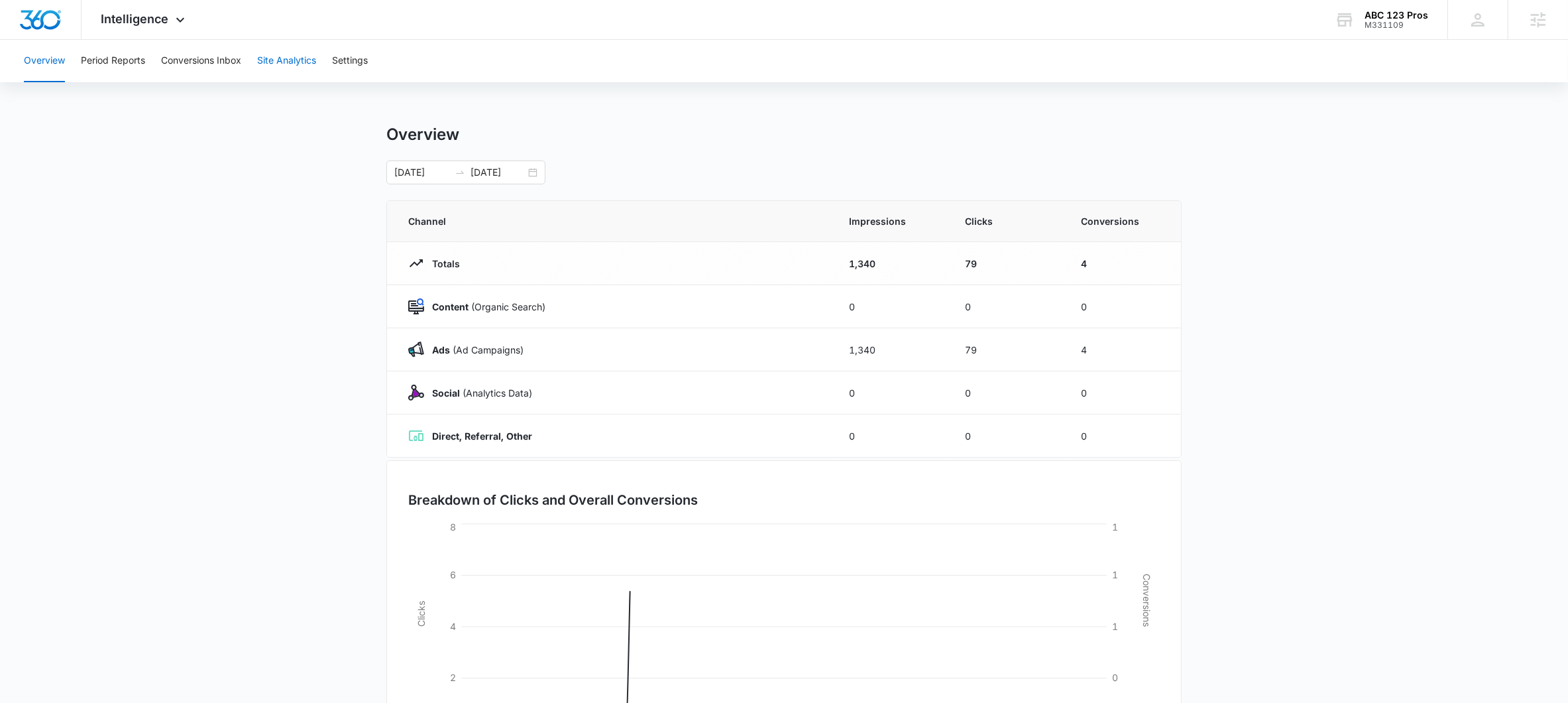
click at [298, 46] on button "Site Analytics" at bounding box center [286, 61] width 59 height 42
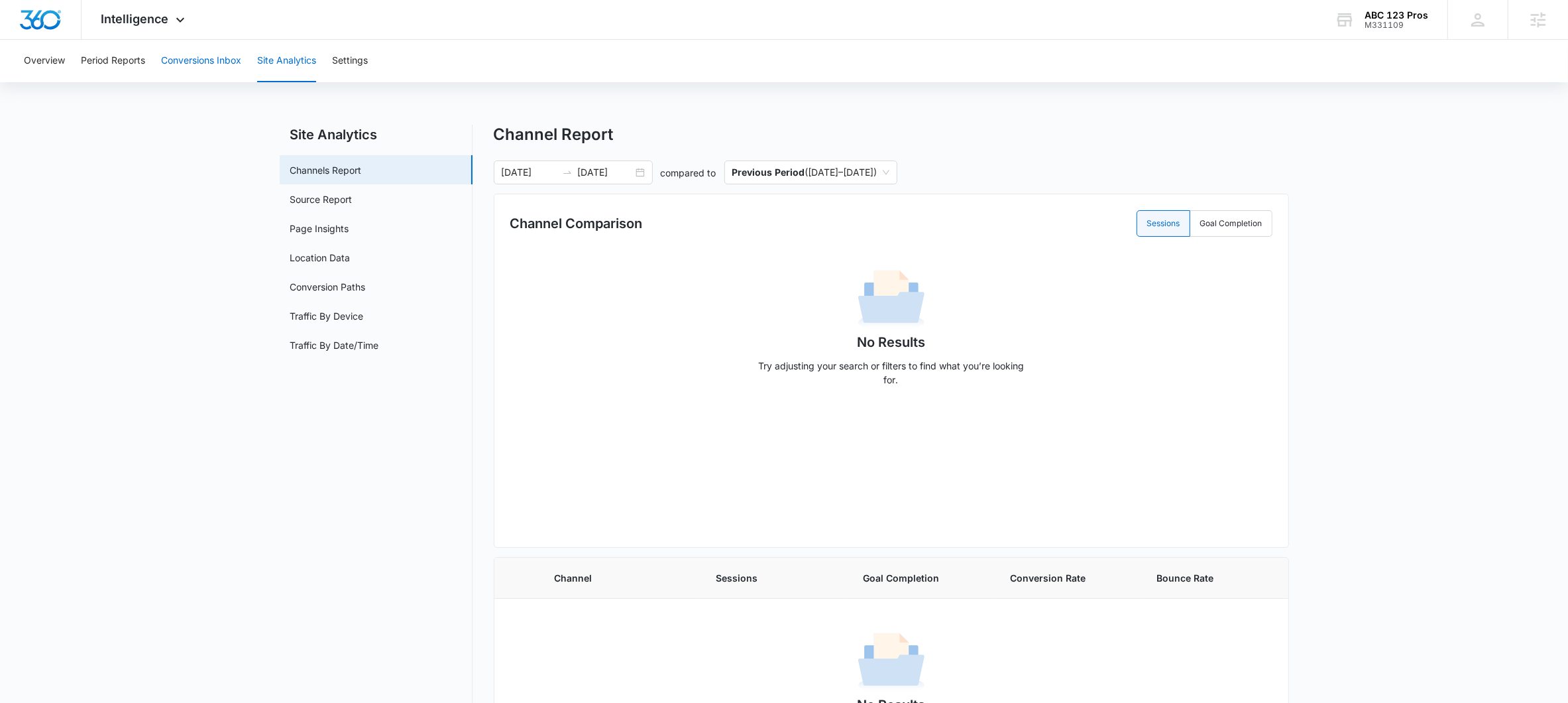
click at [175, 66] on button "Conversions Inbox" at bounding box center [201, 61] width 80 height 42
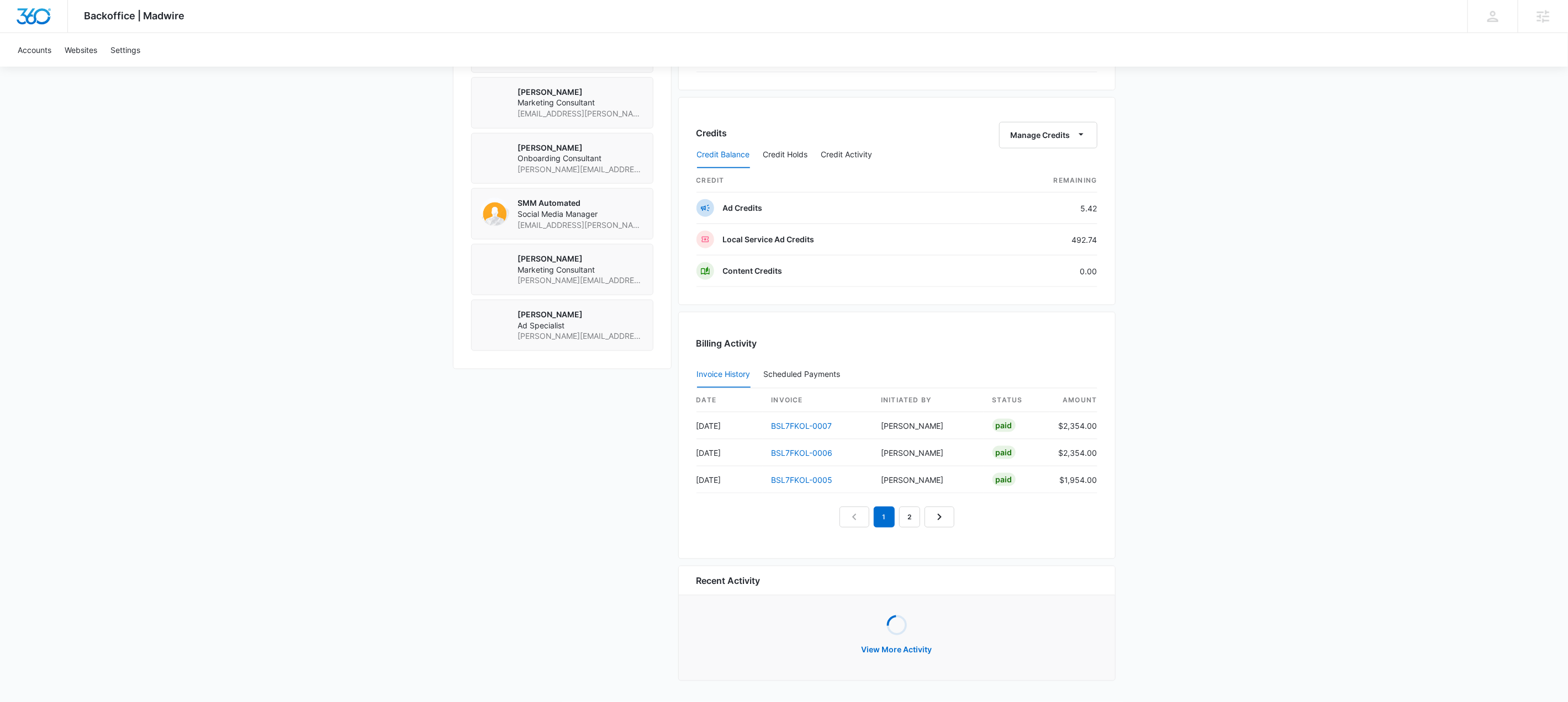
scroll to position [881, 0]
click at [939, 521] on icon "Next Page" at bounding box center [939, 519] width 4 height 7
click at [953, 517] on icon "Next Page" at bounding box center [952, 519] width 4 height 7
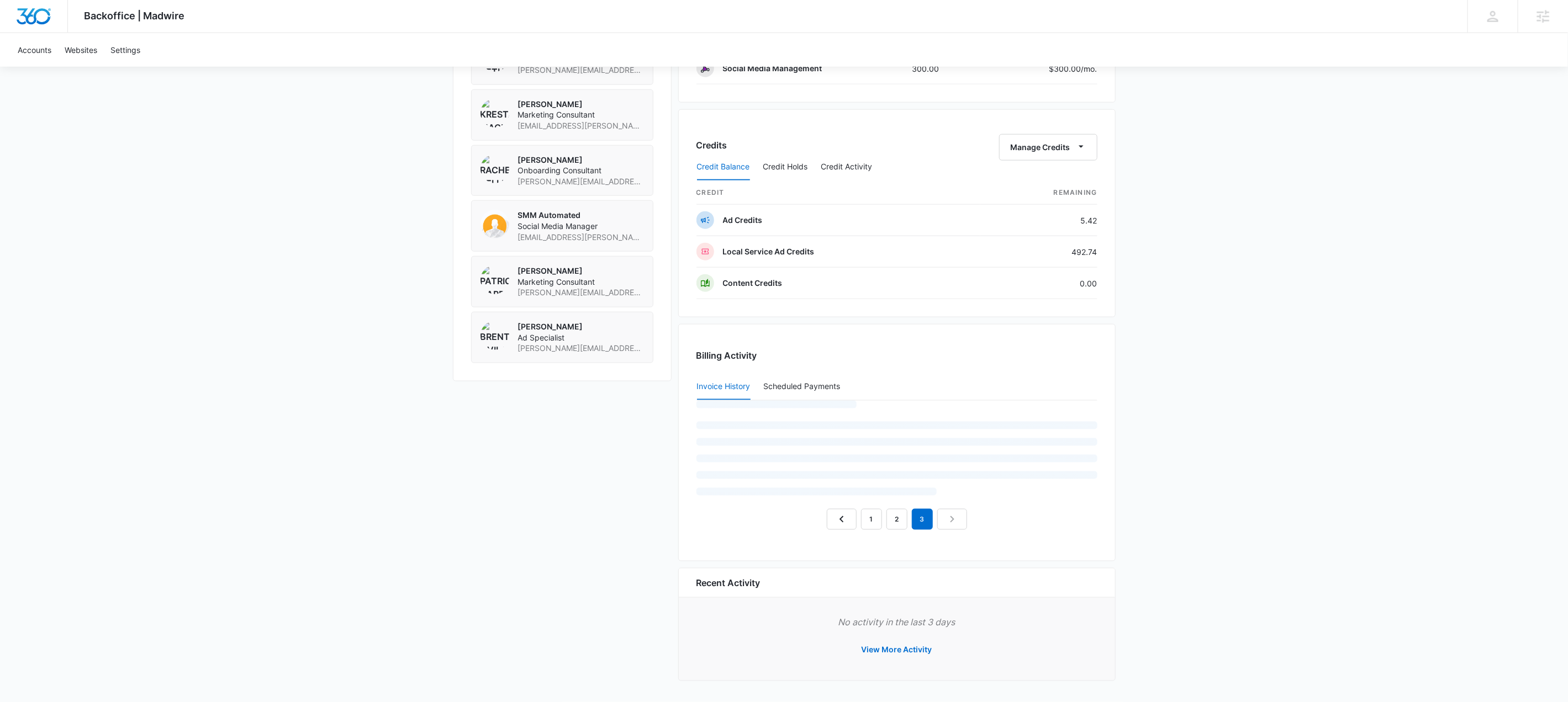
scroll to position [827, 0]
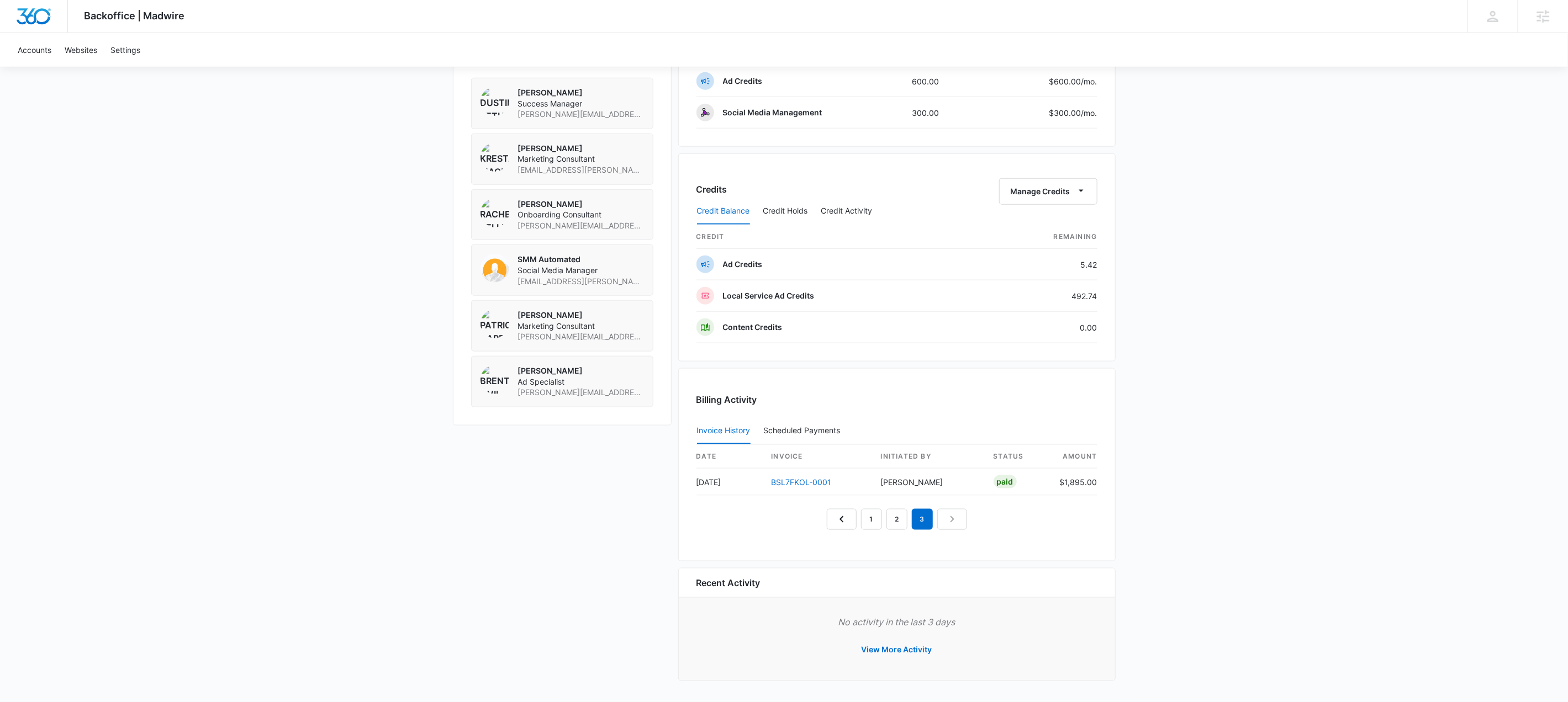
click at [956, 515] on nav "1 2 3" at bounding box center [897, 520] width 140 height 21
click at [852, 517] on link "Previous Page" at bounding box center [841, 520] width 30 height 21
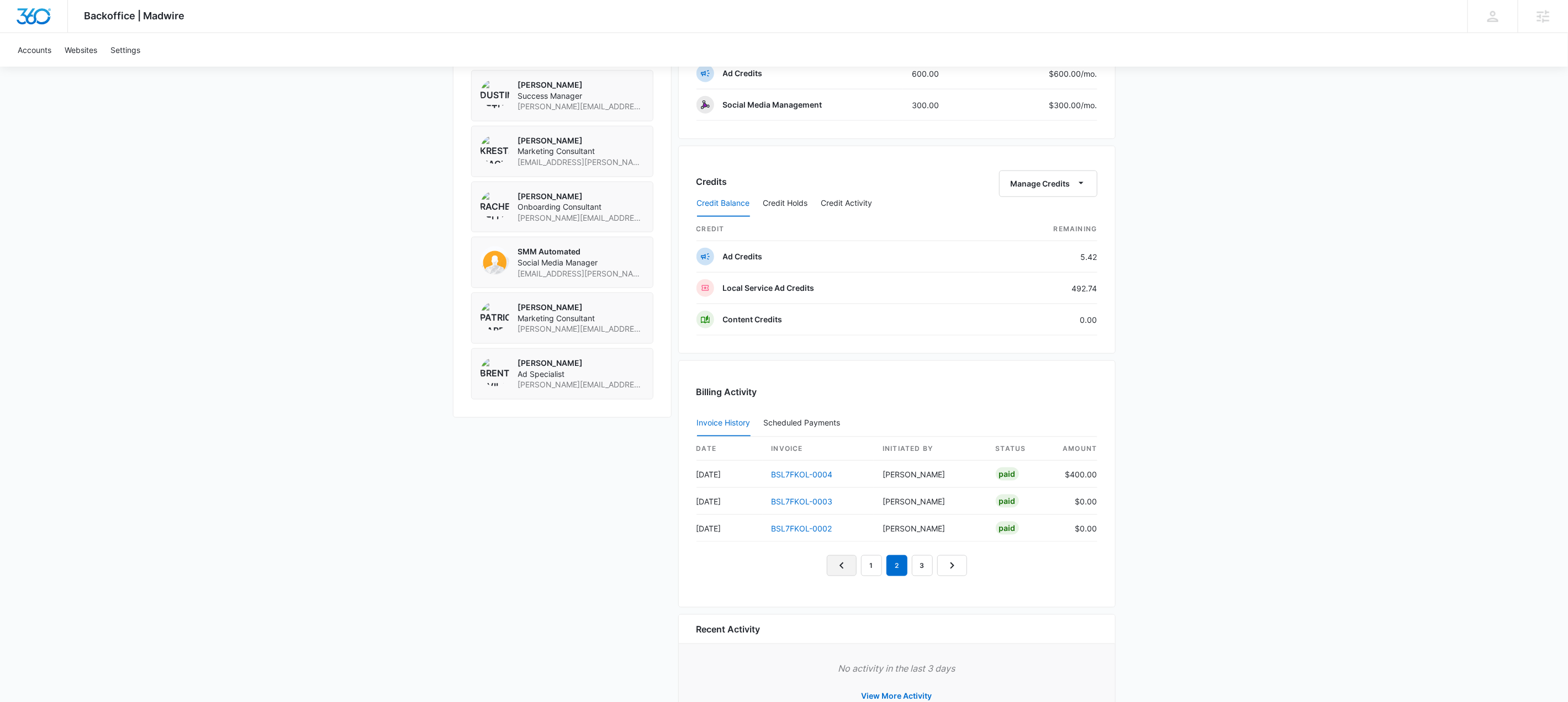
click at [841, 569] on icon "Previous Page" at bounding box center [842, 566] width 13 height 13
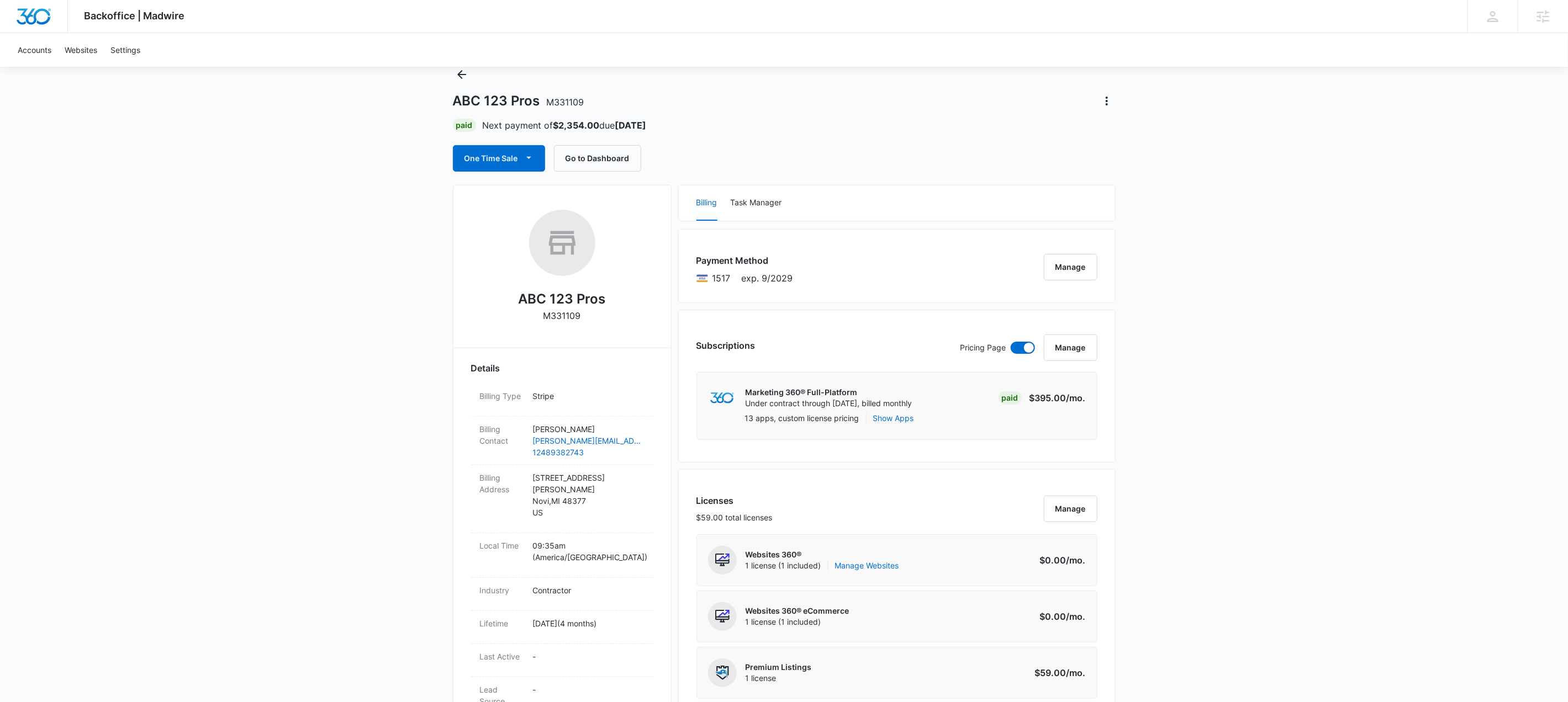
scroll to position [54, 0]
